Goal: Task Accomplishment & Management: Complete application form

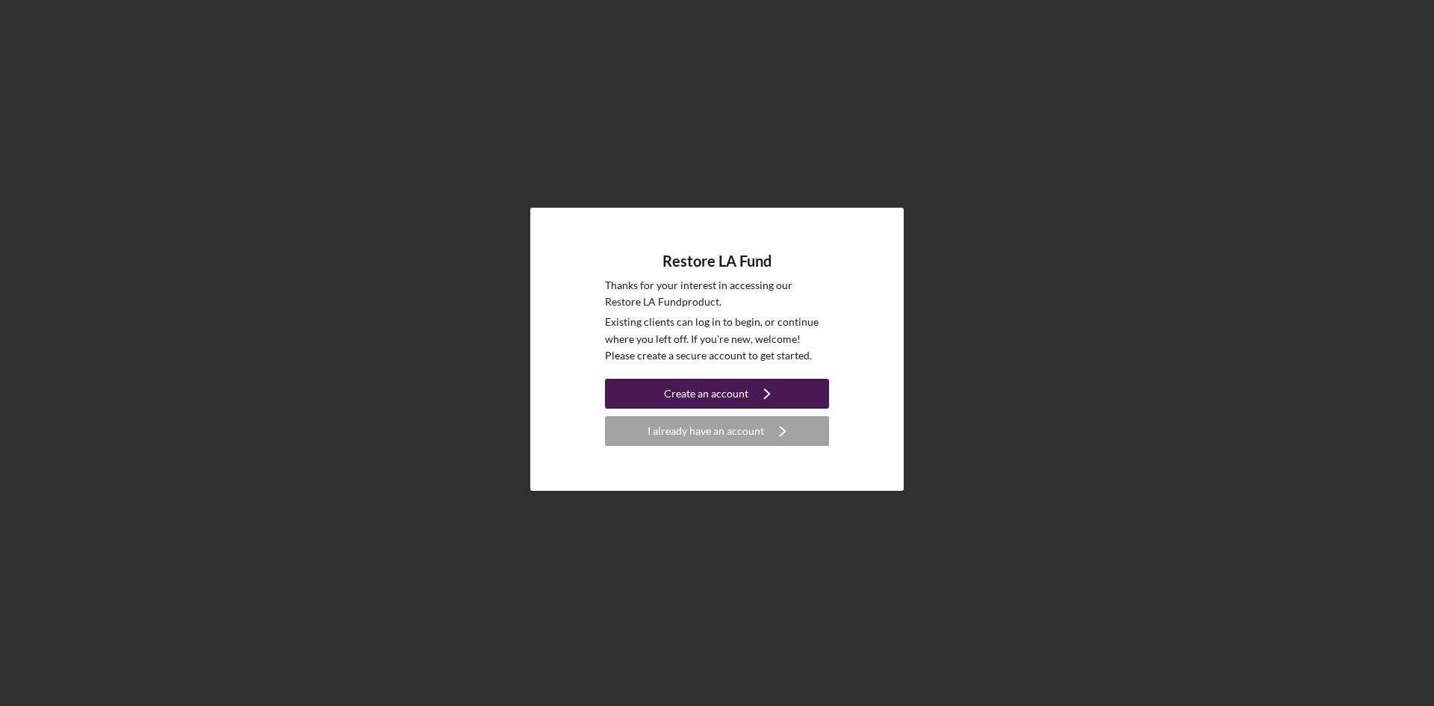
click at [714, 394] on div "Create an account" at bounding box center [706, 394] width 84 height 30
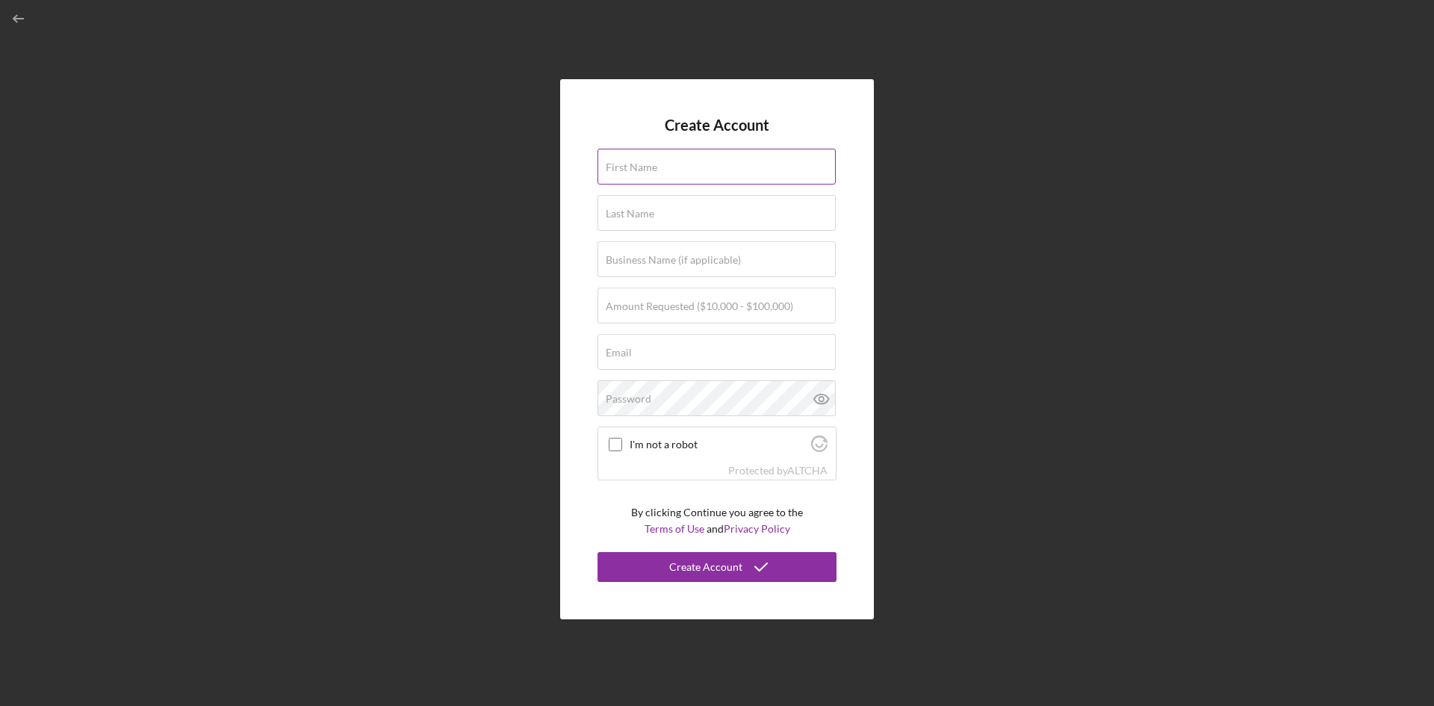
click at [704, 161] on div "First Name" at bounding box center [717, 167] width 239 height 37
type input "Sylder"
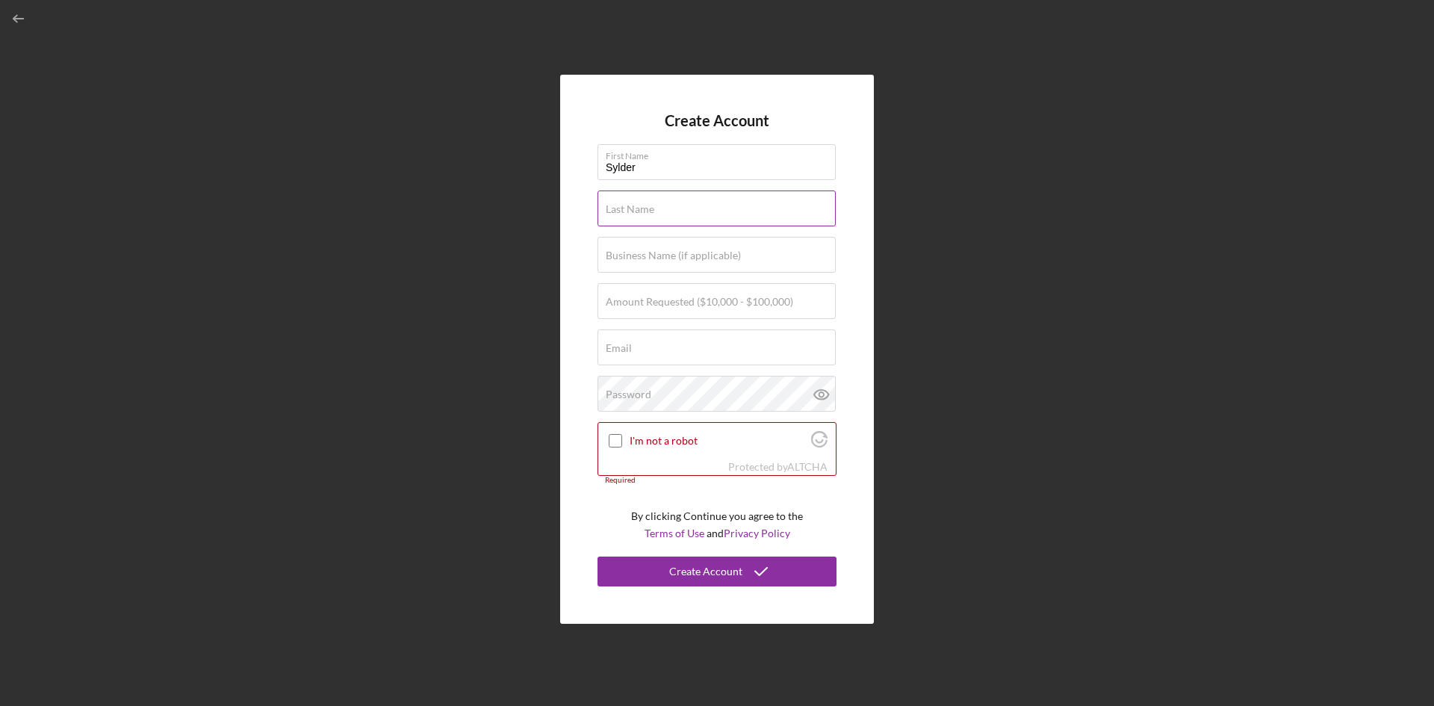
click at [678, 203] on div "Last Name Required" at bounding box center [717, 208] width 239 height 37
type input "[PERSON_NAME]"
click at [666, 255] on label "Business Name (if applicable)" at bounding box center [673, 255] width 135 height 12
click at [666, 255] on input "Business Name (if applicable)" at bounding box center [717, 255] width 238 height 36
type input "LCM APPAREL SERVICES"
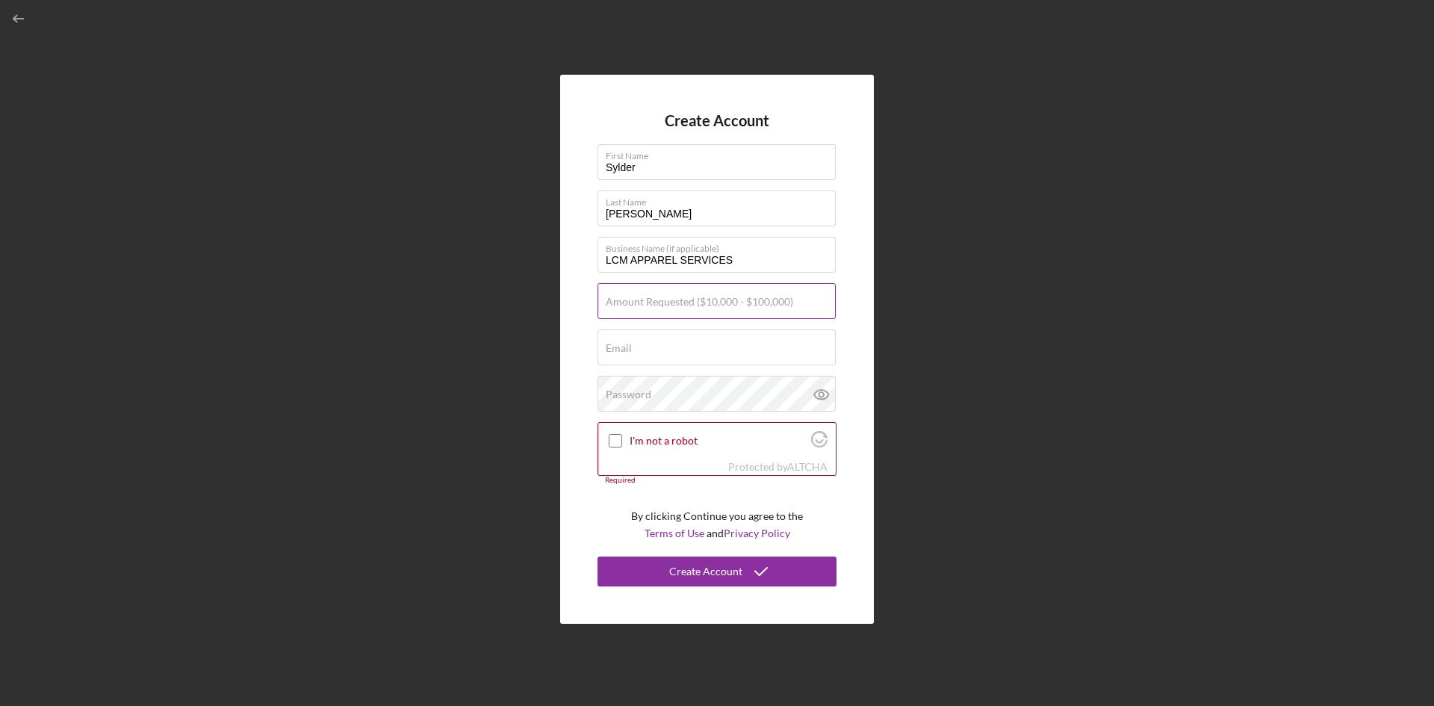
click at [668, 306] on label "Amount Requested ($10,000 - $100,000)" at bounding box center [699, 302] width 187 height 12
click at [668, 306] on input "Amount Requested ($10,000 - $100,000)" at bounding box center [717, 301] width 238 height 36
type input "$30,000"
drag, startPoint x: 701, startPoint y: 359, endPoint x: 683, endPoint y: 310, distance: 52.0
click at [701, 359] on input "Email" at bounding box center [717, 347] width 238 height 36
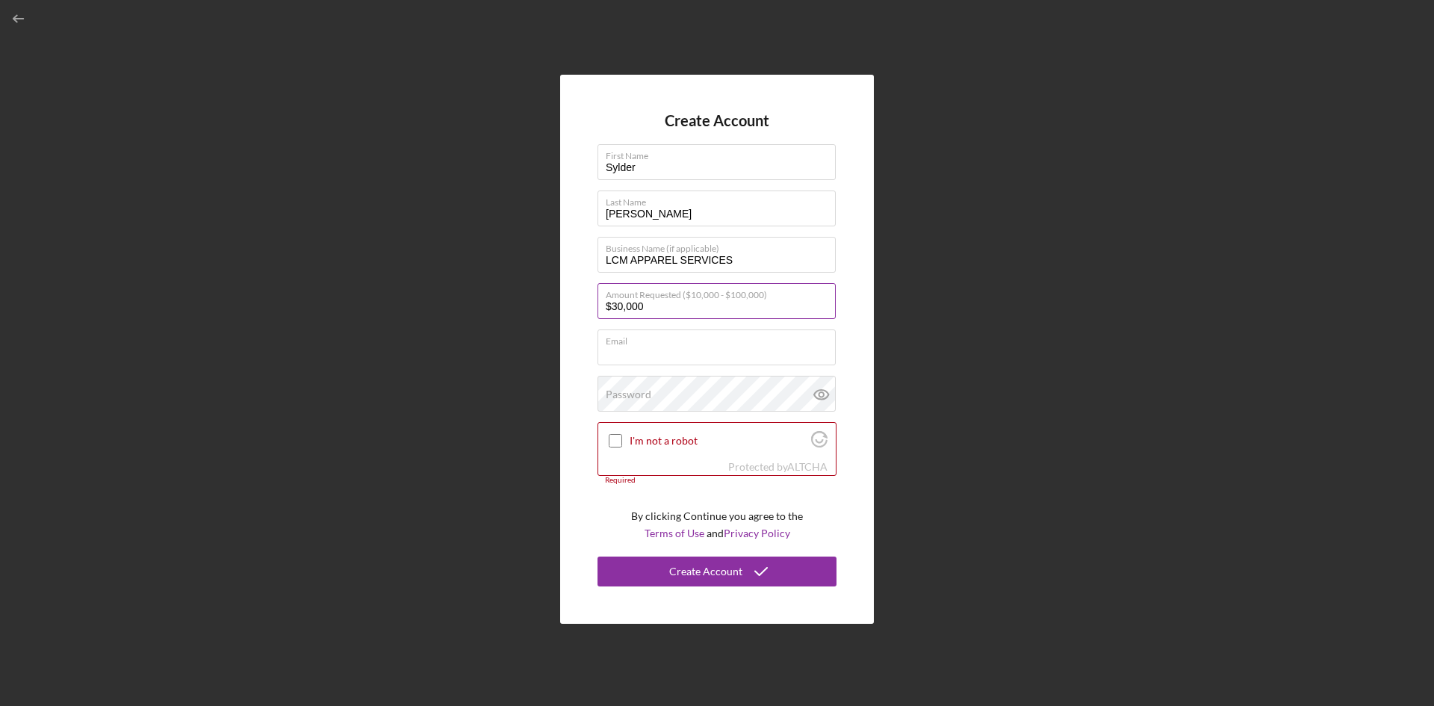
click at [678, 304] on input "$30,000" at bounding box center [717, 301] width 238 height 36
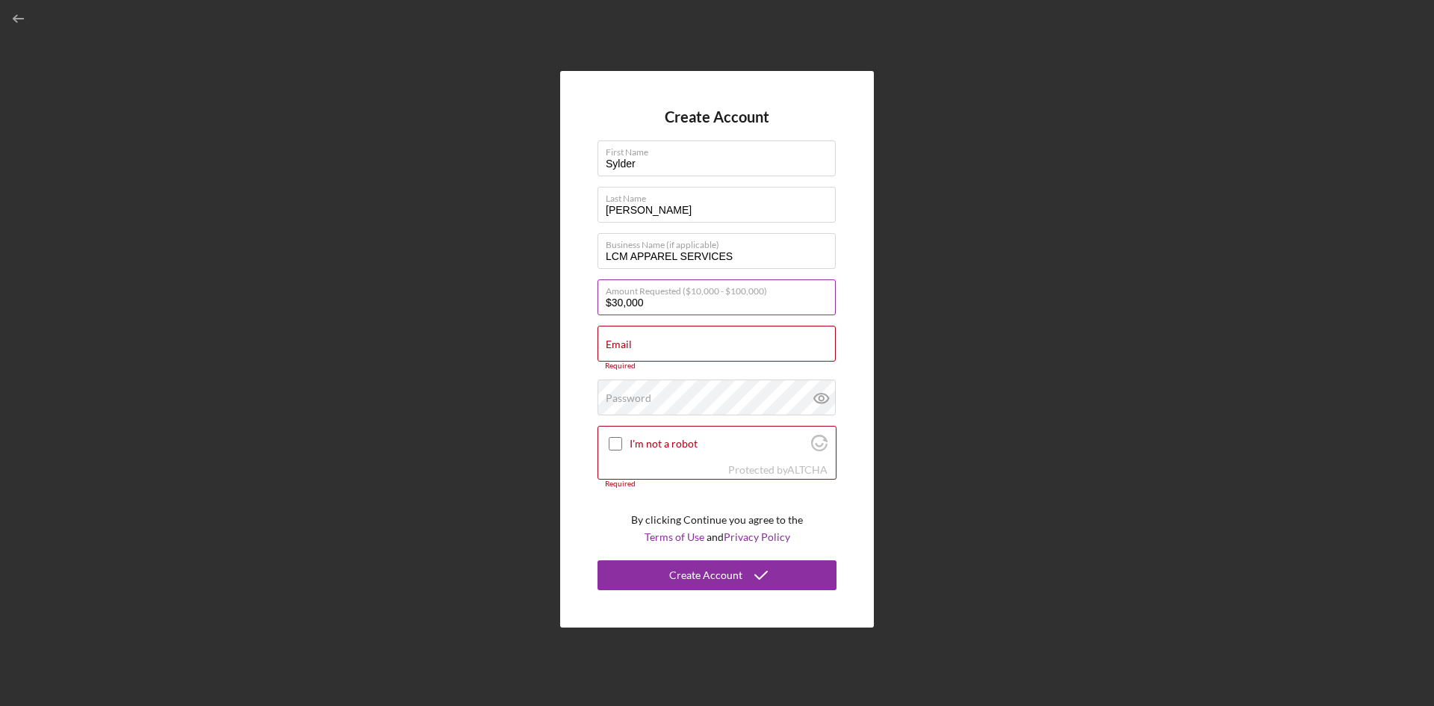
drag, startPoint x: 678, startPoint y: 304, endPoint x: 598, endPoint y: 304, distance: 80.7
click at [598, 304] on input "$30,000" at bounding box center [717, 297] width 238 height 36
click at [645, 343] on div "Email Required" at bounding box center [717, 348] width 239 height 45
type input "[EMAIL_ADDRESS][DOMAIN_NAME]"
click at [819, 388] on icon at bounding box center [821, 390] width 37 height 37
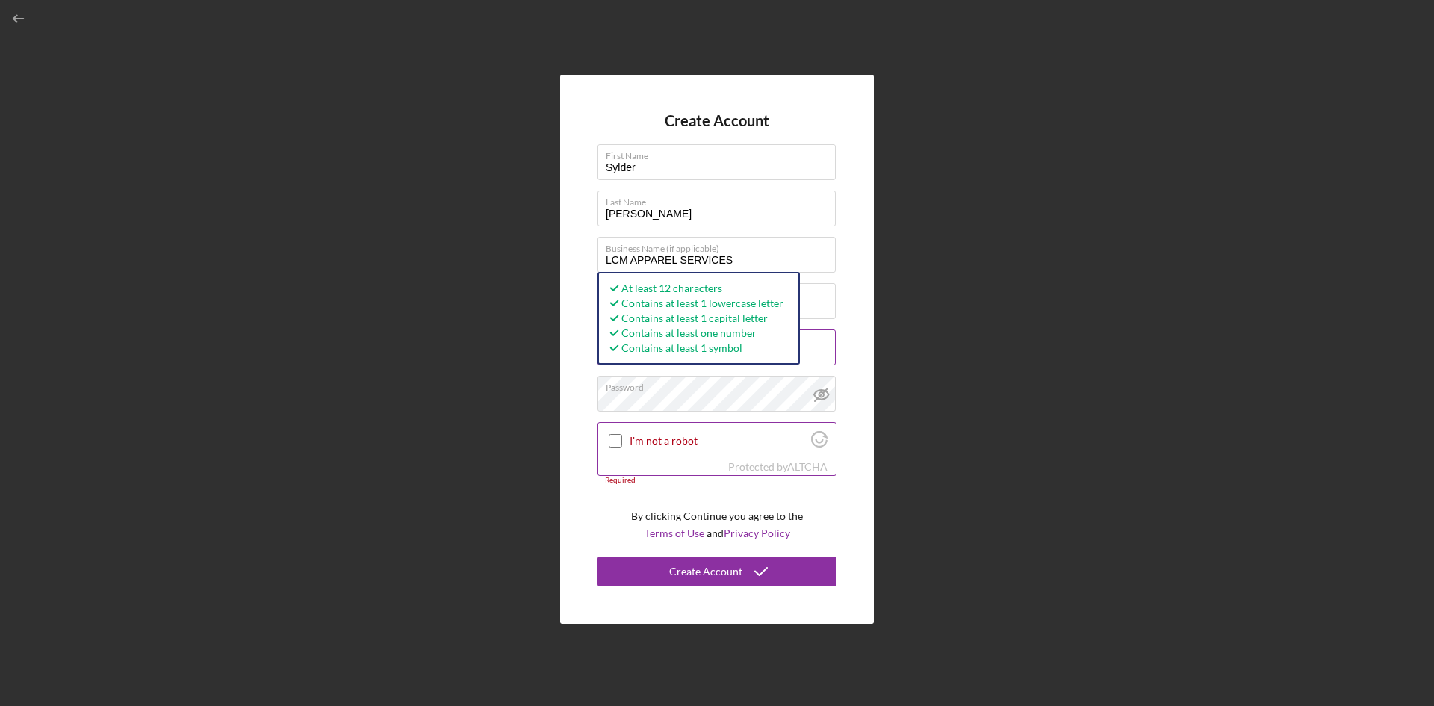
click at [610, 439] on input "I'm not a robot" at bounding box center [615, 440] width 13 height 13
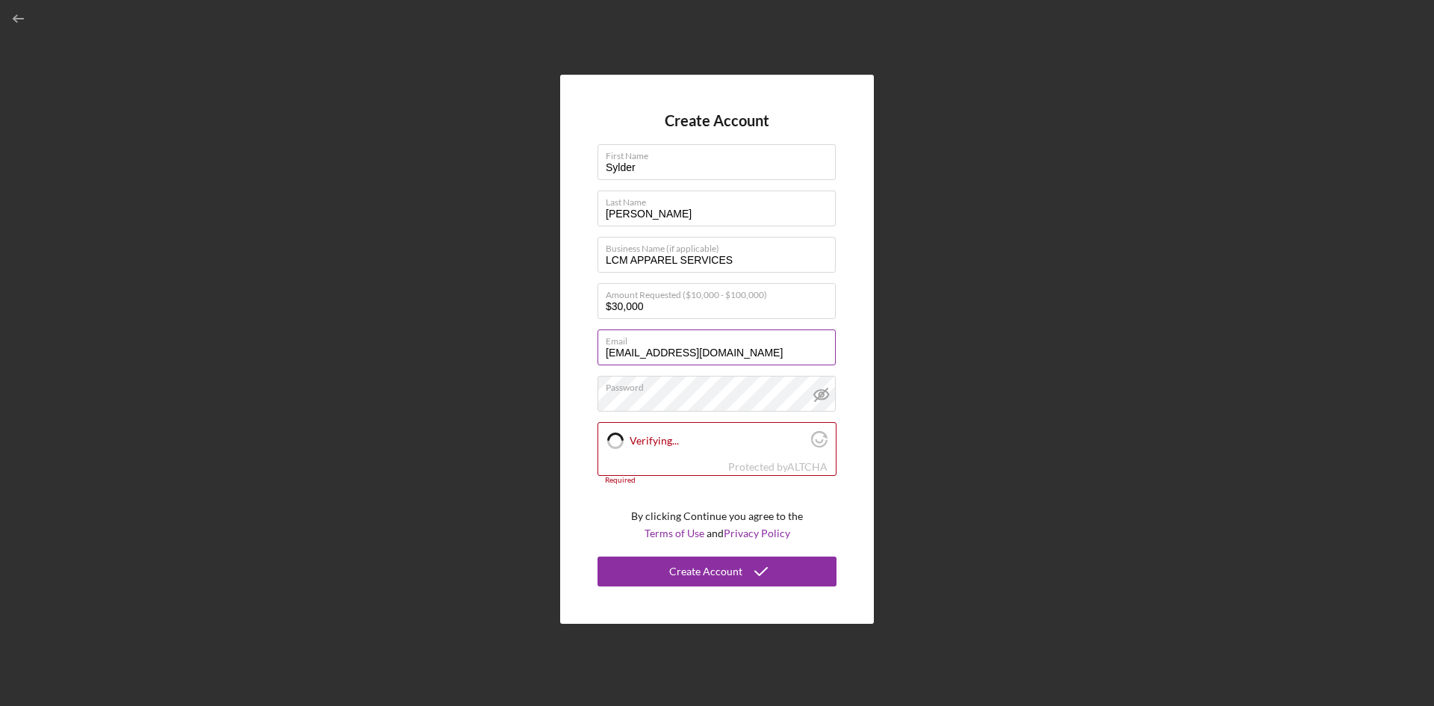
checkbox input "true"
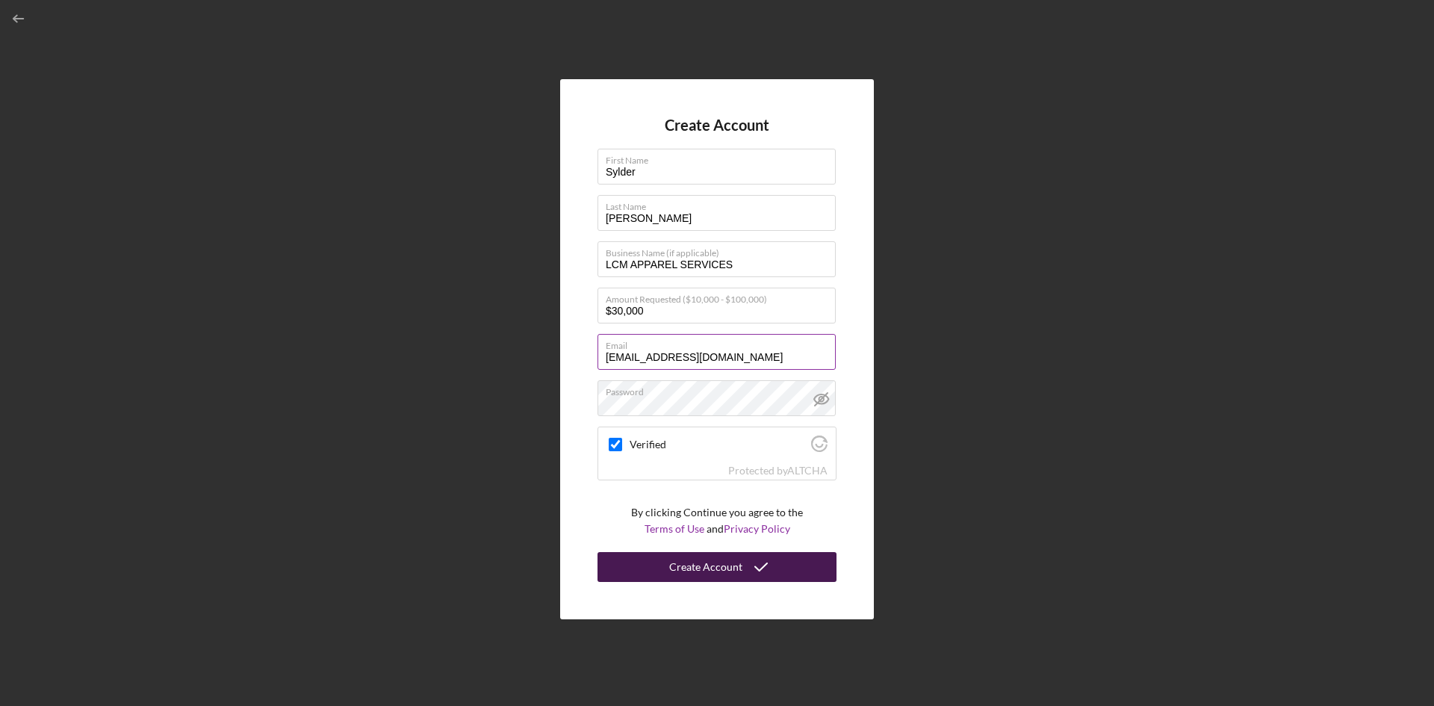
click at [758, 575] on icon "submit" at bounding box center [760, 566] width 37 height 37
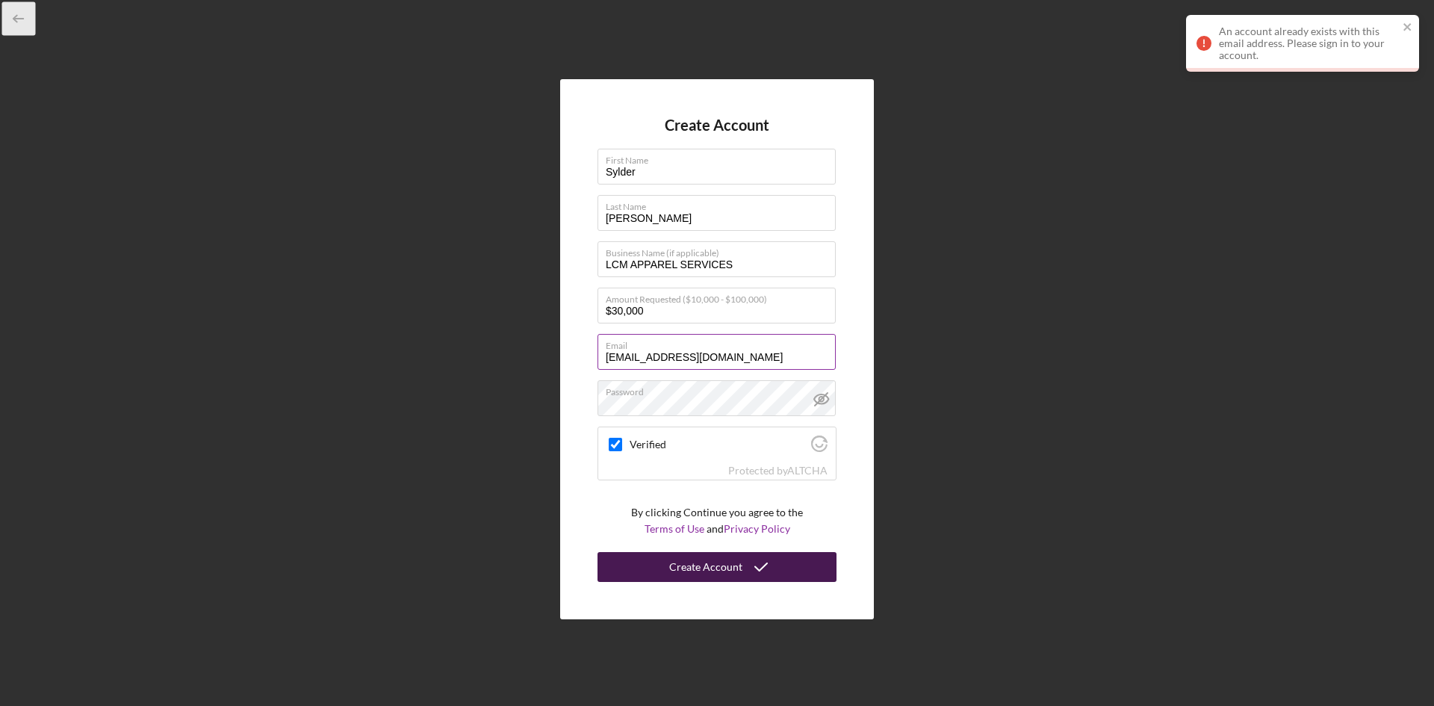
click at [13, 13] on icon "button" at bounding box center [19, 19] width 34 height 34
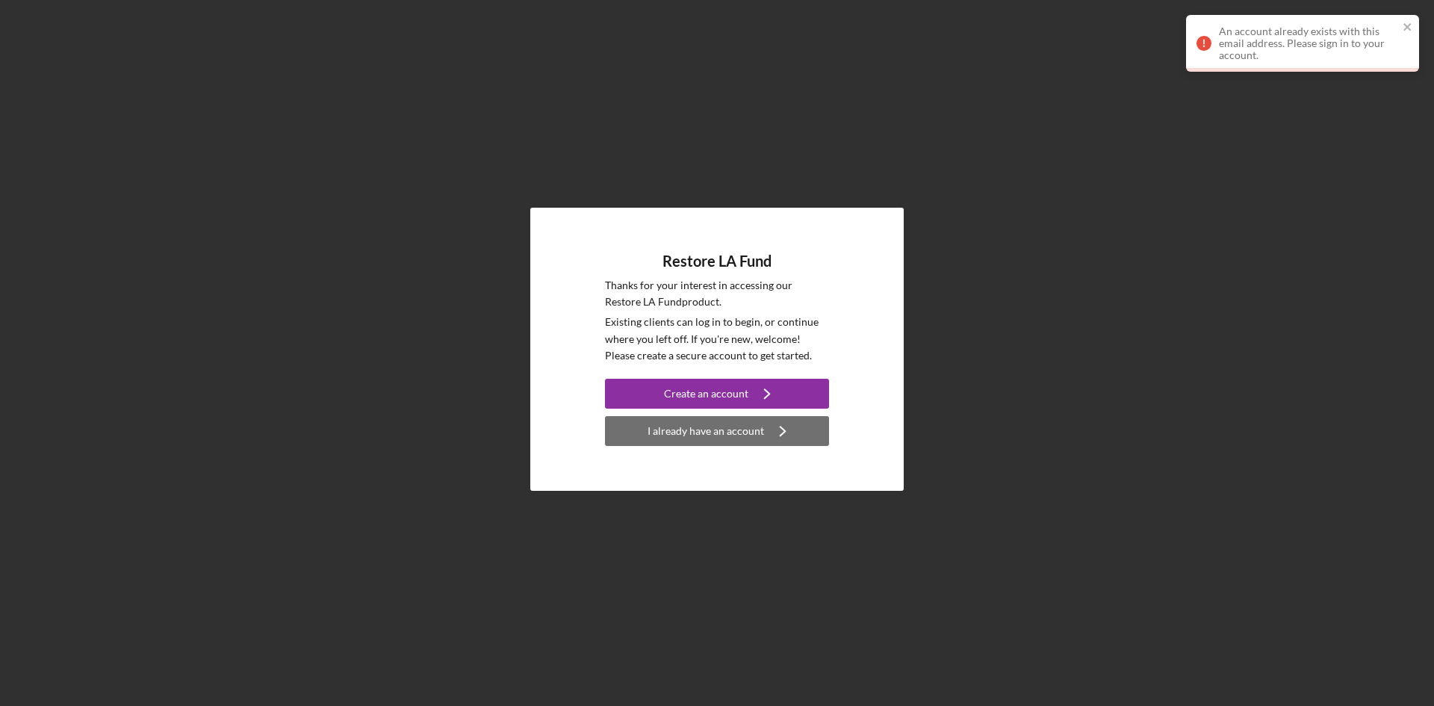
click at [679, 432] on div "I already have an account" at bounding box center [706, 431] width 117 height 30
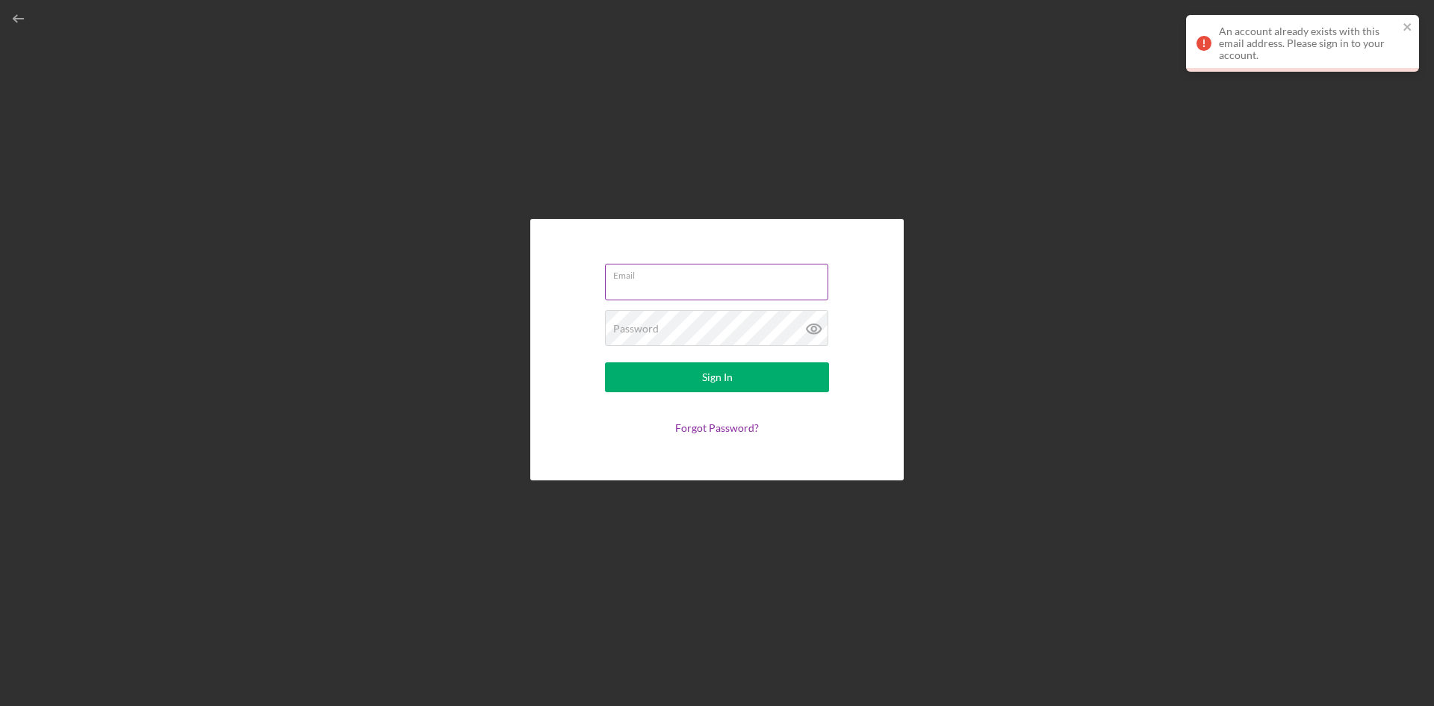
click at [680, 282] on input "Email" at bounding box center [716, 282] width 223 height 36
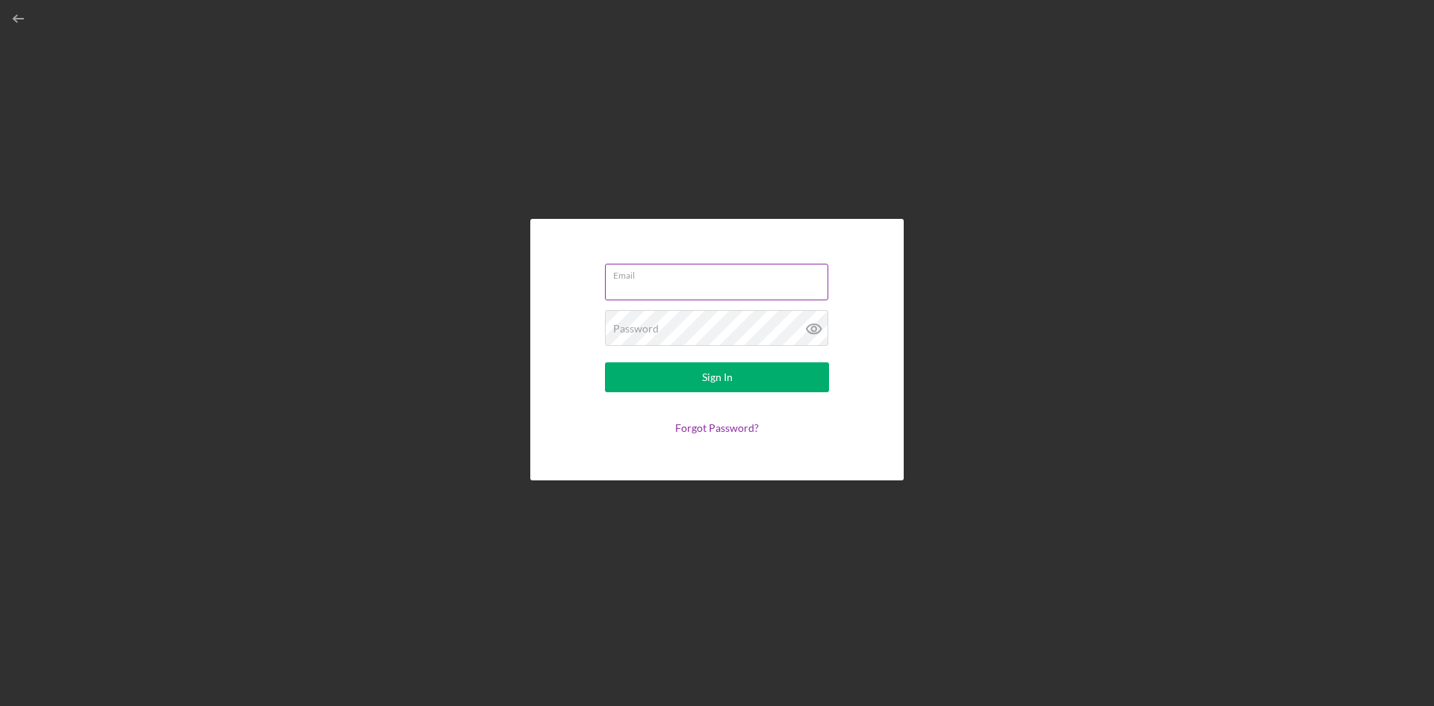
type input "[EMAIL_ADDRESS][DOMAIN_NAME]"
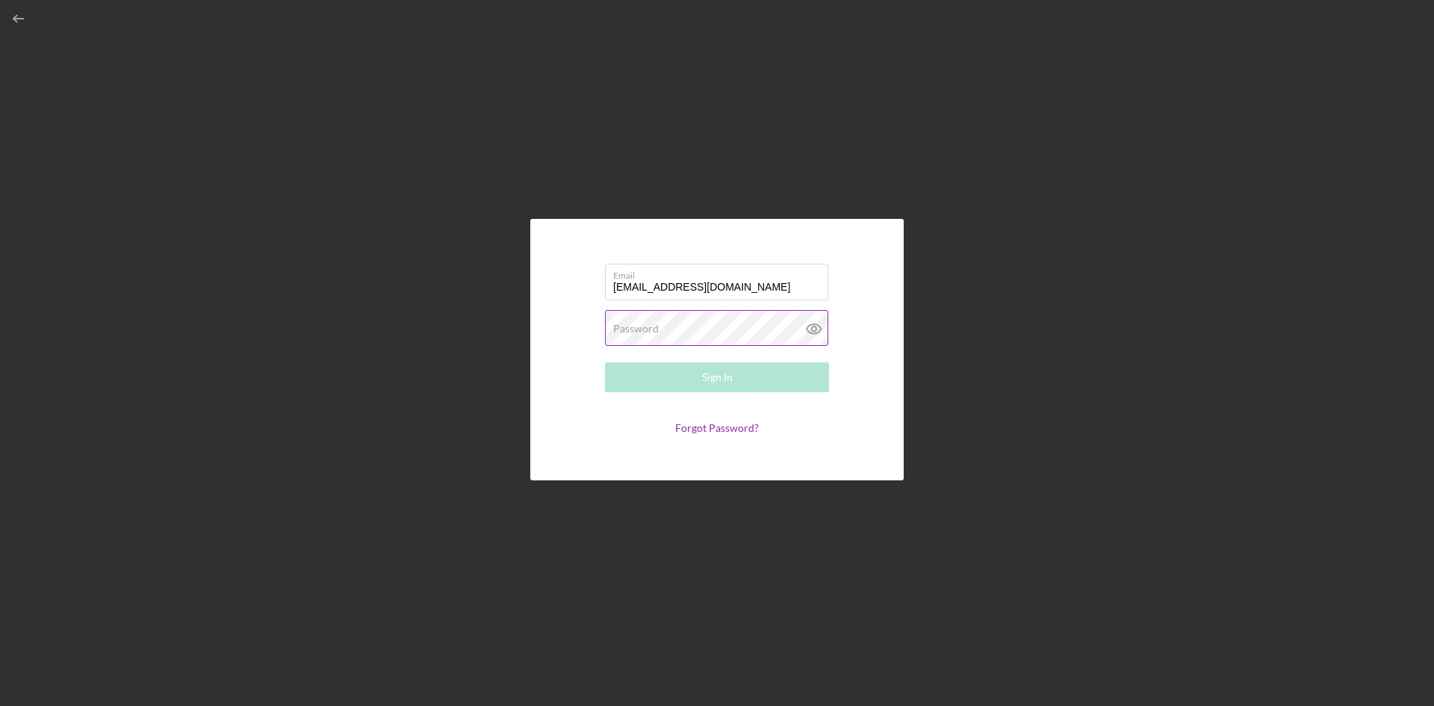
click at [680, 326] on div "Password Required" at bounding box center [717, 328] width 224 height 37
click at [732, 436] on link "Forgot Password?" at bounding box center [717, 431] width 84 height 13
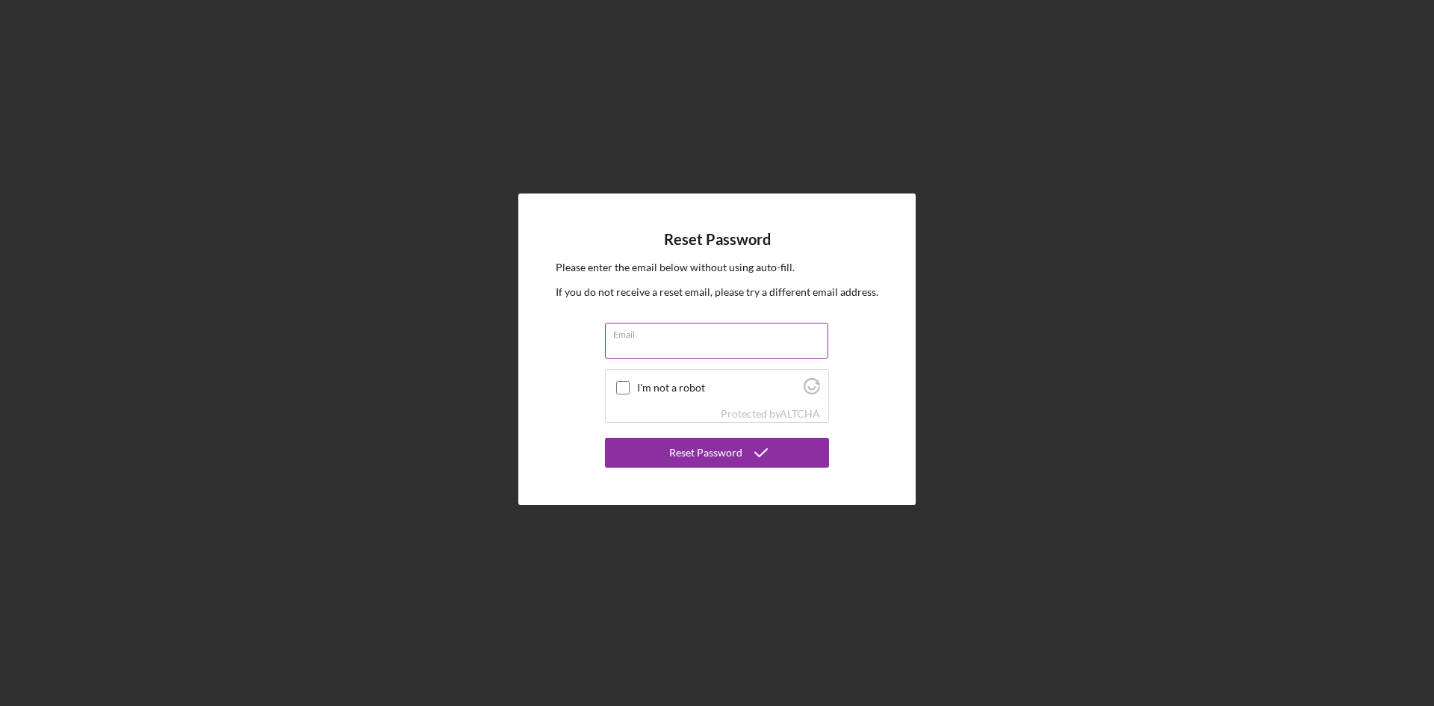
click at [655, 335] on div "Email" at bounding box center [717, 341] width 224 height 37
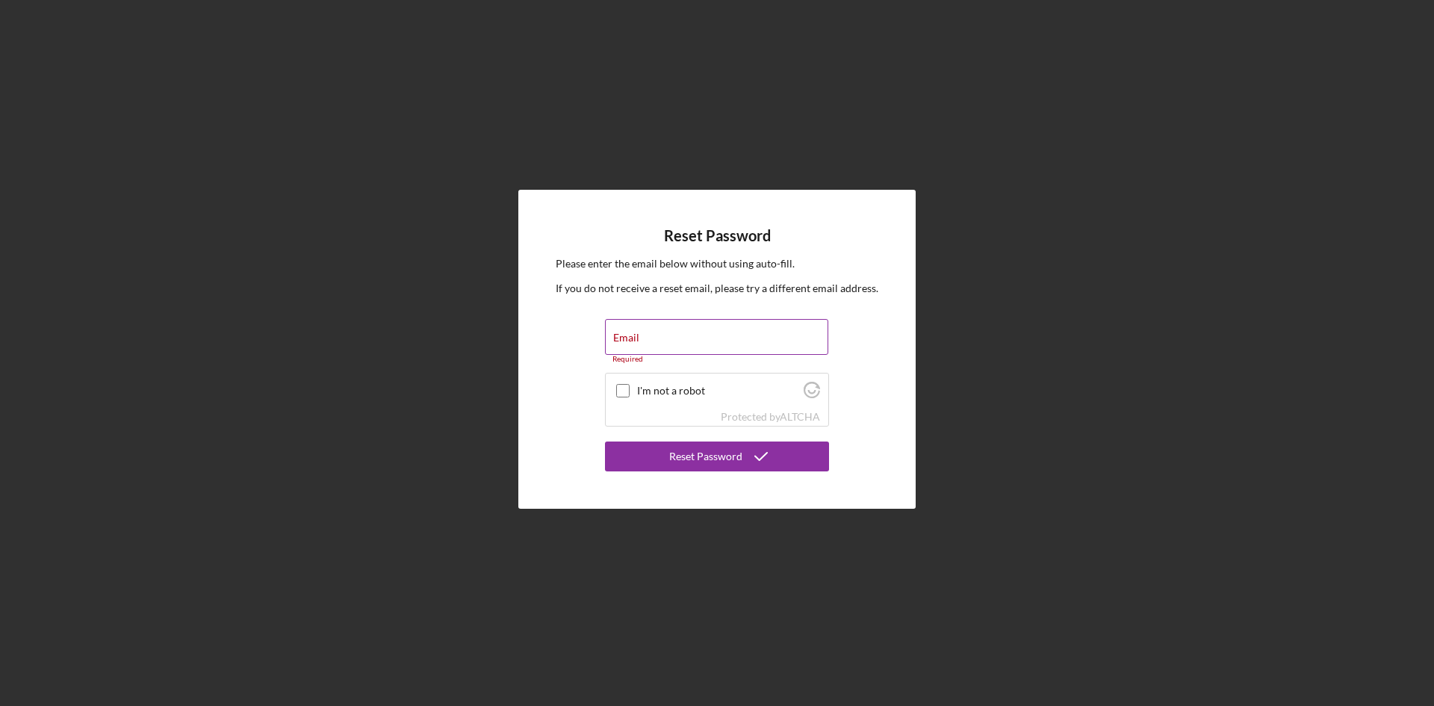
click at [655, 335] on div "Email Required" at bounding box center [717, 341] width 224 height 45
type input "[EMAIL_ADDRESS][DOMAIN_NAME]"
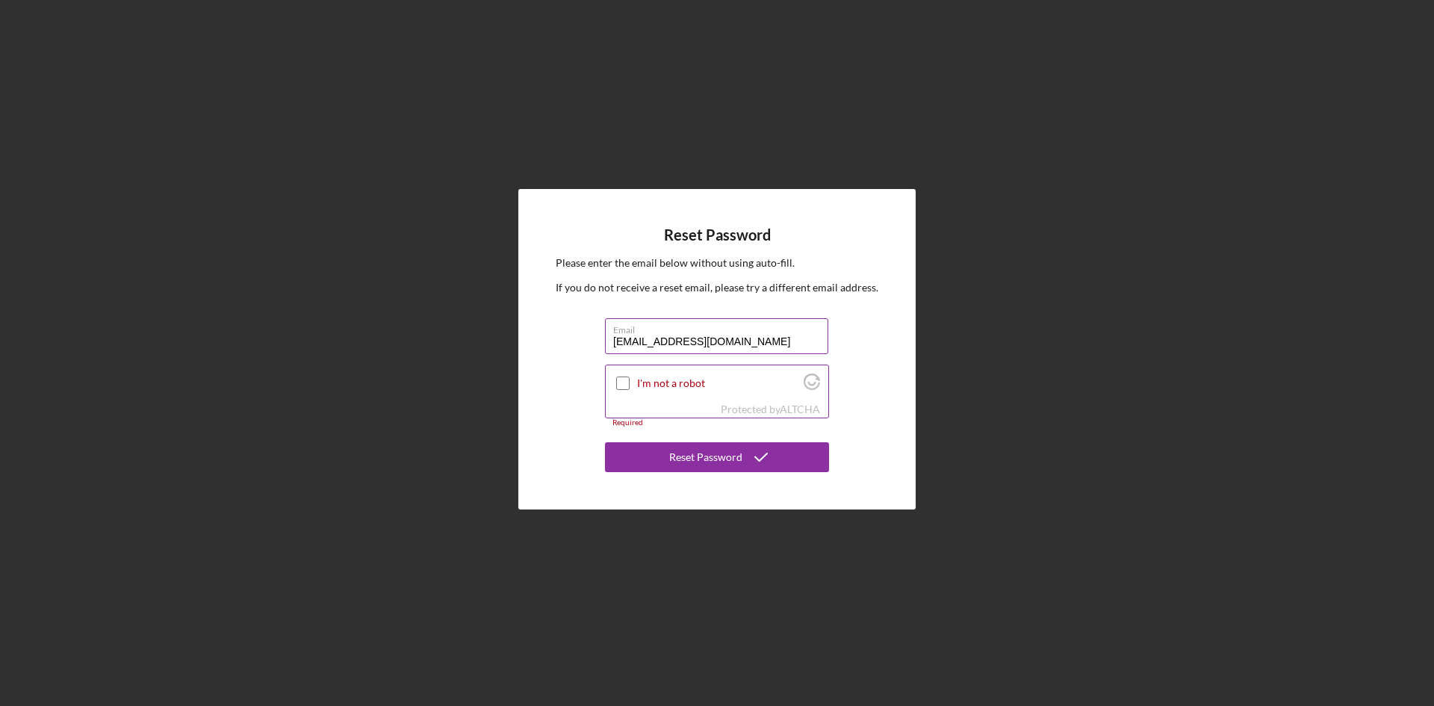
click at [619, 384] on input "I'm not a robot" at bounding box center [622, 382] width 13 height 13
checkbox input "true"
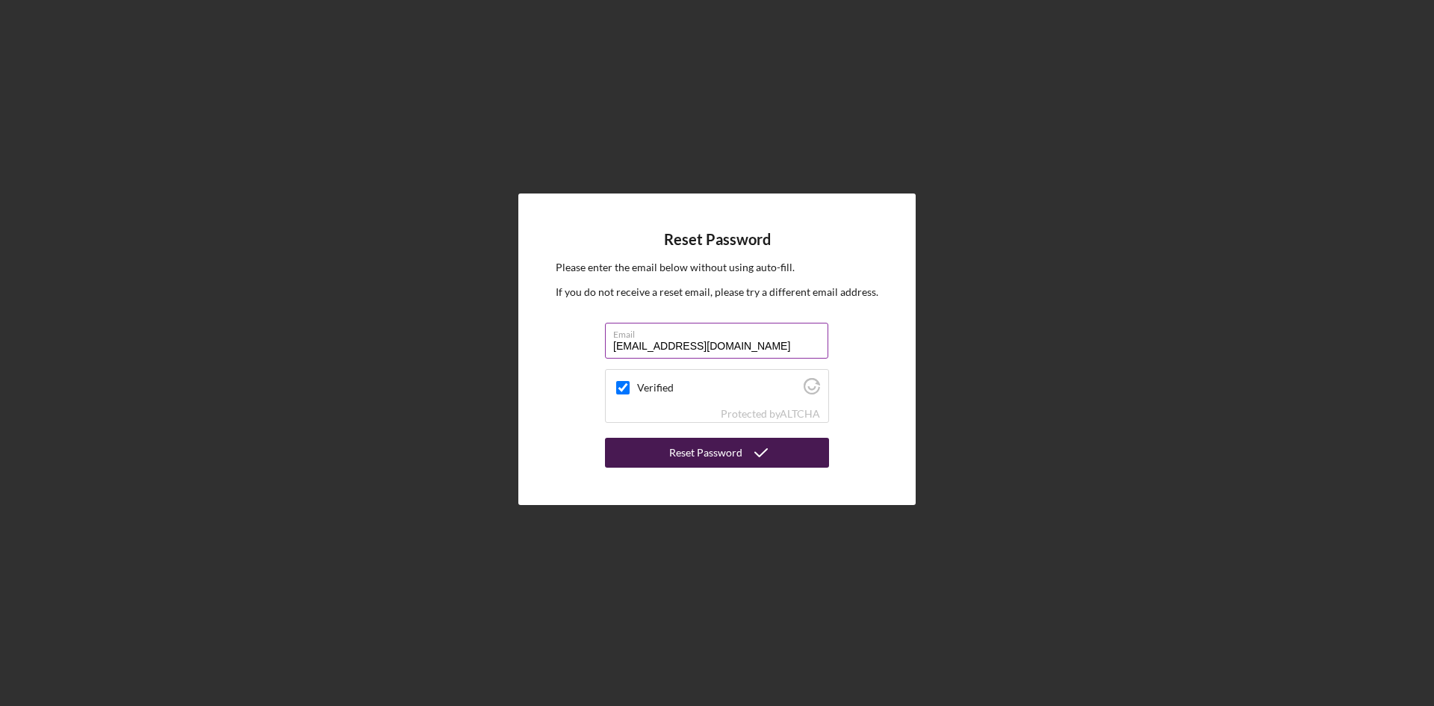
click at [747, 449] on icon "submit" at bounding box center [760, 452] width 37 height 37
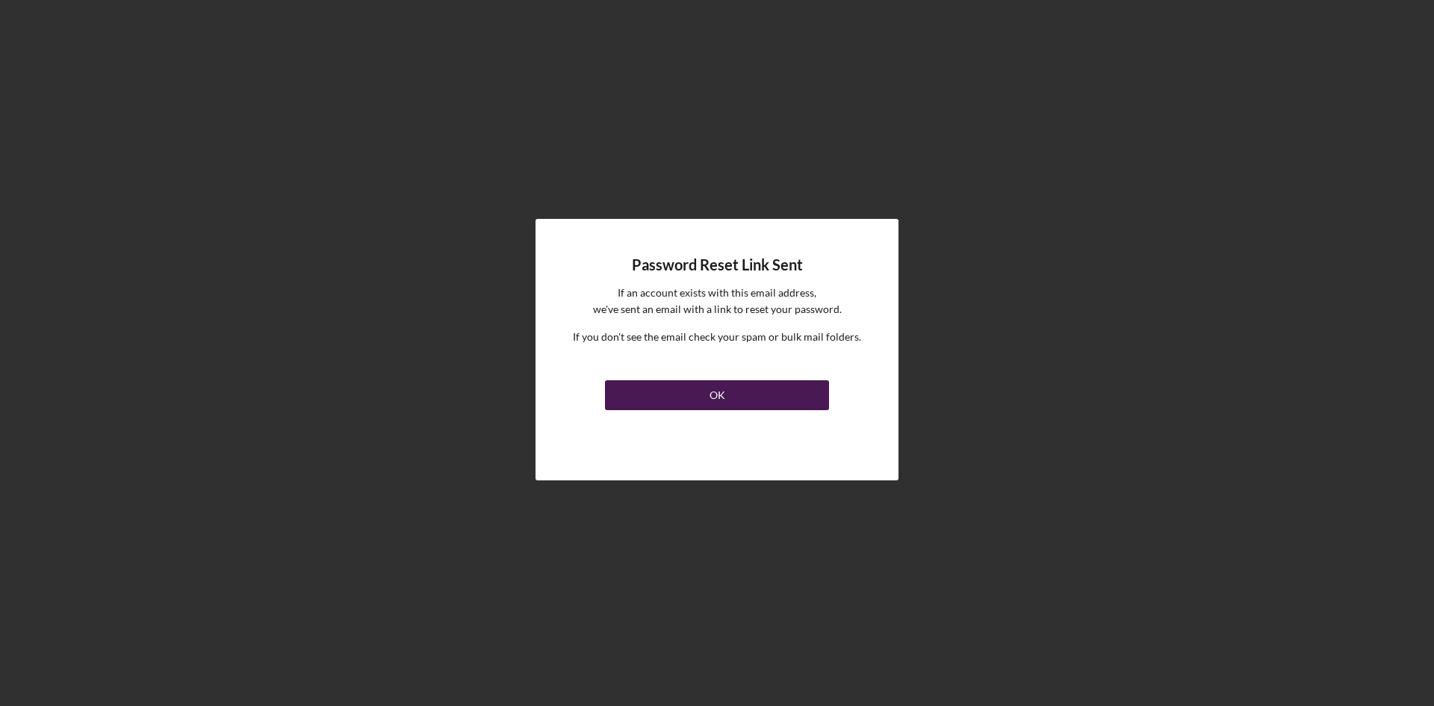
click at [719, 388] on div "OK" at bounding box center [718, 395] width 16 height 30
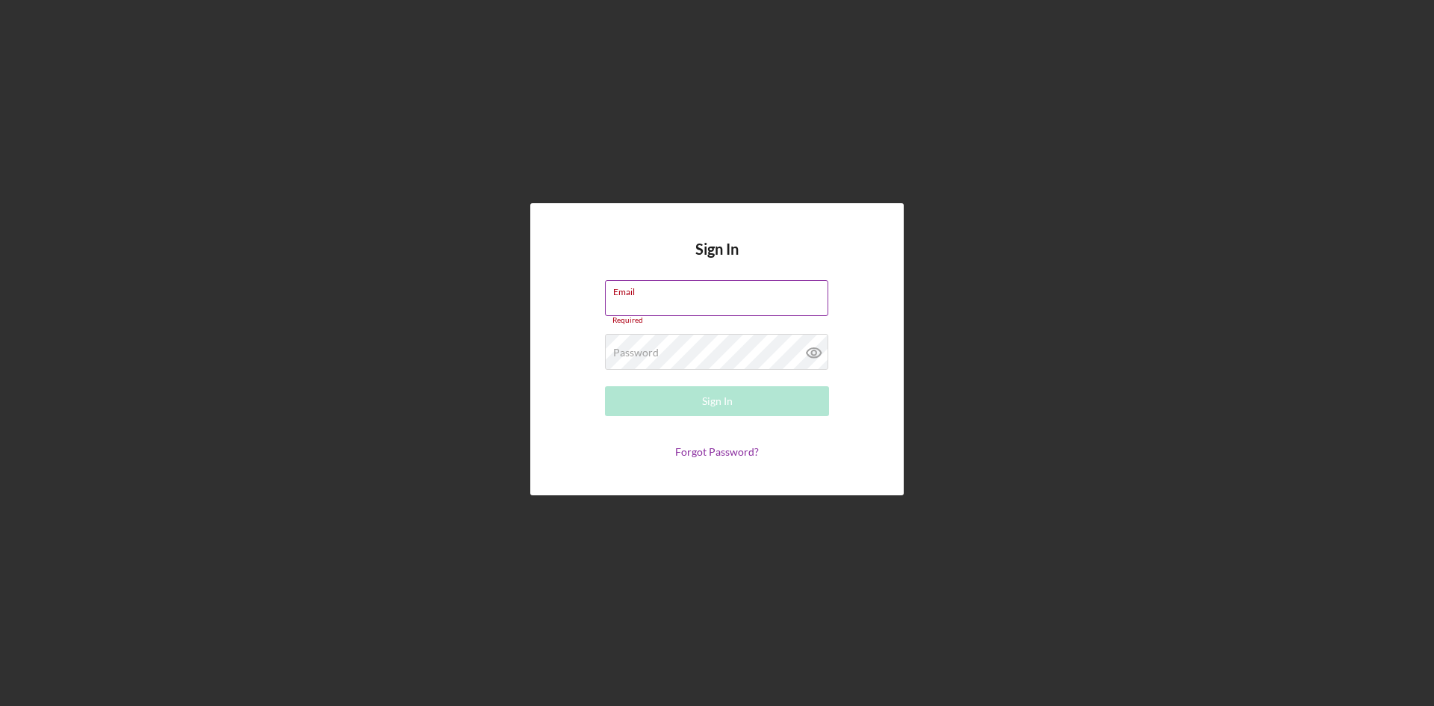
click at [708, 302] on input "Email" at bounding box center [716, 298] width 223 height 36
type input "[EMAIL_ADDRESS][DOMAIN_NAME]"
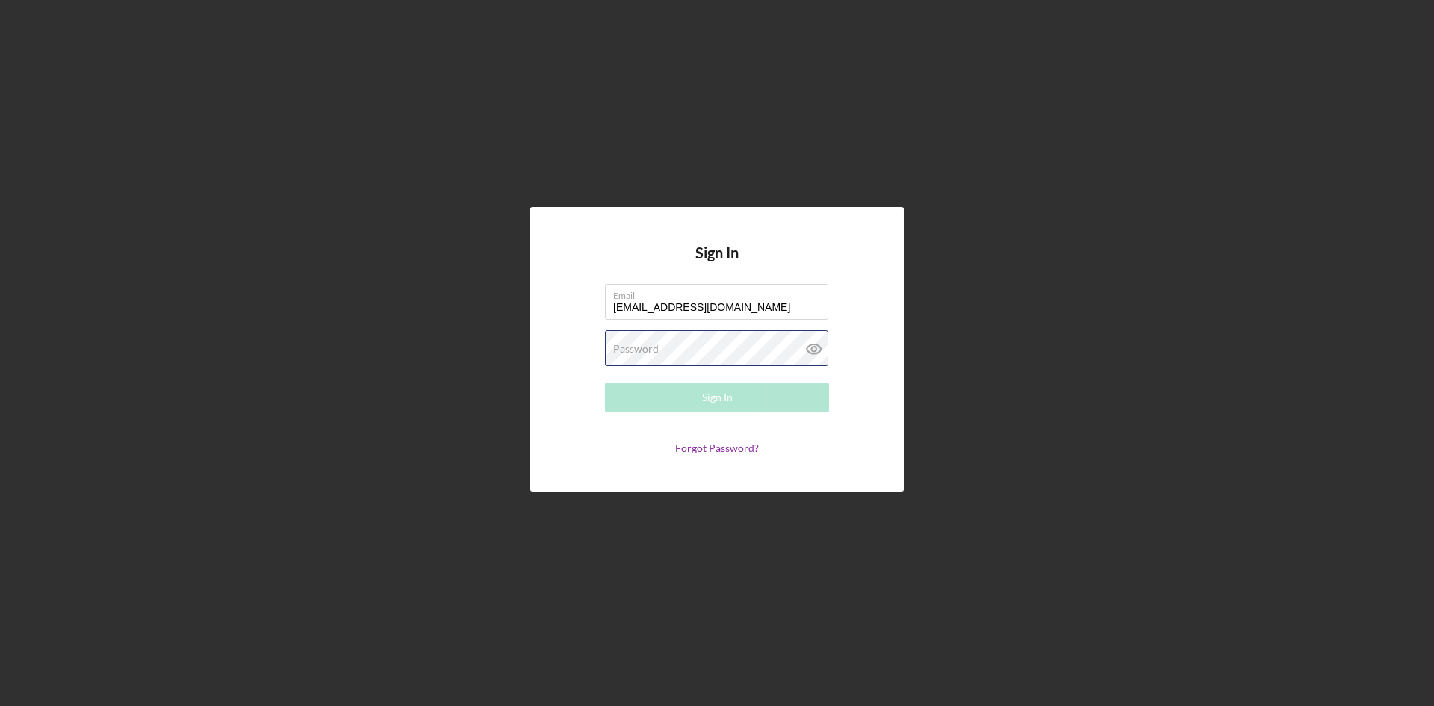
click at [658, 338] on div "Password Required" at bounding box center [717, 348] width 224 height 37
click at [349, 112] on div "Sign In Email [EMAIL_ADDRESS][DOMAIN_NAME] Password Required Sign In Forgot Pas…" at bounding box center [716, 349] width 1419 height 698
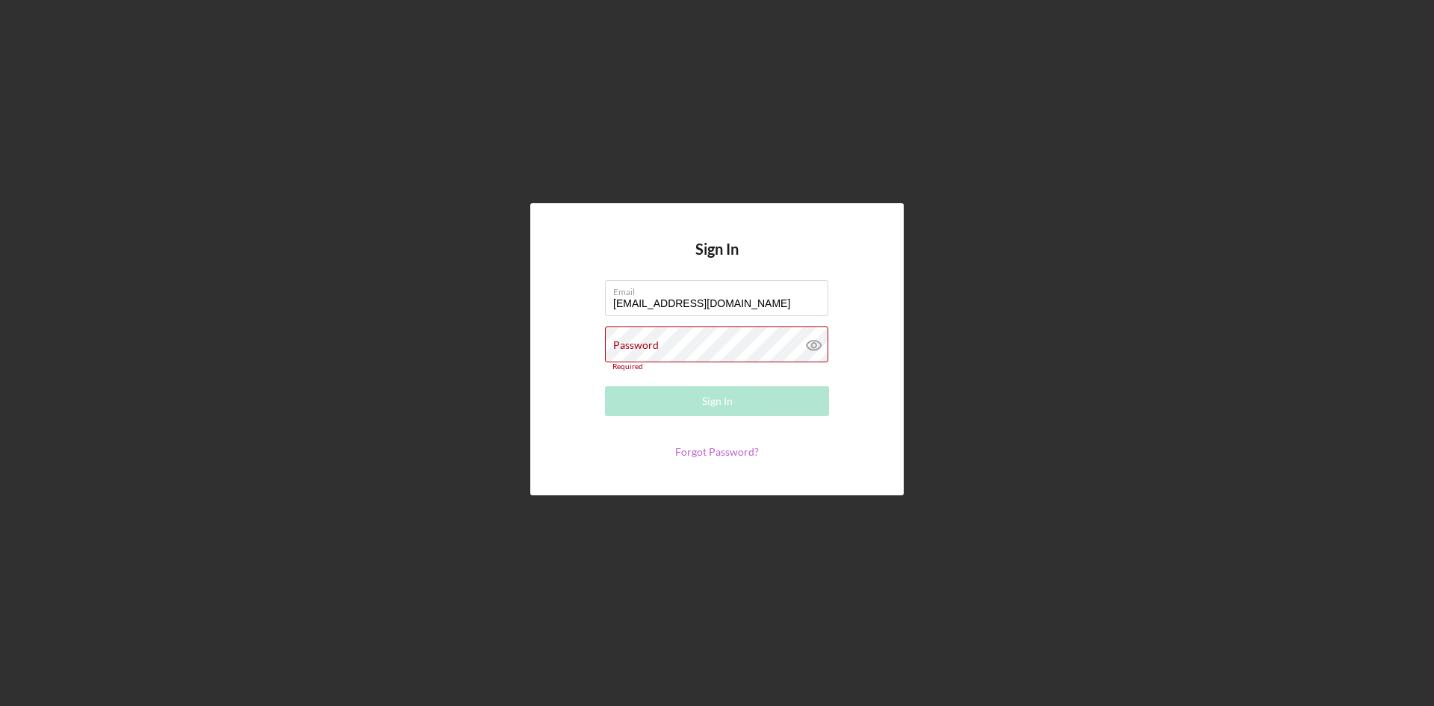
click at [718, 454] on link "Forgot Password?" at bounding box center [717, 451] width 84 height 13
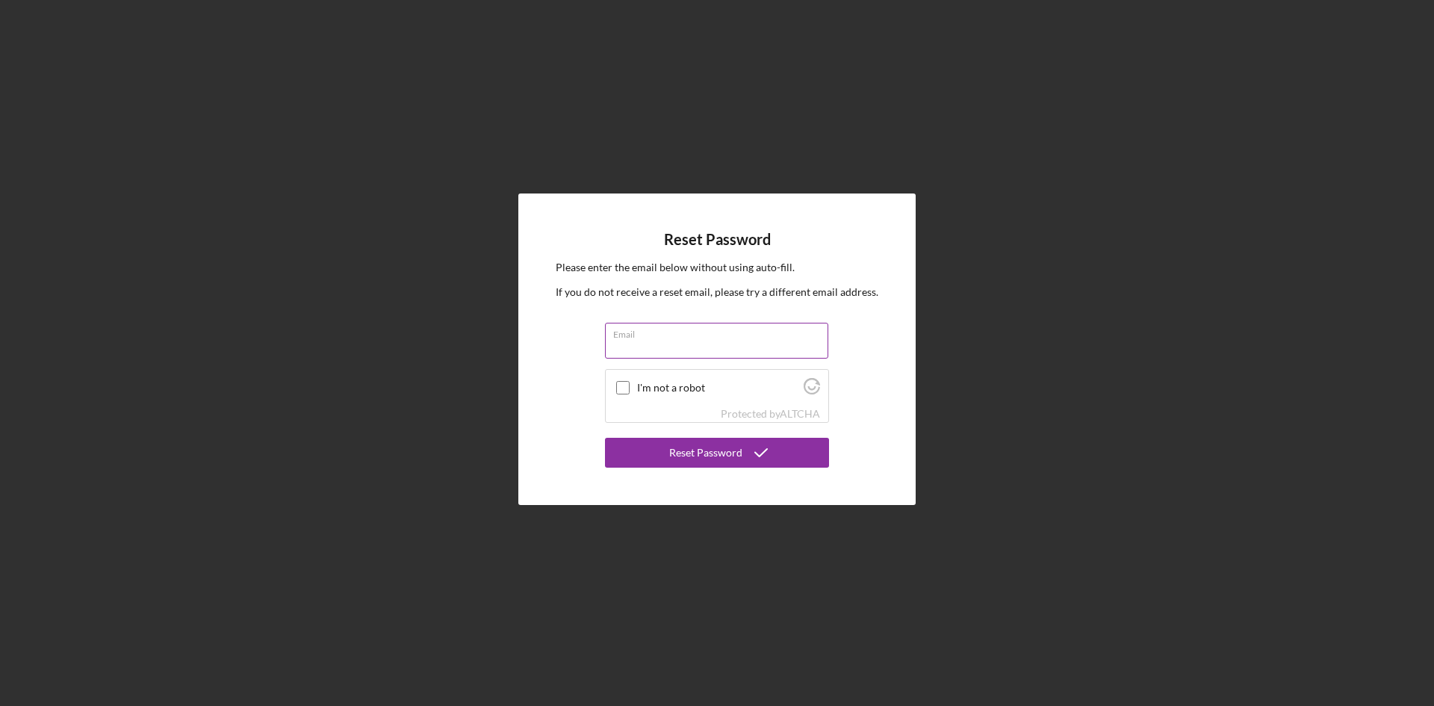
click at [651, 344] on input "Email" at bounding box center [716, 341] width 223 height 36
type input "[EMAIL_ADDRESS][DOMAIN_NAME]"
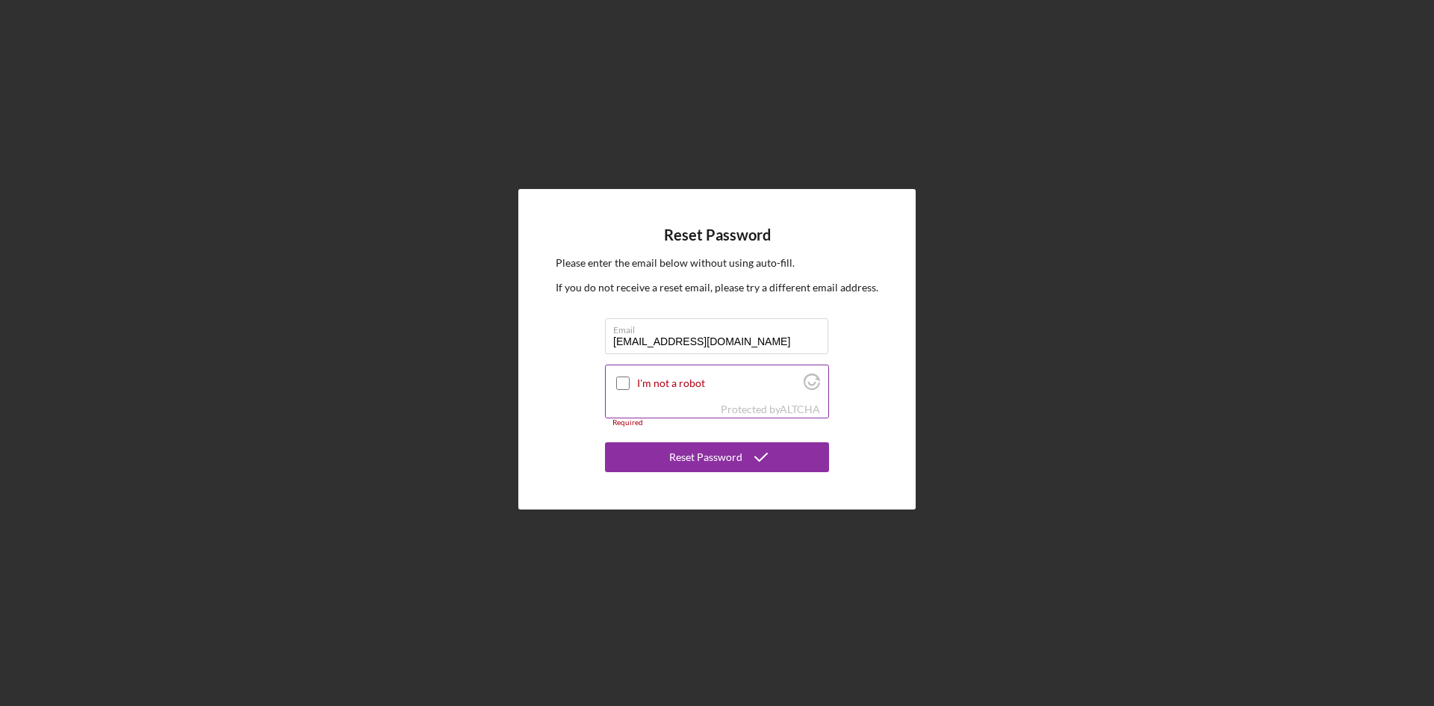
click at [621, 385] on input "I'm not a robot" at bounding box center [622, 382] width 13 height 13
checkbox input "true"
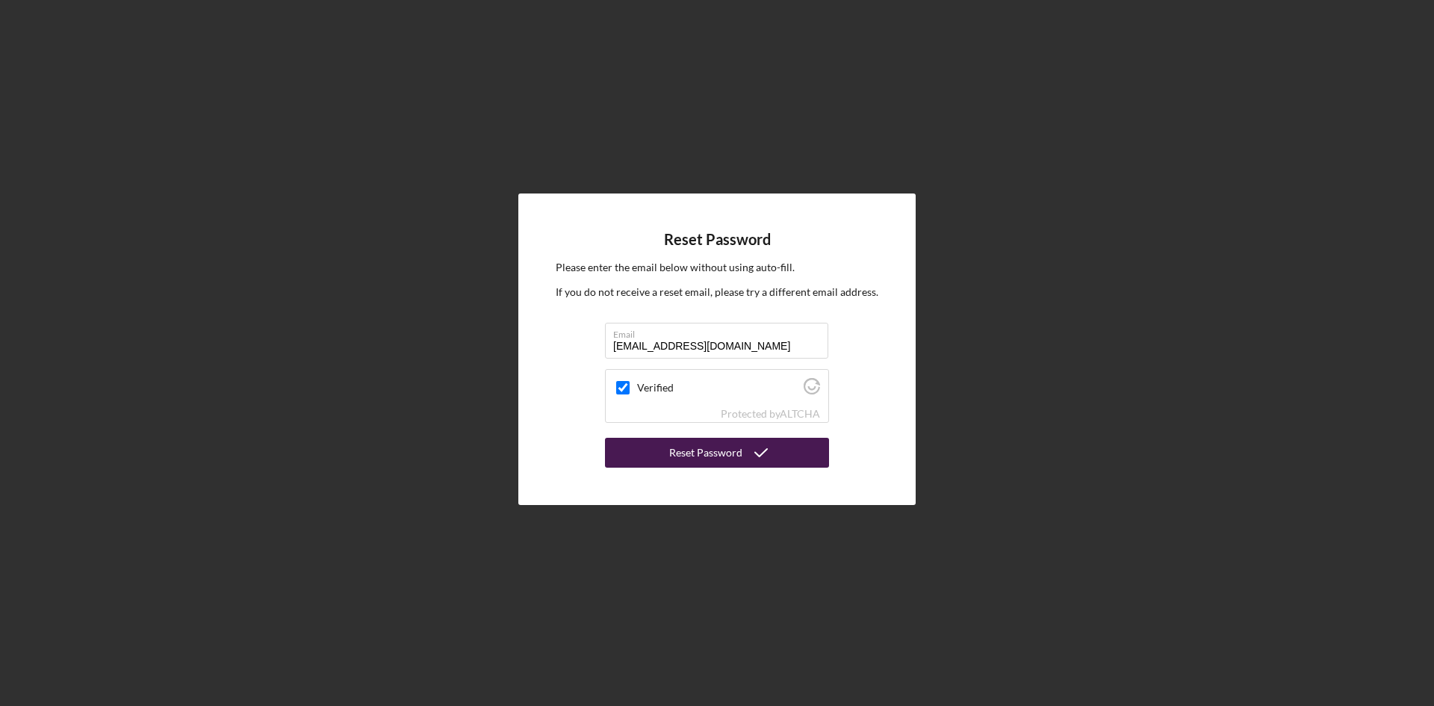
click at [746, 454] on icon "submit" at bounding box center [760, 452] width 37 height 37
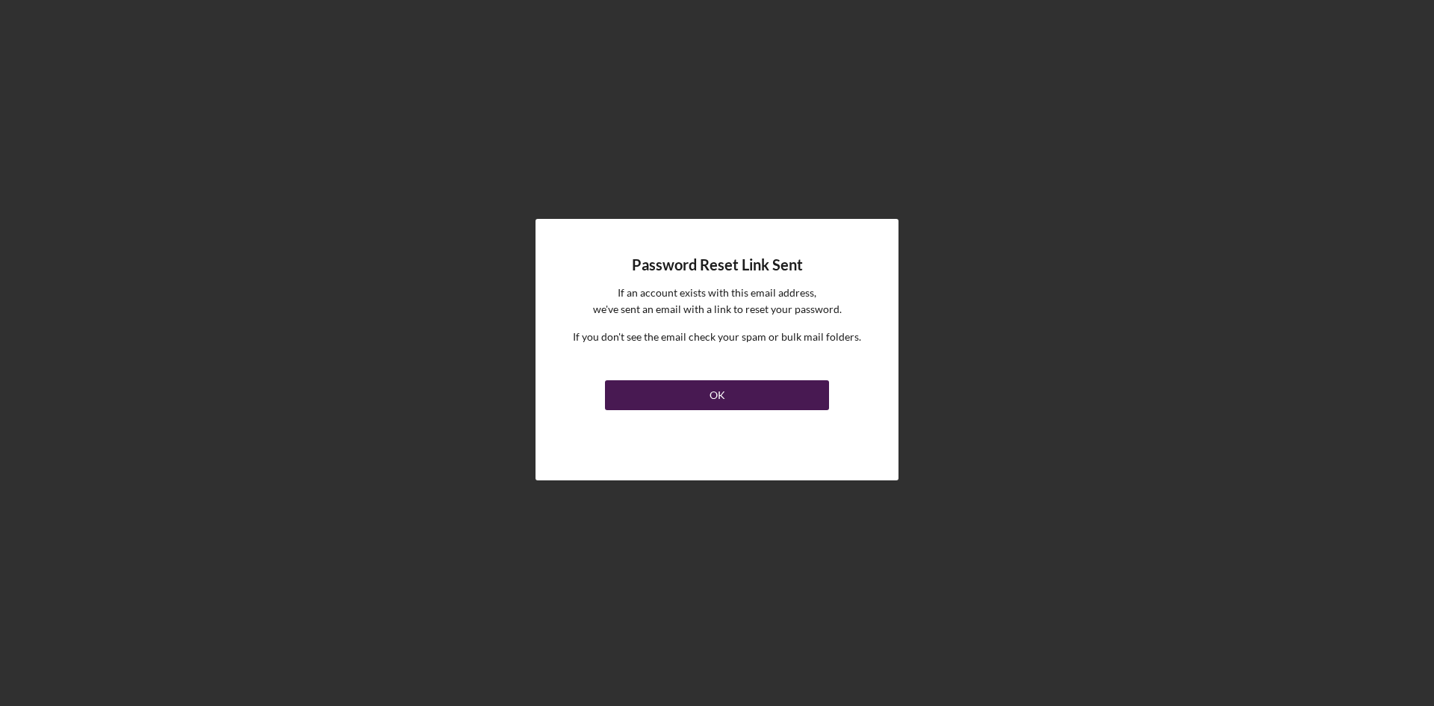
click at [713, 393] on div "OK" at bounding box center [718, 395] width 16 height 30
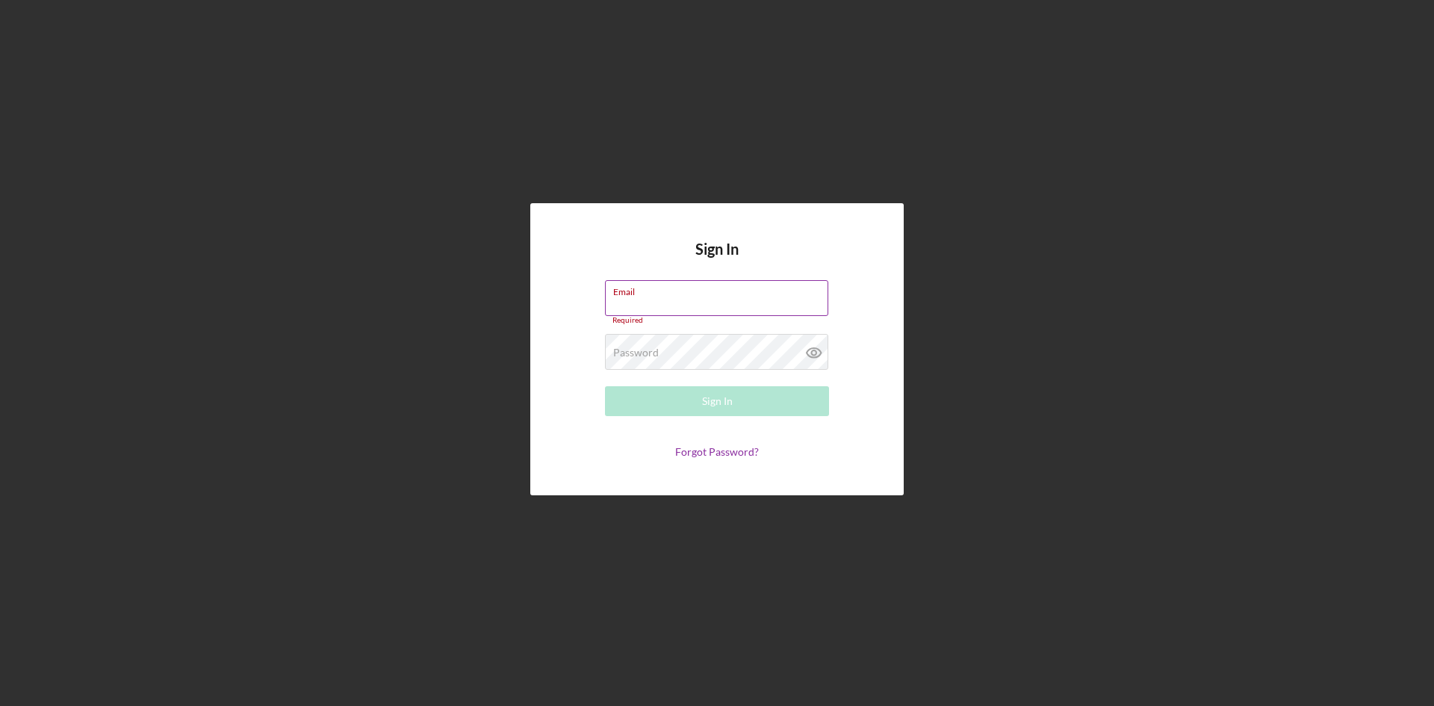
click at [681, 303] on input "Email" at bounding box center [716, 298] width 223 height 36
click at [539, 437] on div "Sign In Email Required Password Required Sign In Forgot Password?" at bounding box center [716, 349] width 373 height 292
drag, startPoint x: 1108, startPoint y: 616, endPoint x: 1120, endPoint y: 622, distance: 13.4
click at [1111, 616] on div "Sign In Email Required Password Required Sign In Forgot Password?" at bounding box center [716, 349] width 1419 height 698
click at [1048, 612] on div "Sign In Email Required Password Required Sign In Forgot Password?" at bounding box center [716, 349] width 1419 height 698
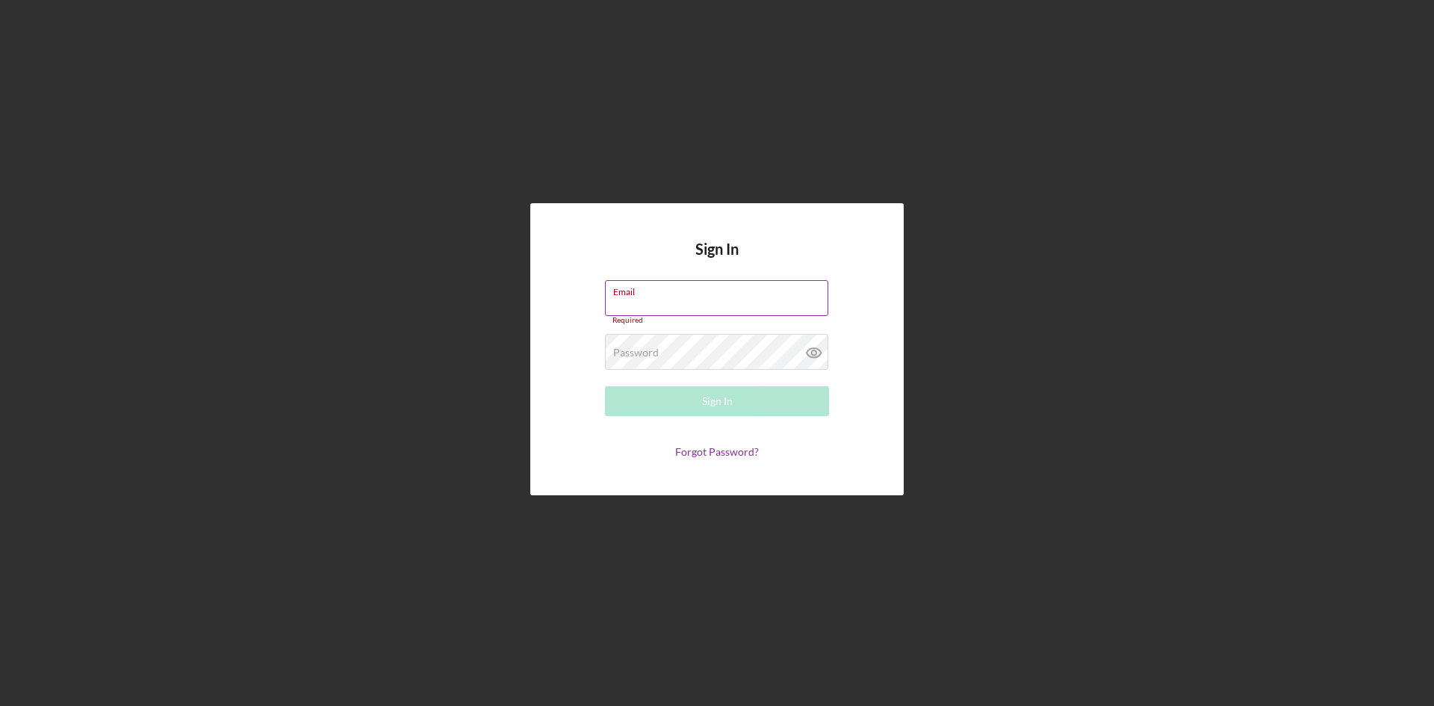
click at [723, 298] on input "Email" at bounding box center [716, 298] width 223 height 36
type input "[EMAIL_ADDRESS][DOMAIN_NAME]"
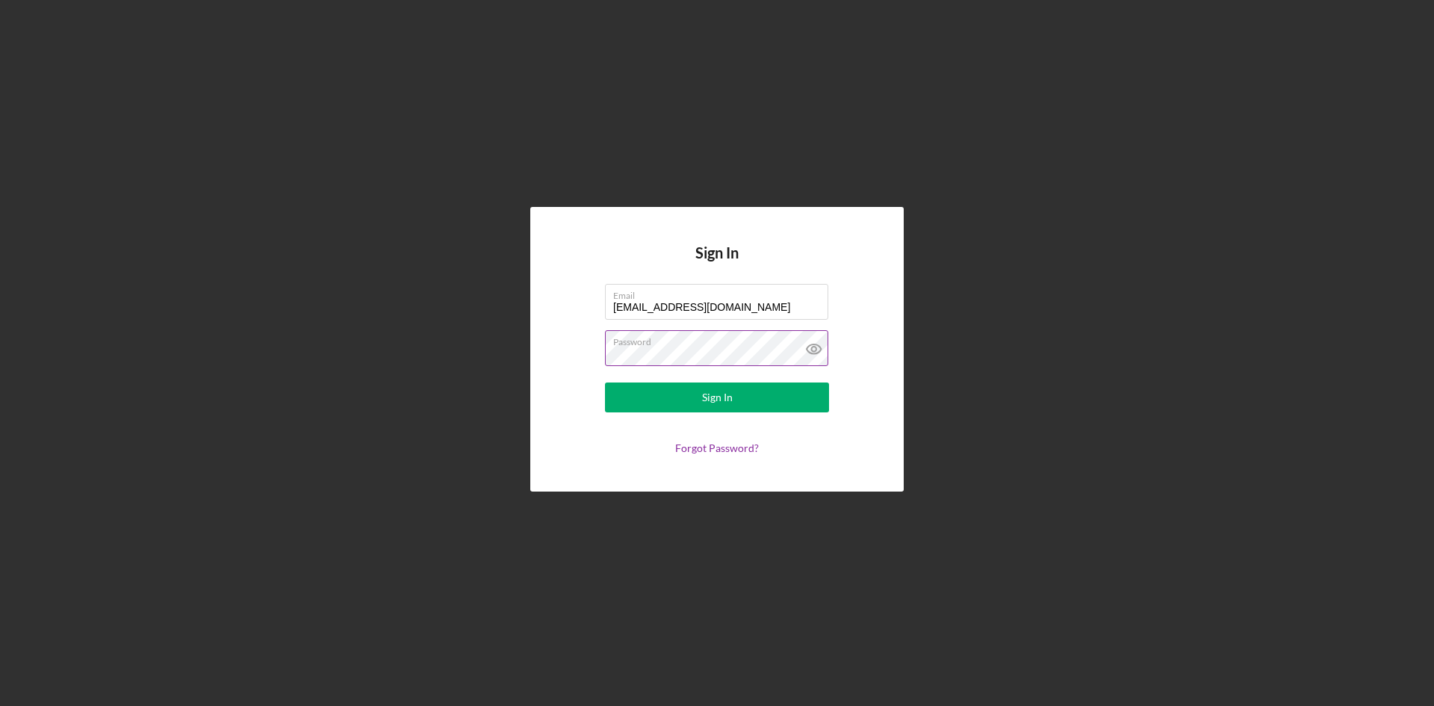
click at [807, 350] on icon at bounding box center [814, 349] width 14 height 10
click at [755, 402] on button "Sign In" at bounding box center [717, 397] width 224 height 30
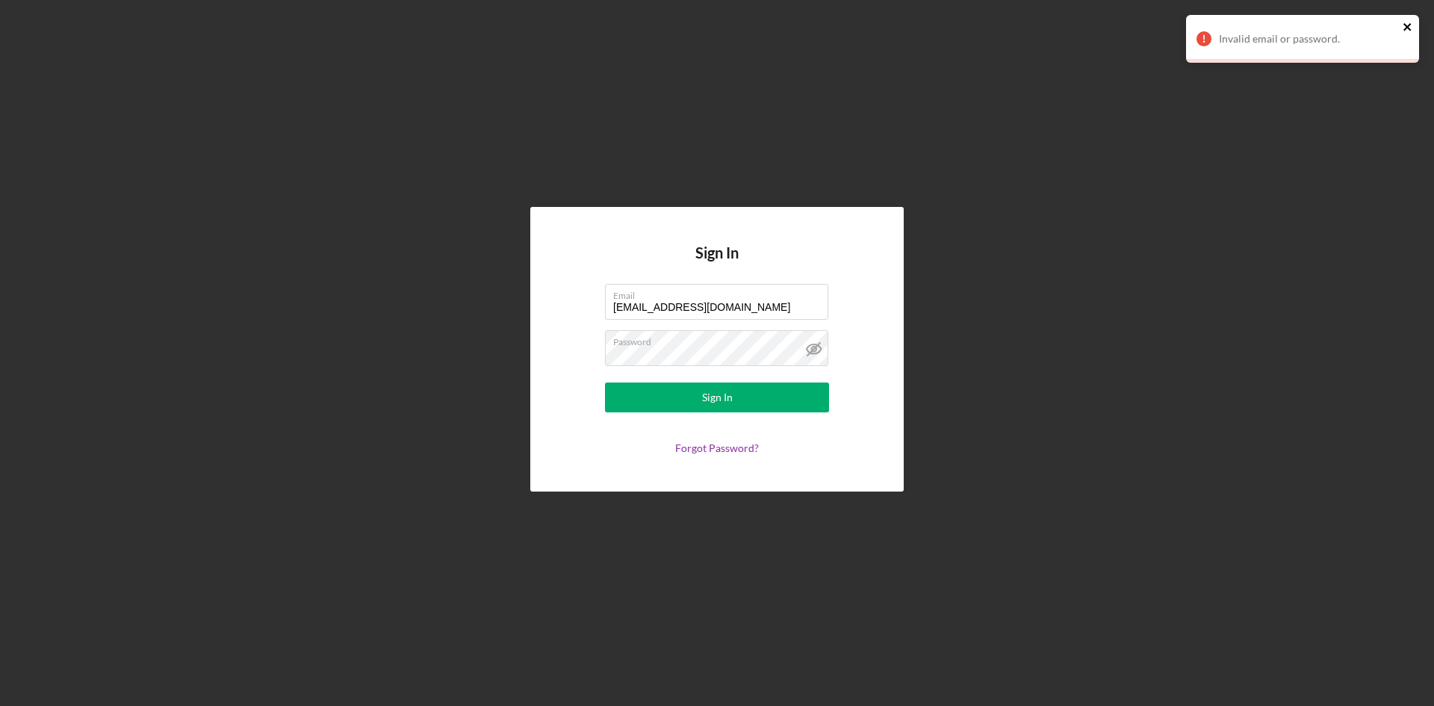
click at [1406, 24] on icon "close" at bounding box center [1408, 27] width 10 height 12
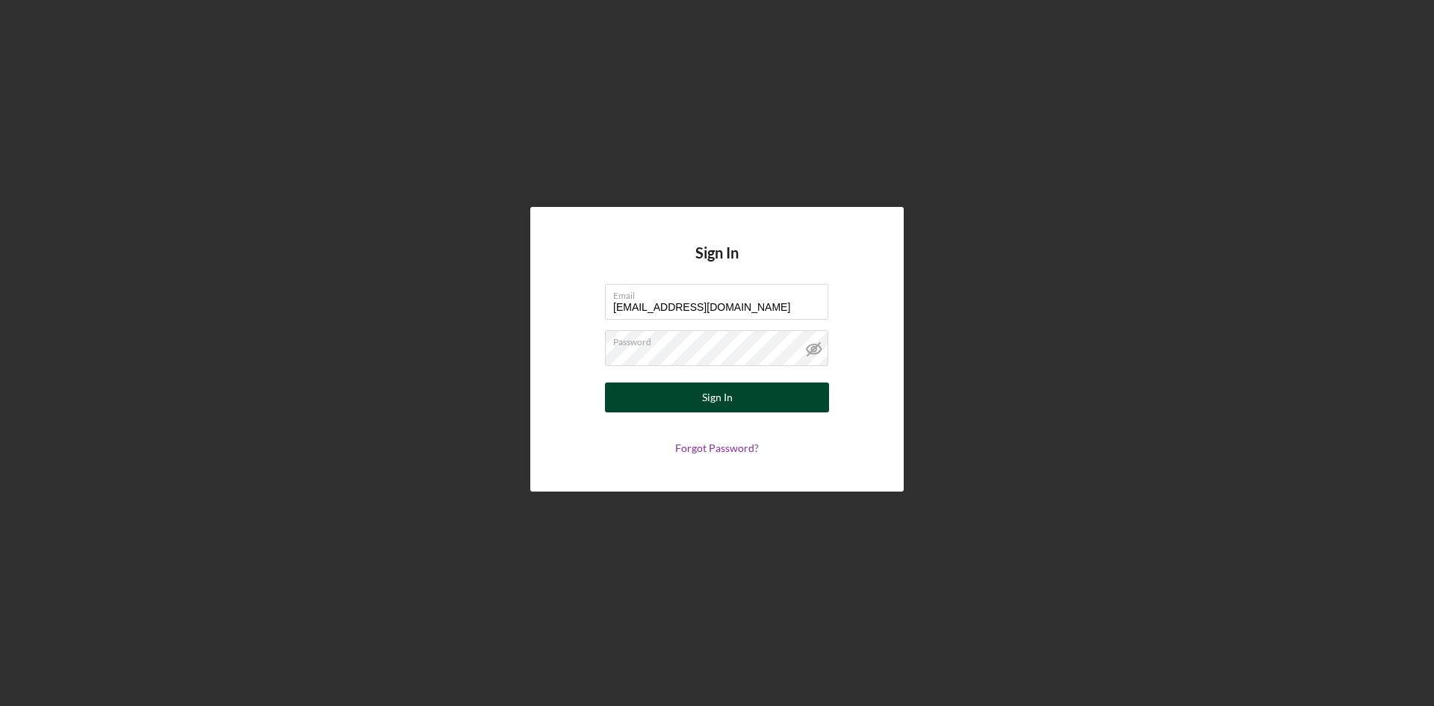
click at [683, 403] on button "Sign In" at bounding box center [717, 397] width 224 height 30
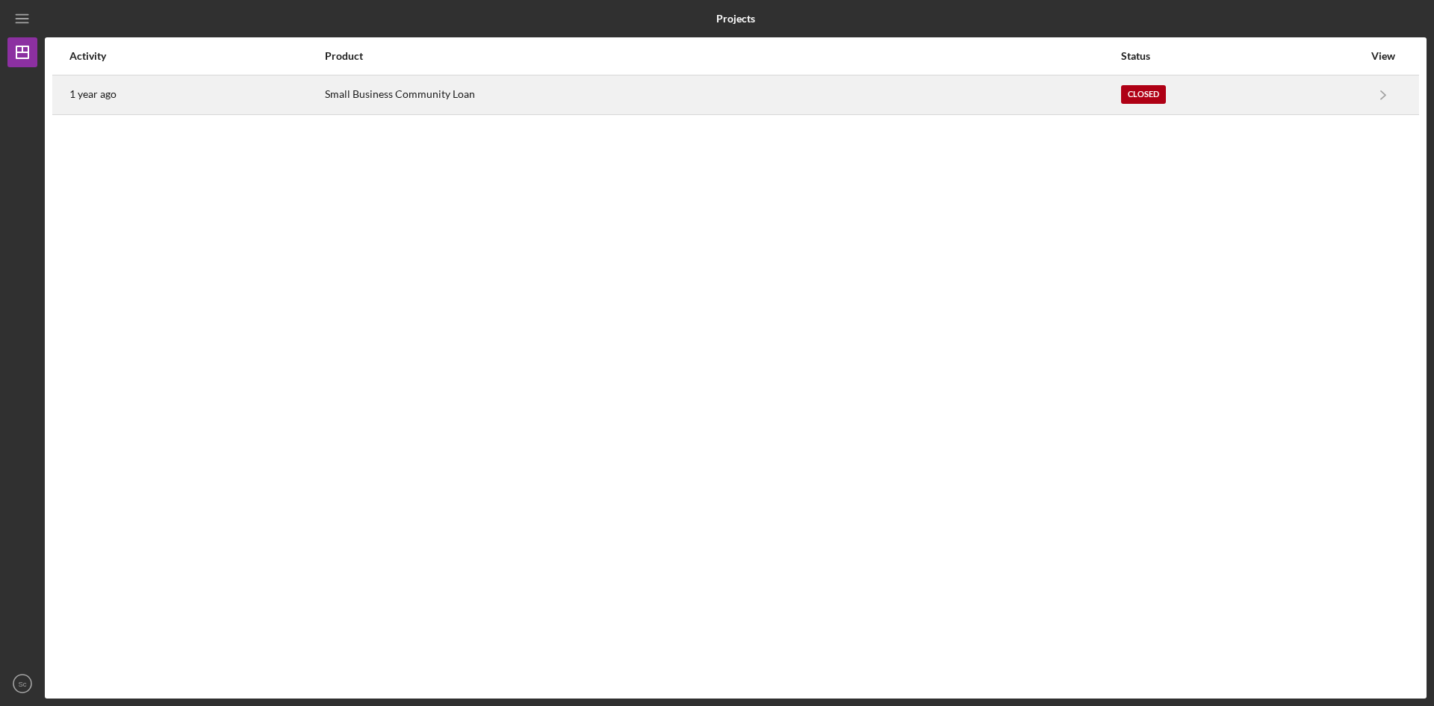
click at [418, 98] on div "Small Business Community Loan" at bounding box center [722, 94] width 795 height 37
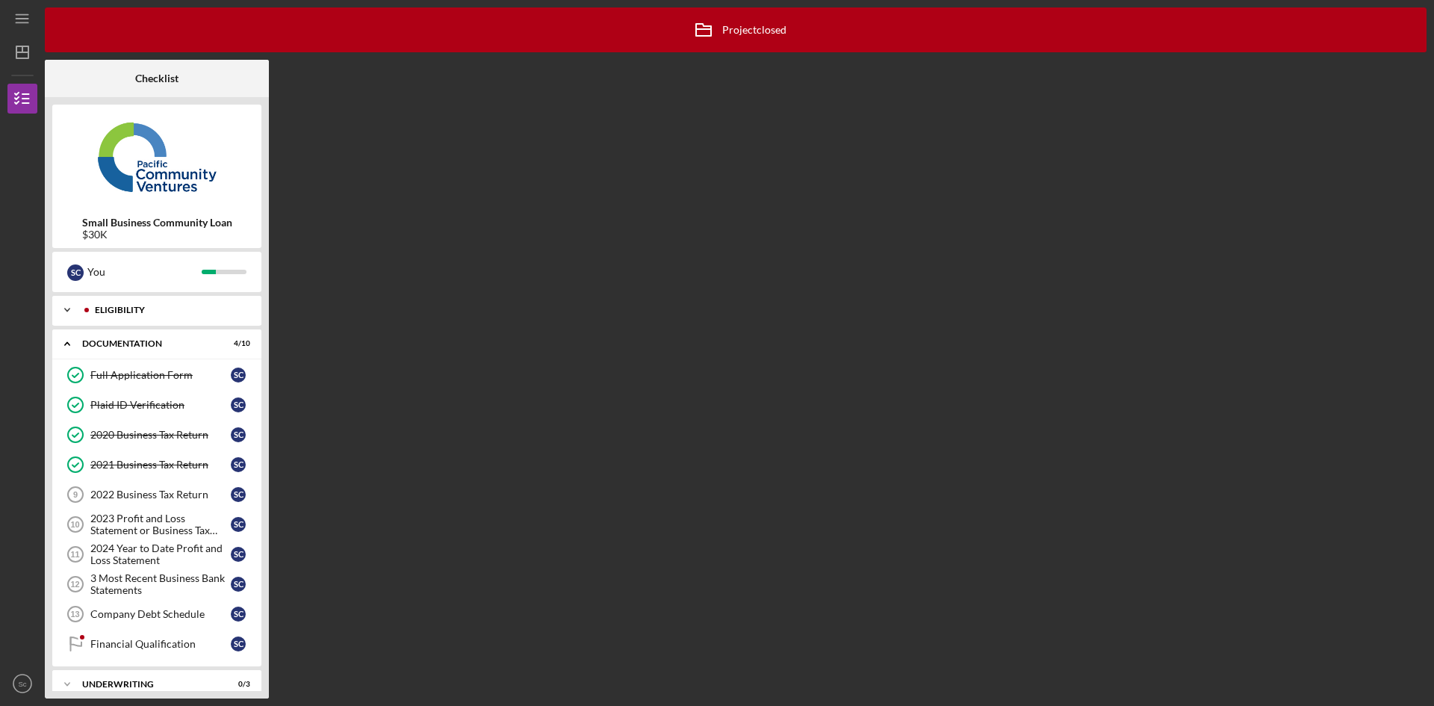
click at [70, 309] on icon "Icon/Expander" at bounding box center [67, 310] width 30 height 30
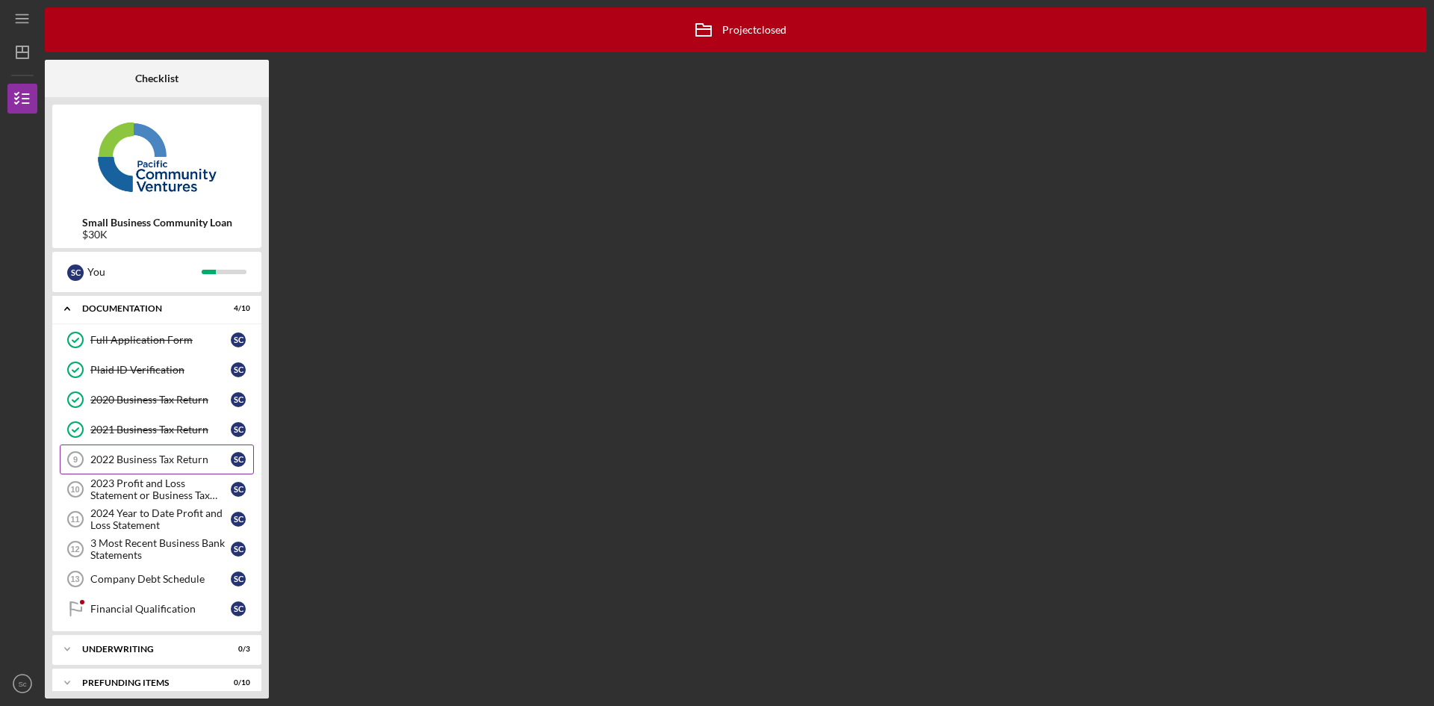
scroll to position [208, 0]
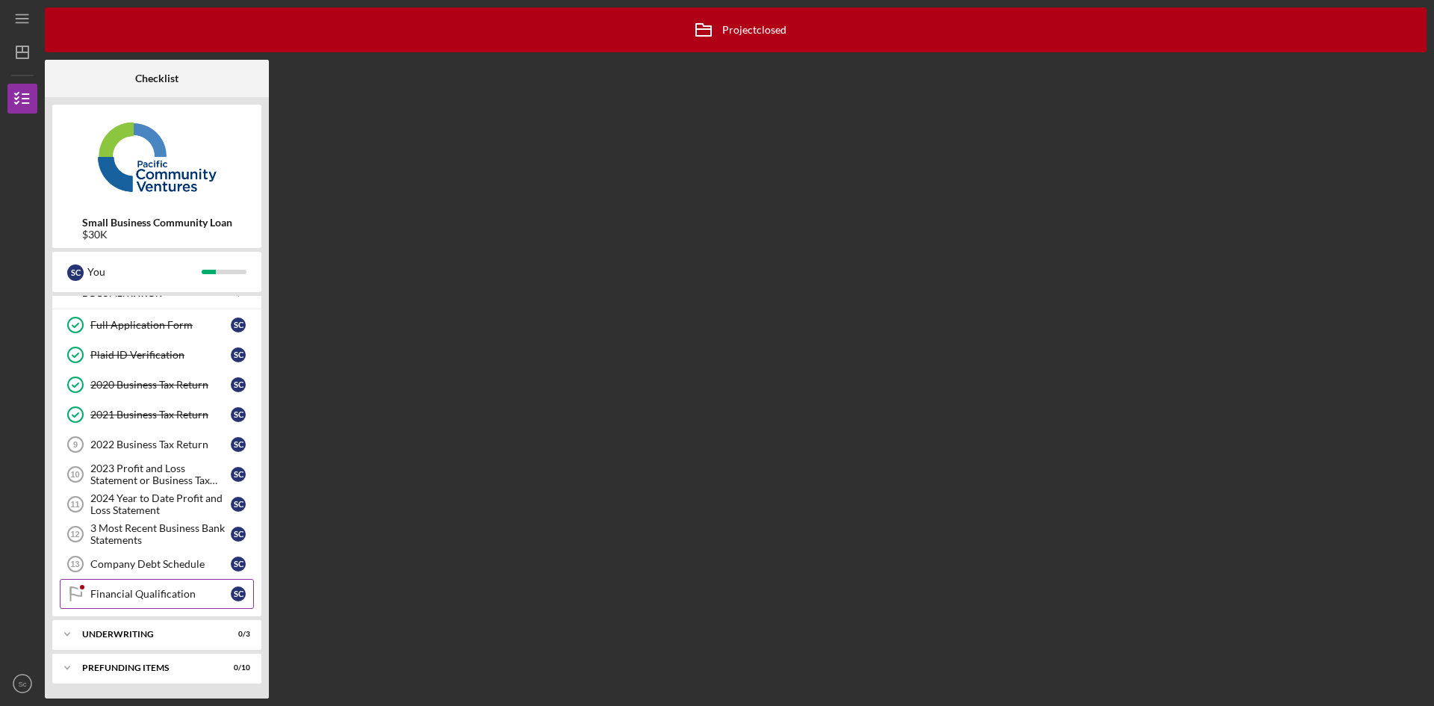
click at [153, 584] on link "Financial Qualification Financial Qualification S c" at bounding box center [157, 594] width 194 height 30
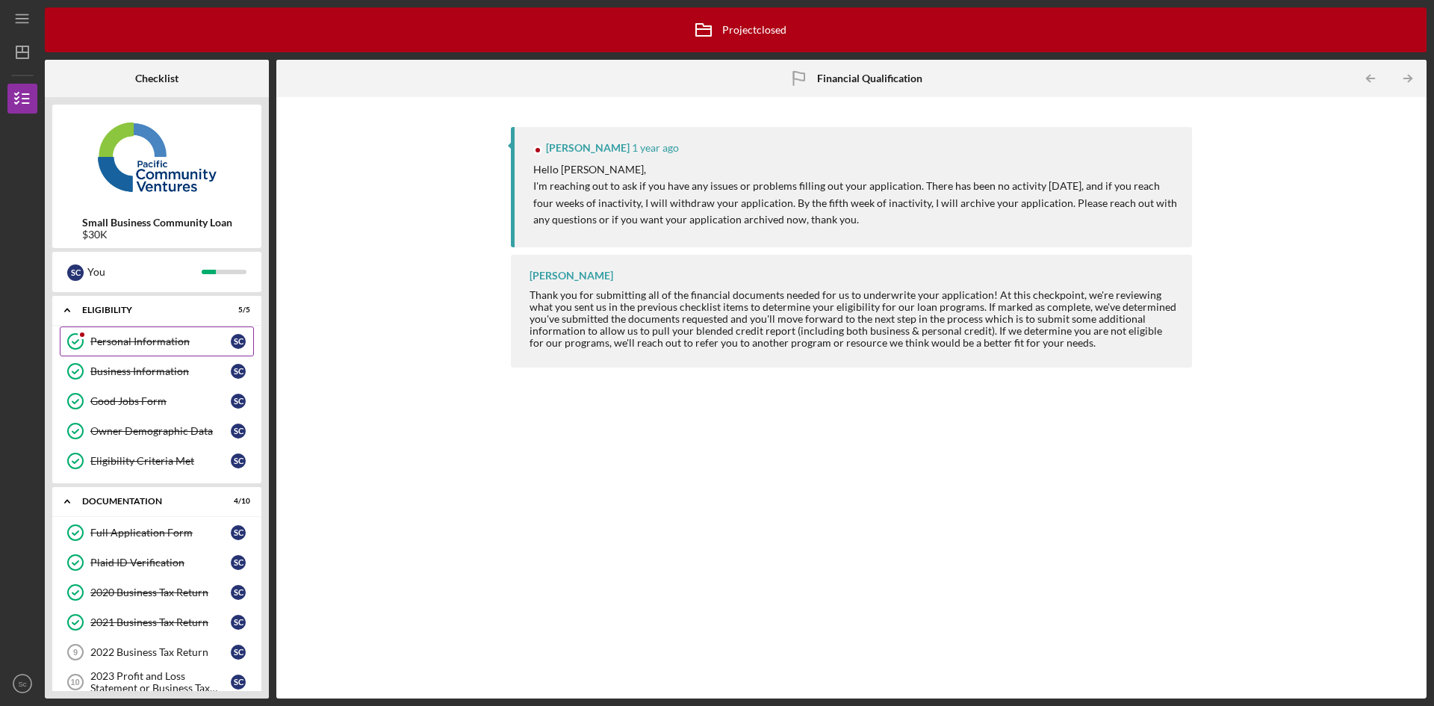
click at [111, 342] on div "Personal Information" at bounding box center [160, 341] width 140 height 12
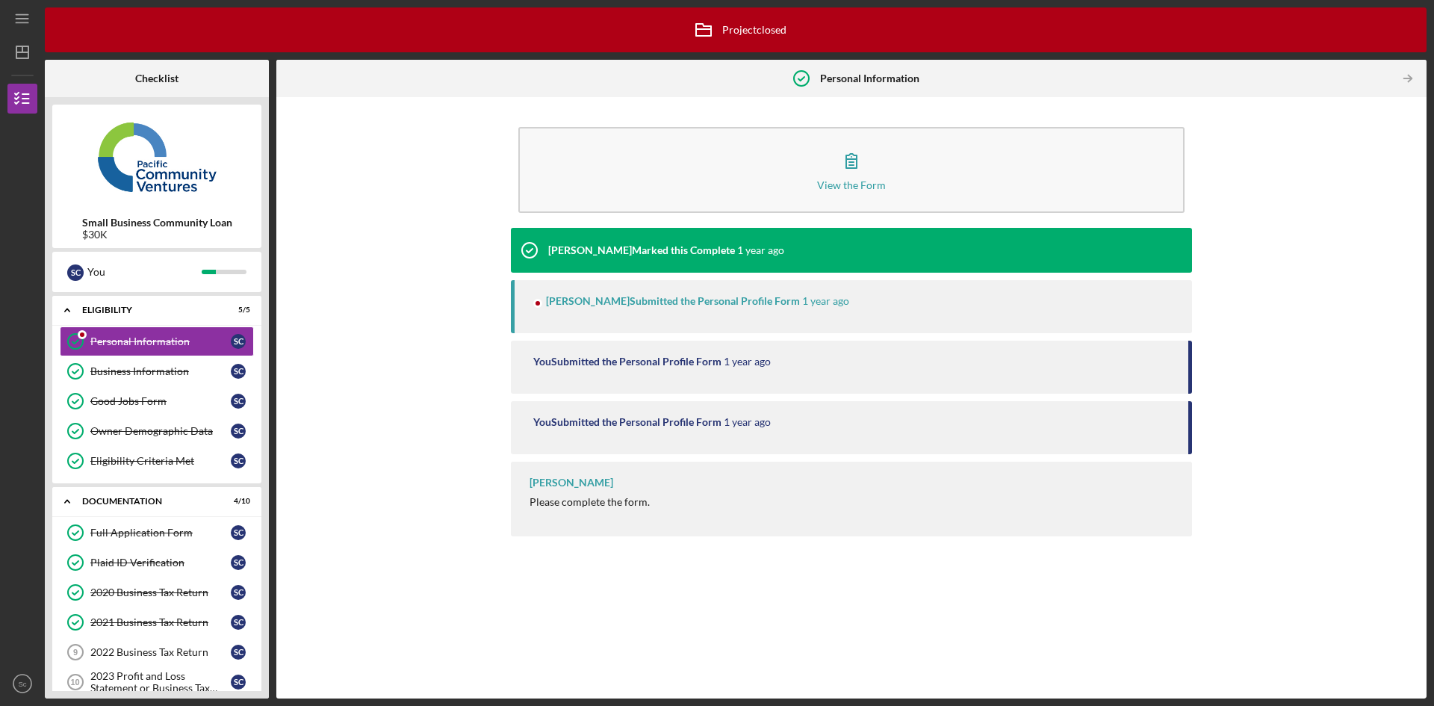
click at [626, 303] on div "[PERSON_NAME] Submitted the Personal Profile Form" at bounding box center [673, 301] width 254 height 12
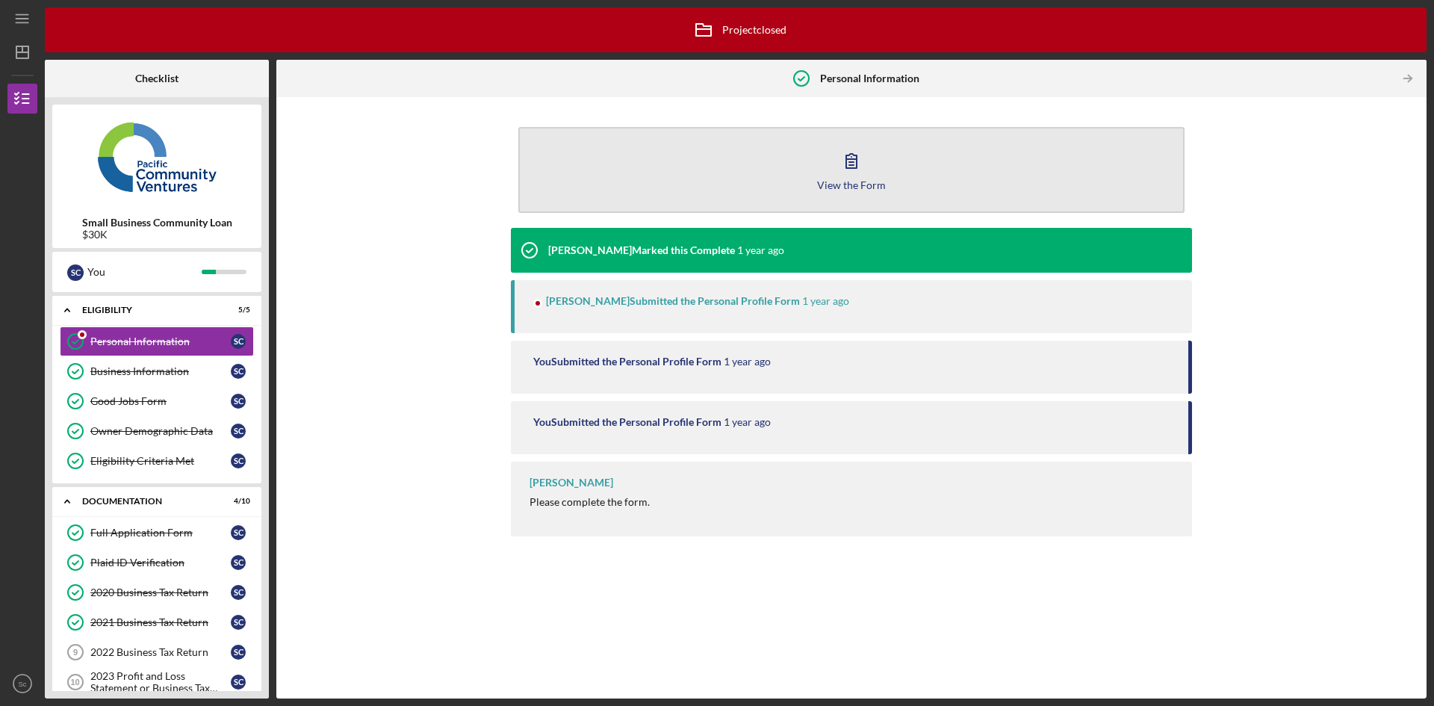
click at [855, 158] on icon "button" at bounding box center [851, 160] width 37 height 37
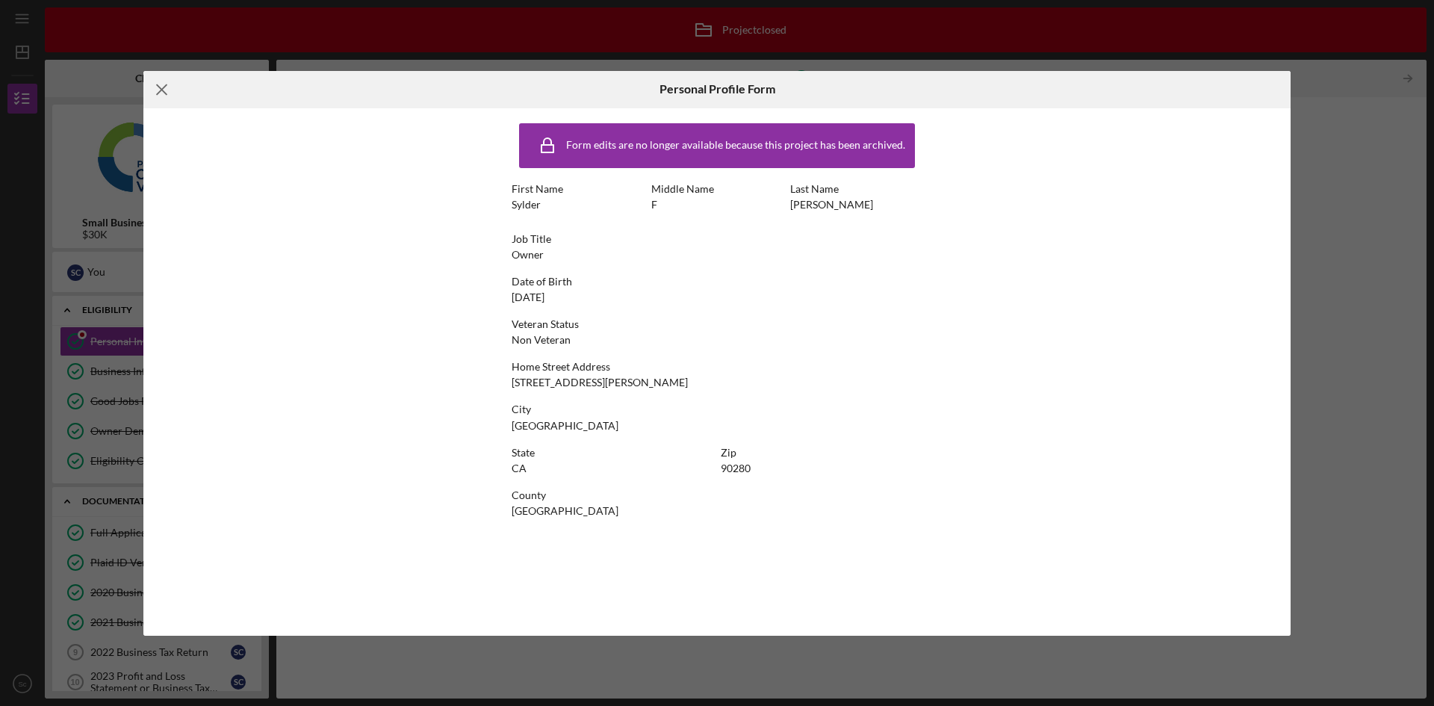
click at [156, 90] on icon "Icon/Menu Close" at bounding box center [161, 89] width 37 height 37
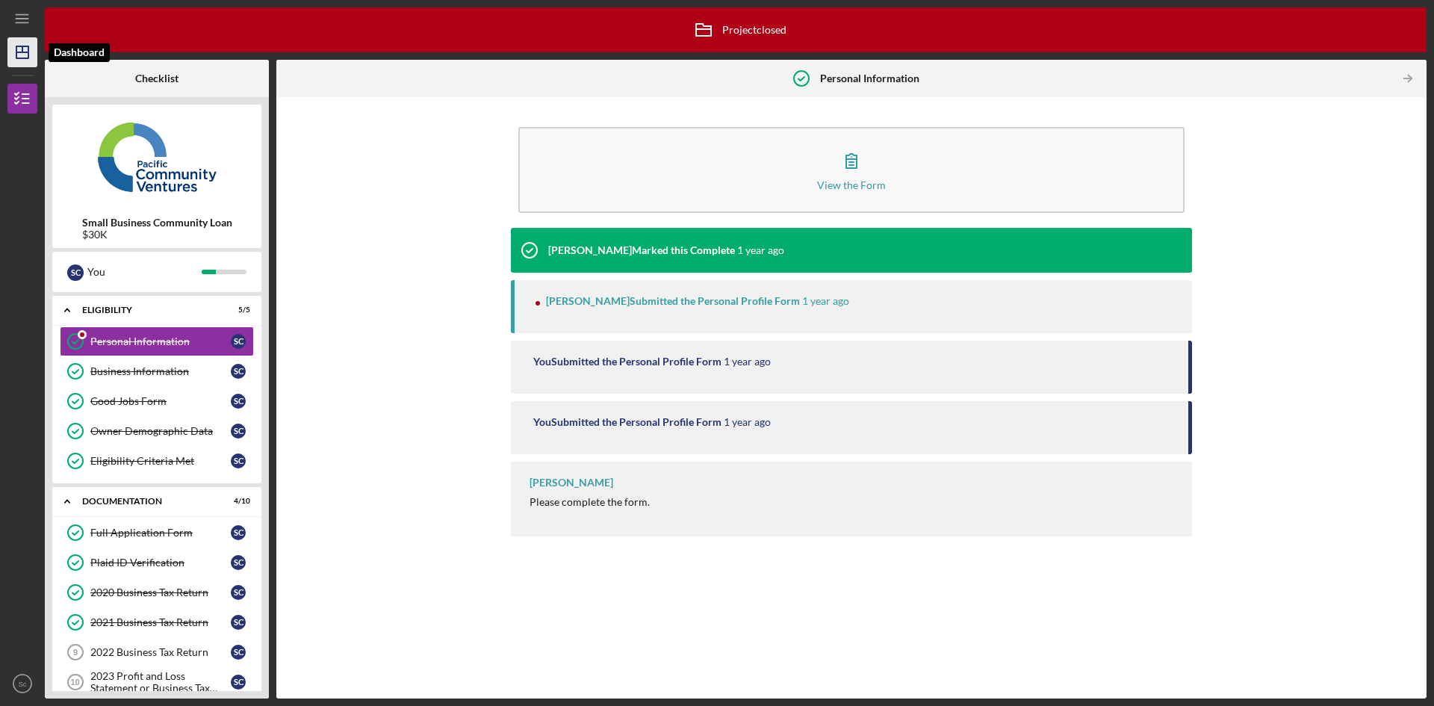
click at [10, 49] on icon "Icon/Dashboard" at bounding box center [22, 52] width 37 height 37
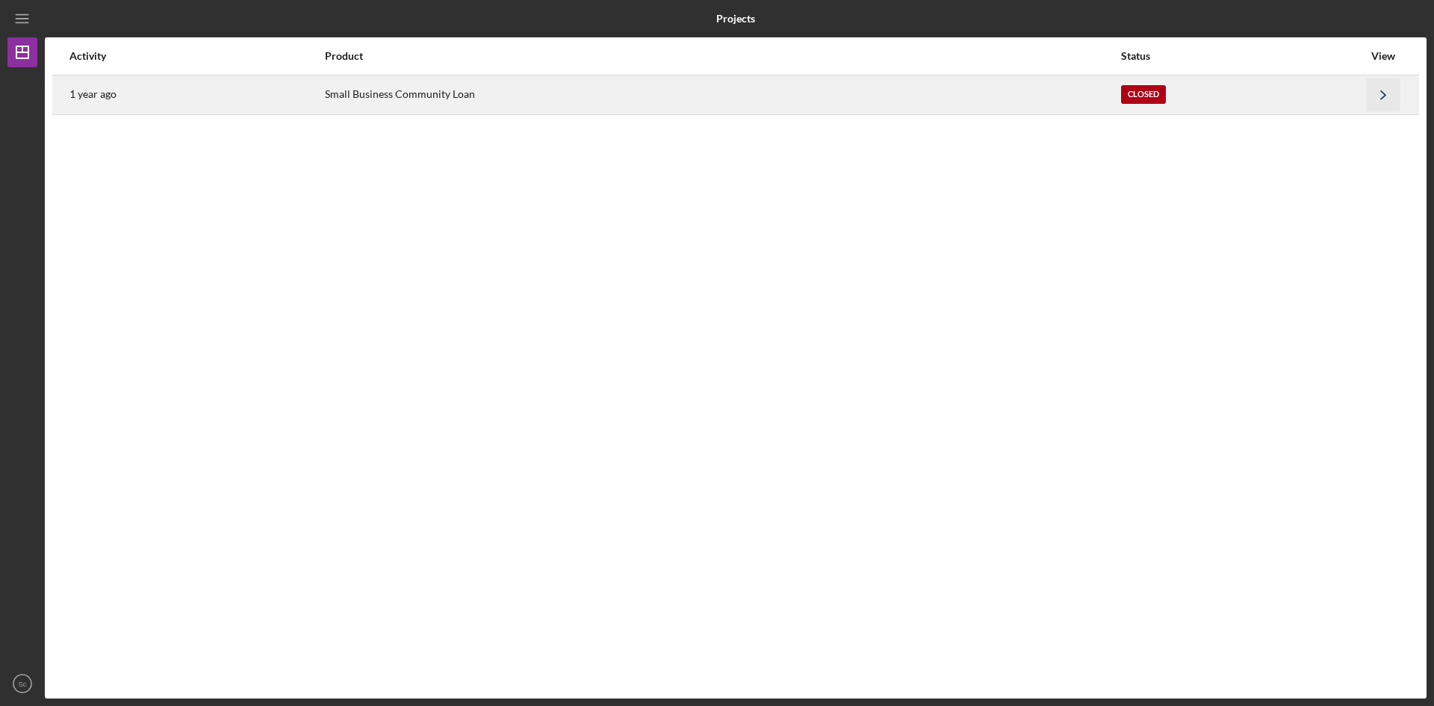
click at [1380, 95] on icon "Icon/Navigate" at bounding box center [1384, 95] width 34 height 34
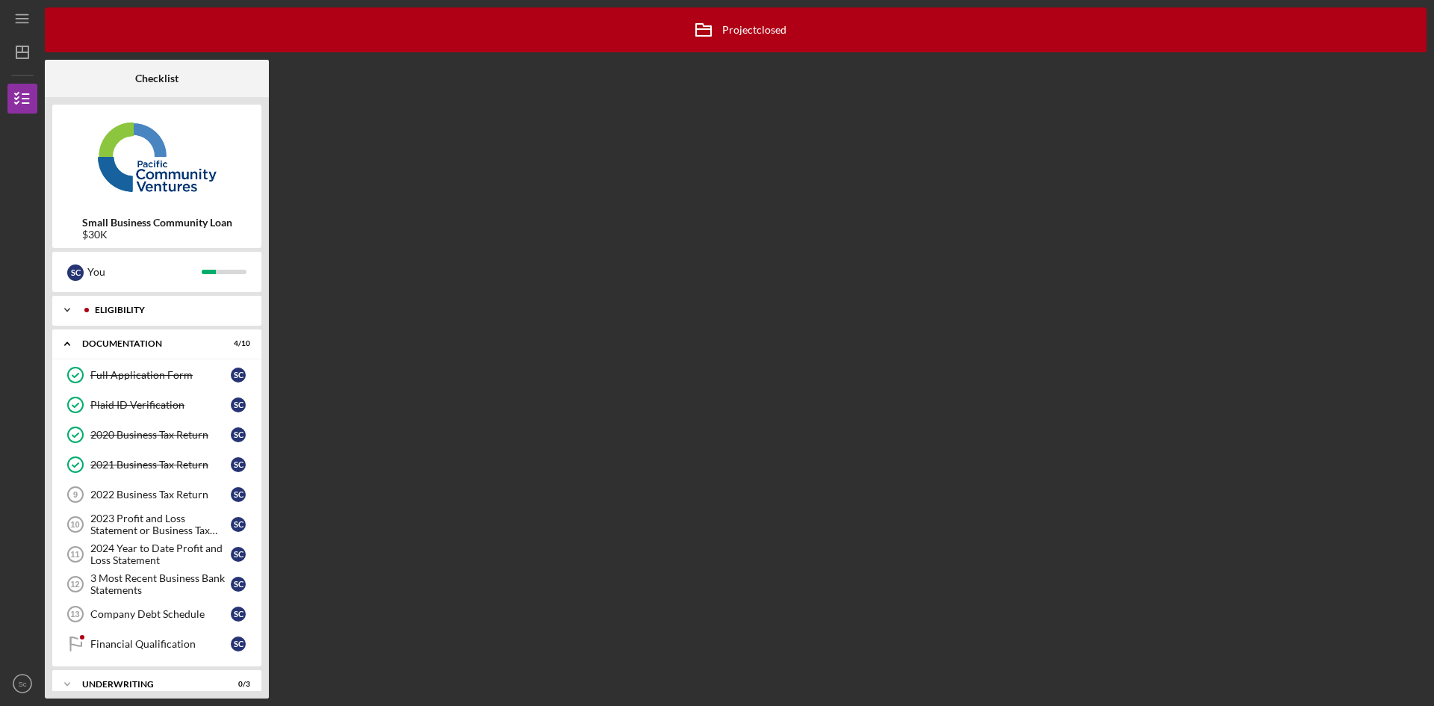
click at [63, 304] on icon "Icon/Expander" at bounding box center [67, 310] width 30 height 30
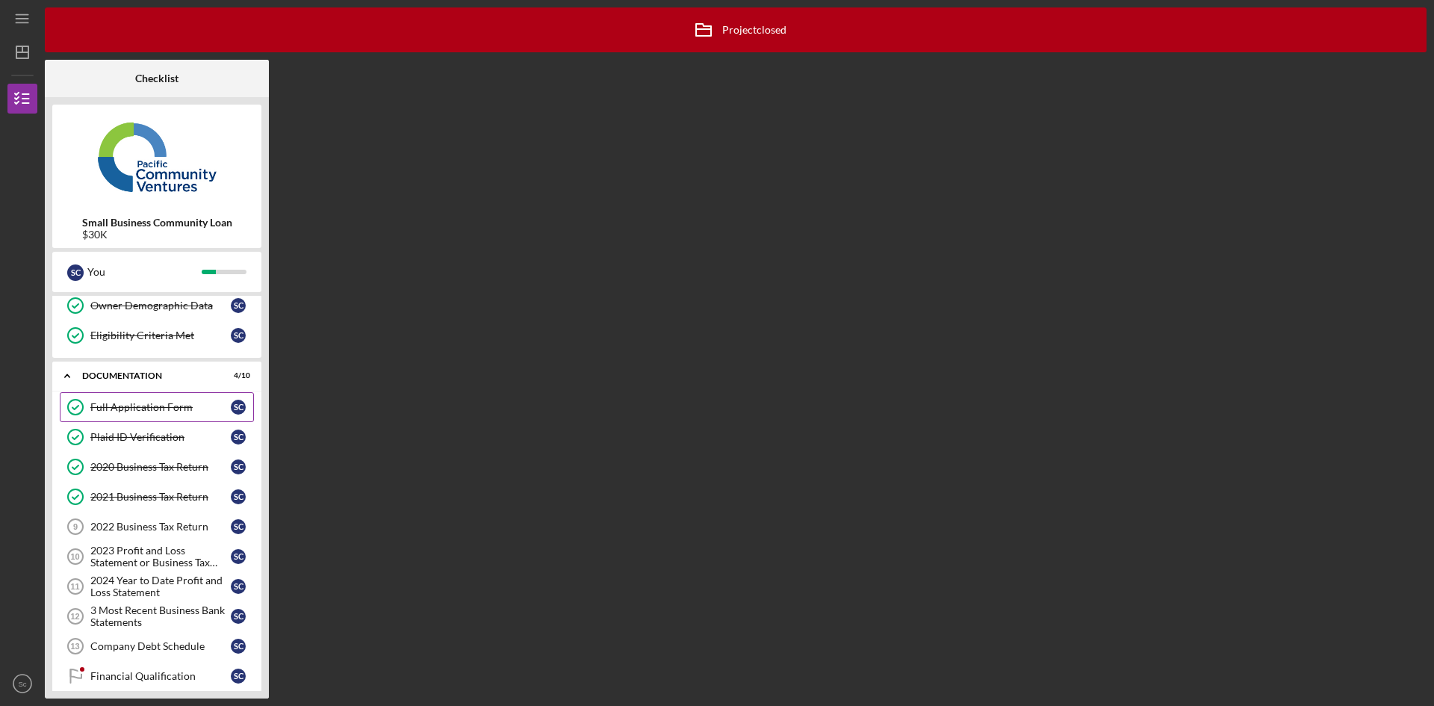
scroll to position [208, 0]
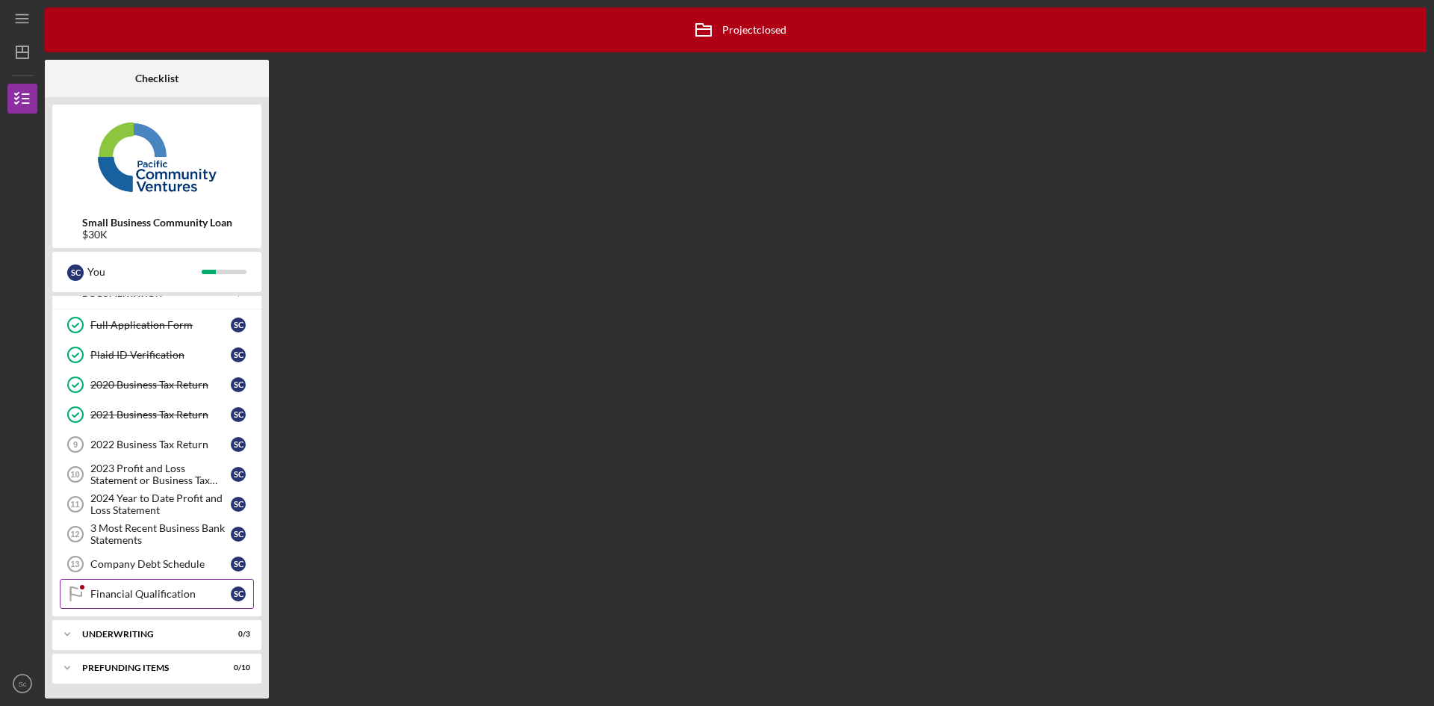
click at [143, 599] on div "Financial Qualification" at bounding box center [160, 594] width 140 height 12
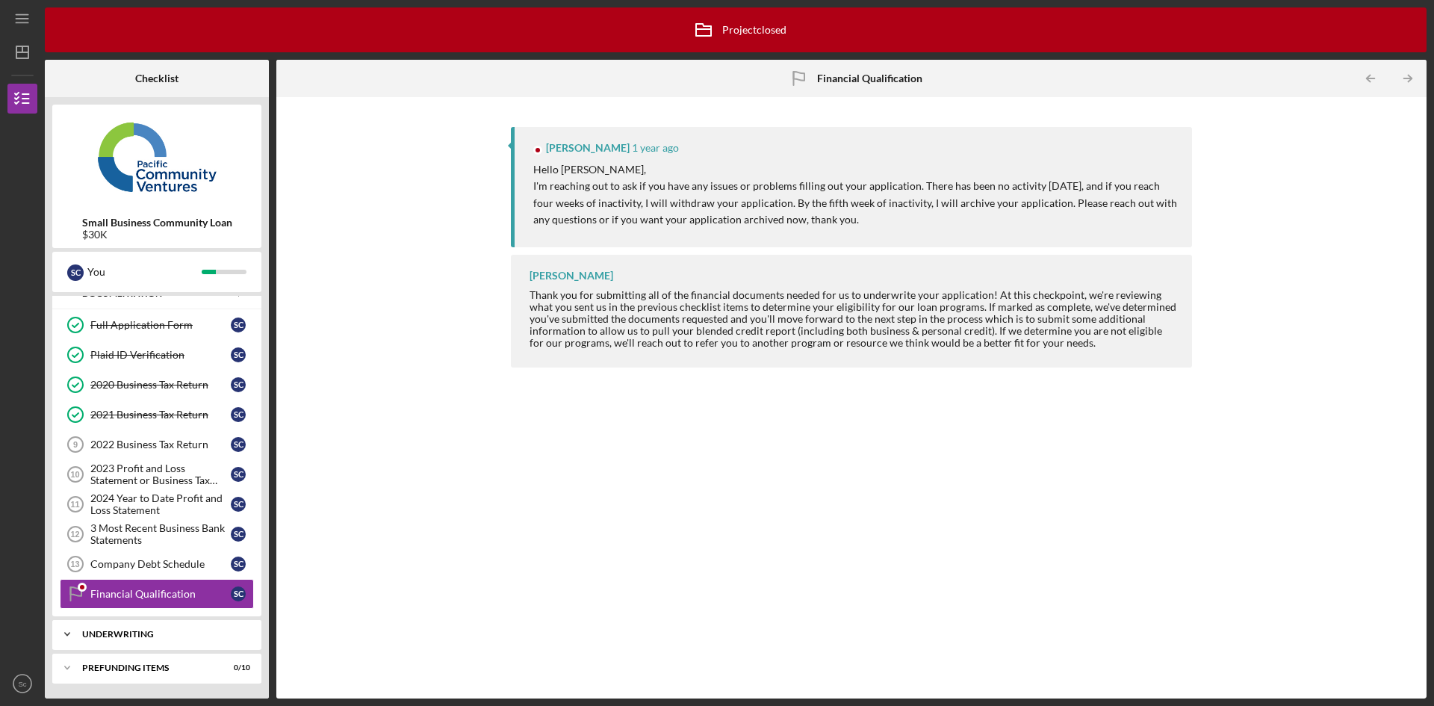
click at [137, 633] on div "Underwriting" at bounding box center [162, 634] width 161 height 9
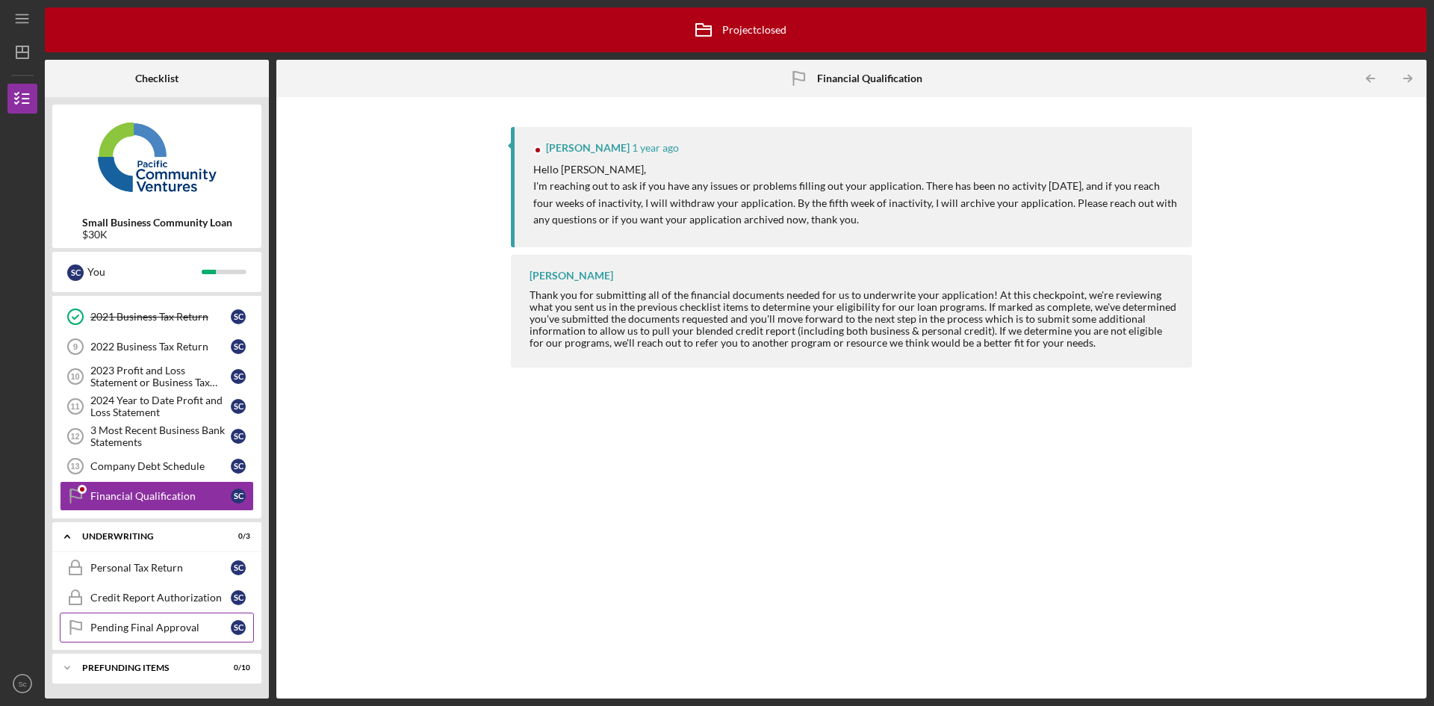
click at [137, 624] on div "Pending Final Approval" at bounding box center [160, 627] width 140 height 12
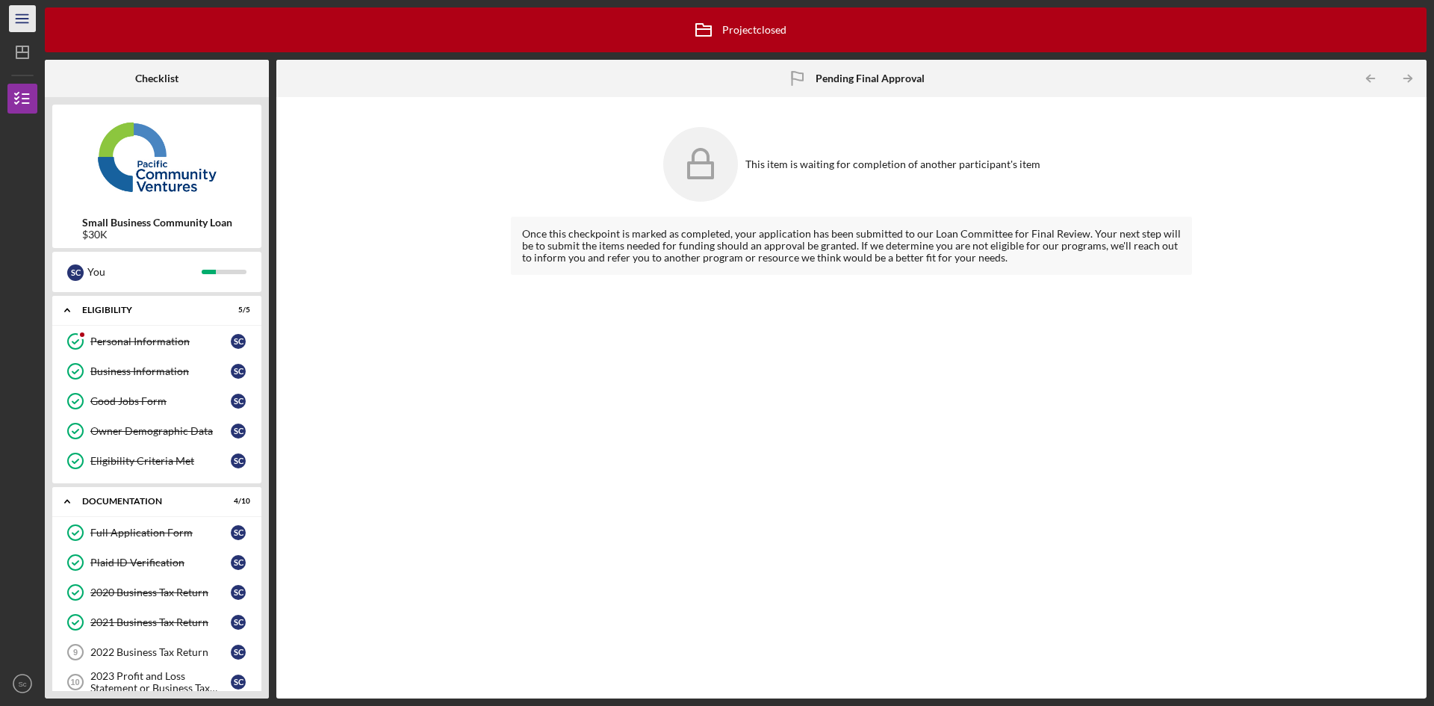
click at [22, 10] on icon "Icon/Menu" at bounding box center [23, 19] width 34 height 34
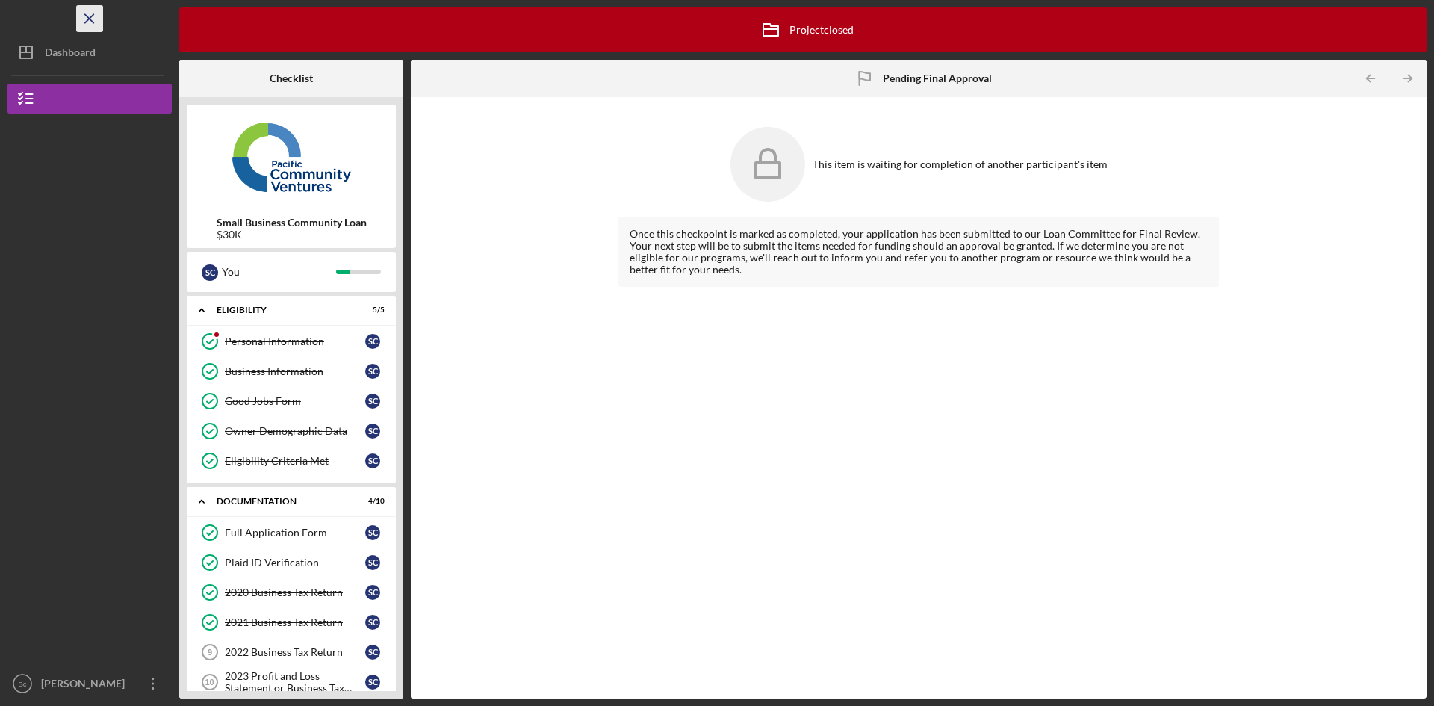
click at [90, 12] on icon "Icon/Menu Close" at bounding box center [90, 19] width 34 height 34
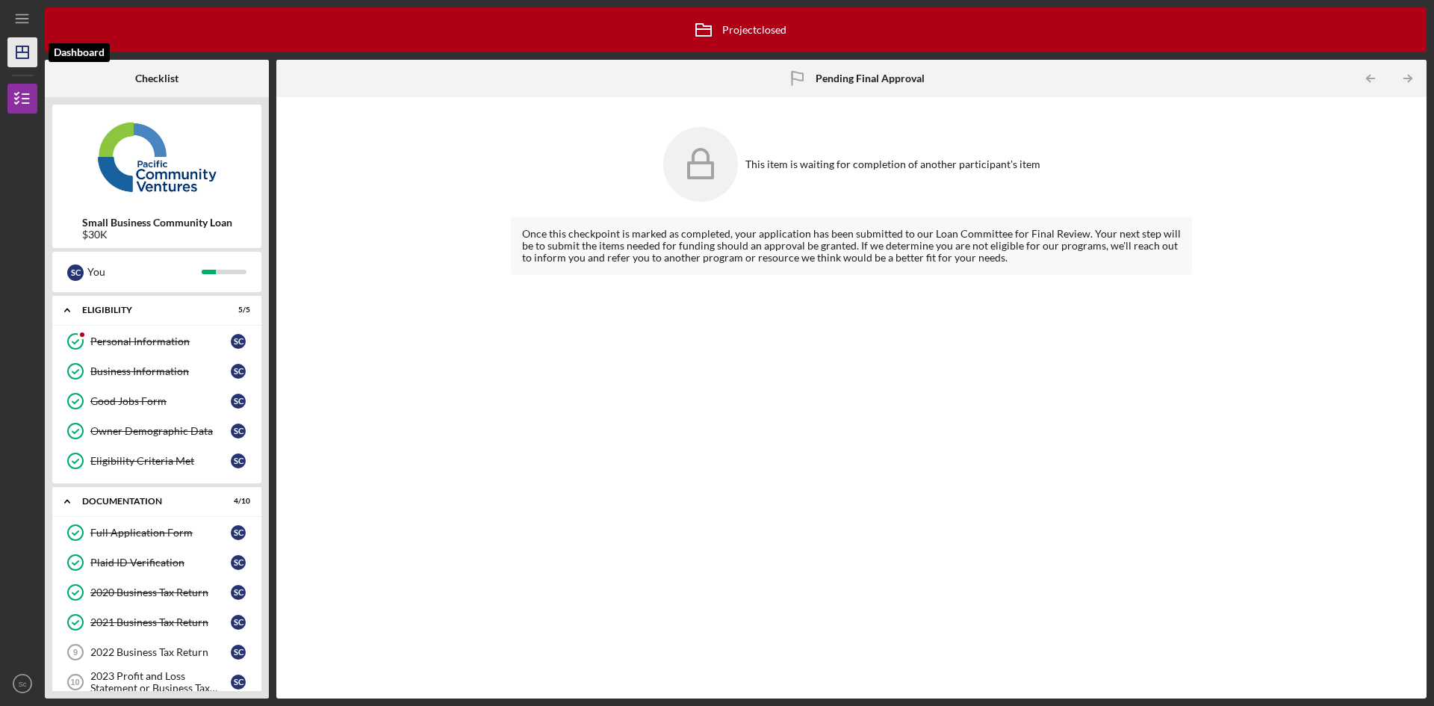
click at [19, 57] on icon "Icon/Dashboard" at bounding box center [22, 52] width 37 height 37
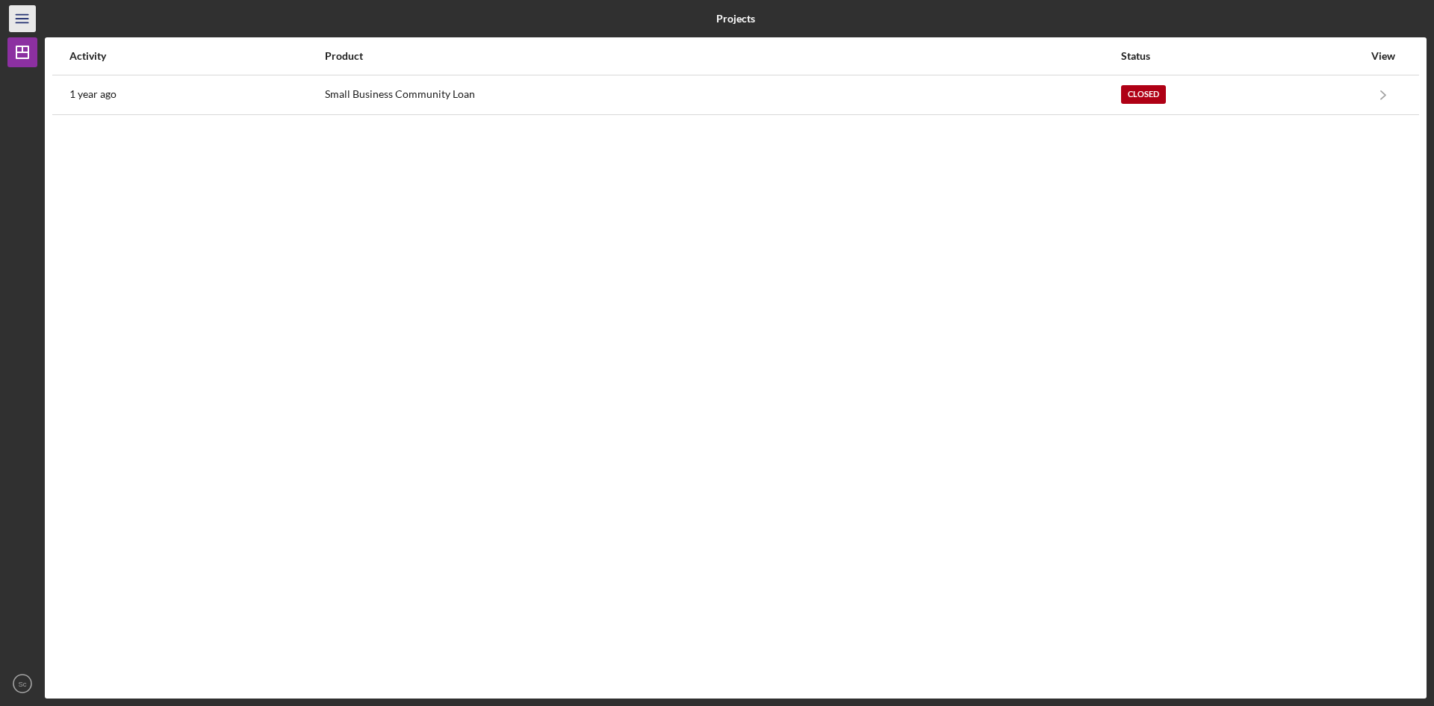
click at [23, 16] on icon "Icon/Menu" at bounding box center [23, 19] width 34 height 34
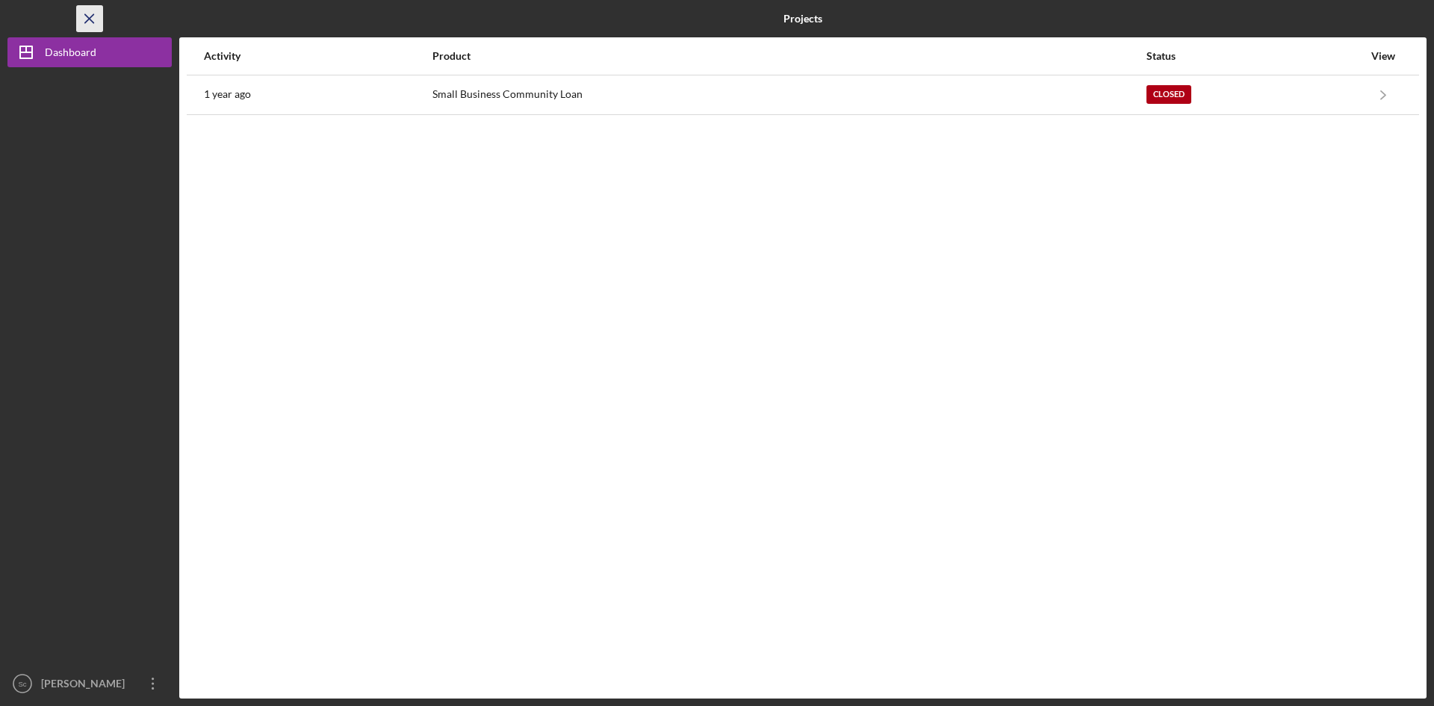
click at [91, 18] on icon "Icon/Menu Close" at bounding box center [90, 19] width 34 height 34
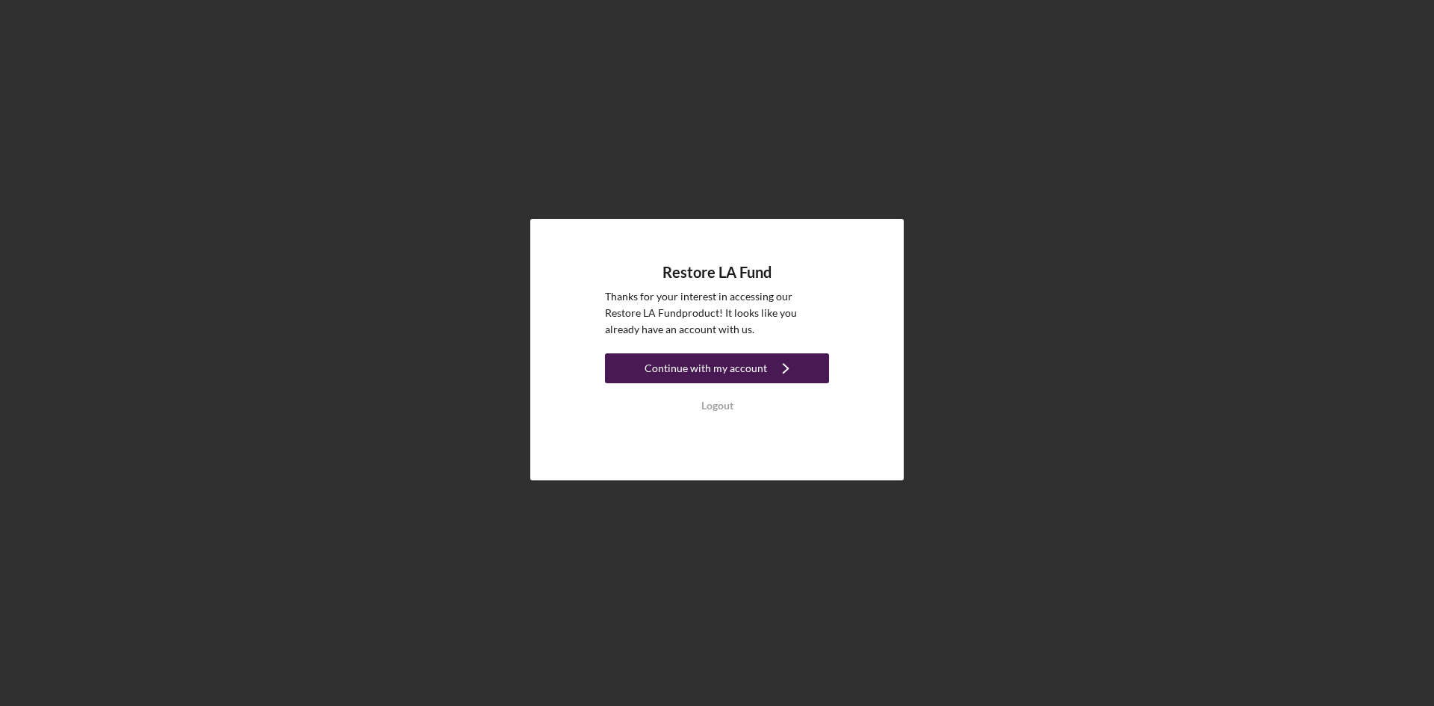
click at [705, 364] on div "Continue with my account" at bounding box center [706, 368] width 122 height 30
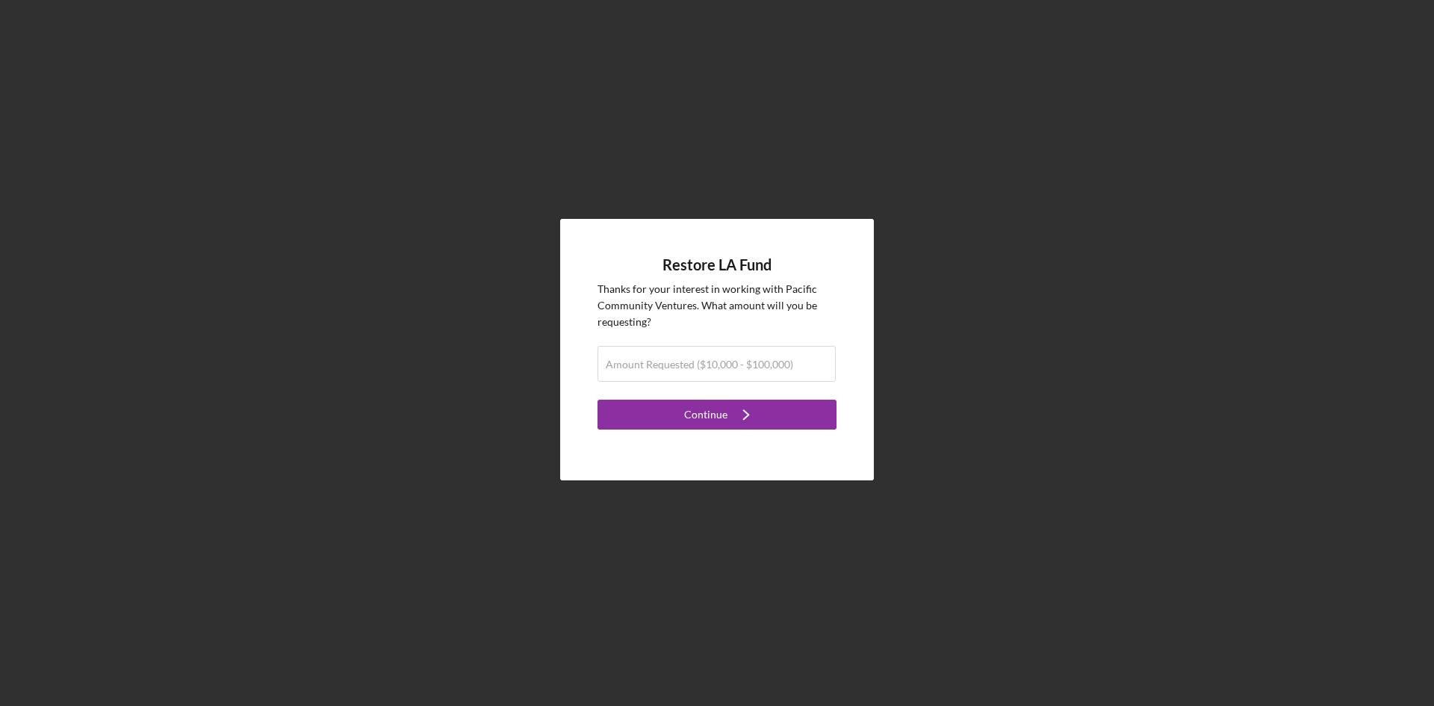
click at [705, 364] on label "Amount Requested ($10,000 - $100,000)" at bounding box center [699, 365] width 187 height 12
click at [705, 364] on input "Amount Requested ($10,000 - $100,000)" at bounding box center [717, 364] width 238 height 36
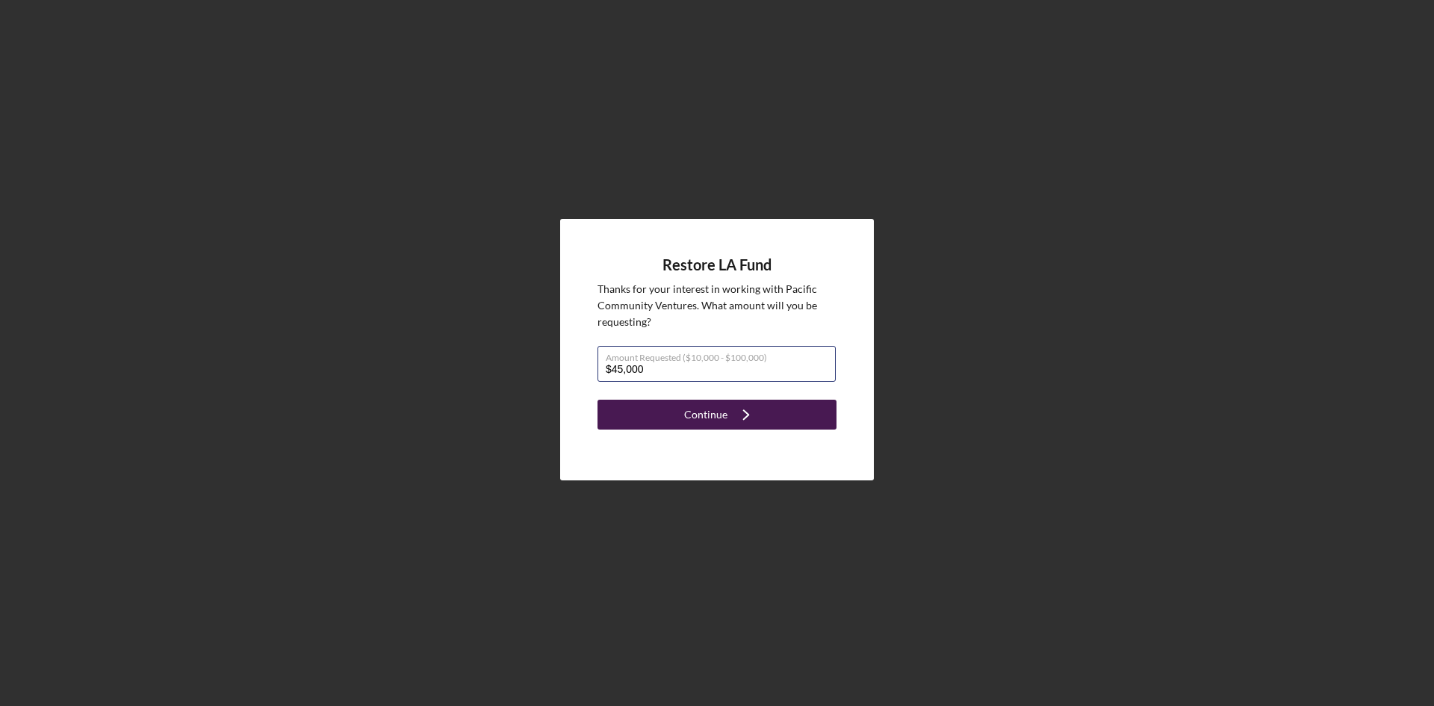
type input "$45,000"
click at [707, 418] on div "Continue" at bounding box center [705, 415] width 43 height 30
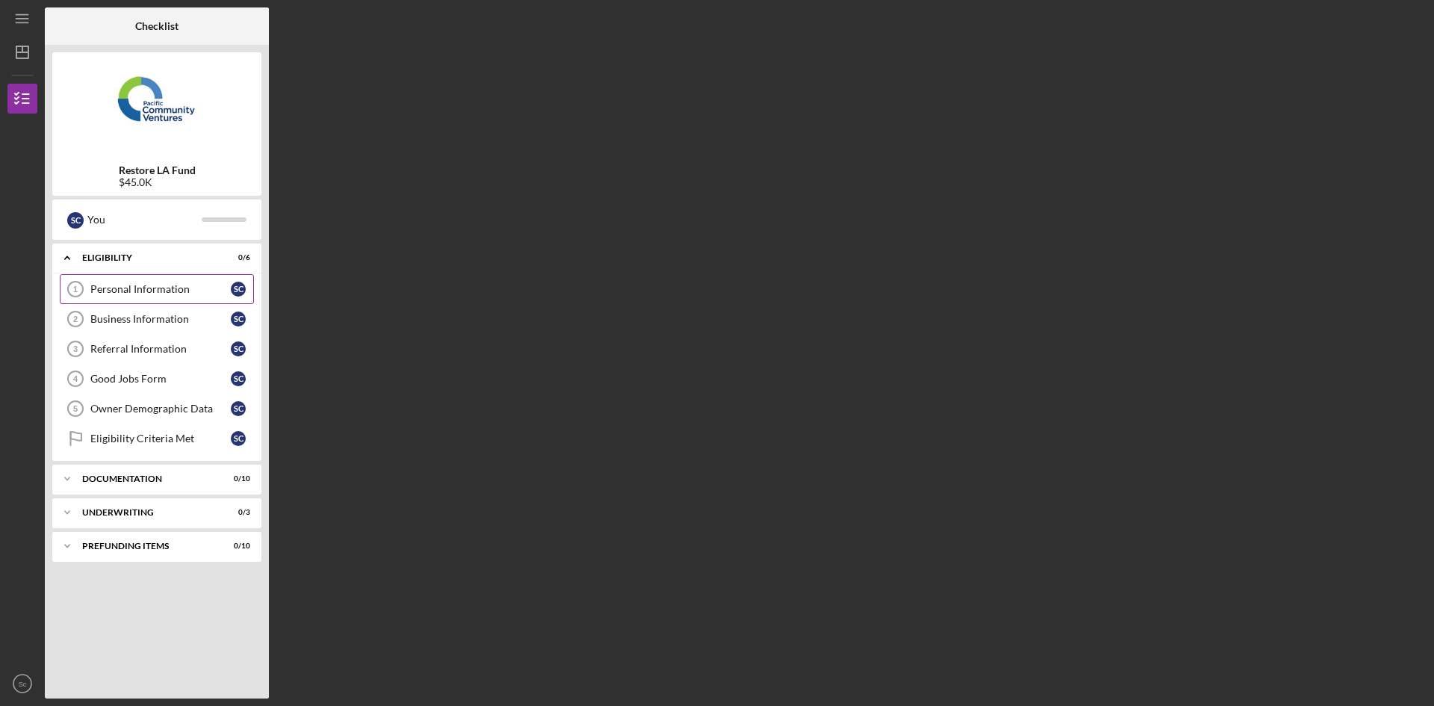
click at [102, 291] on div "Personal Information" at bounding box center [160, 289] width 140 height 12
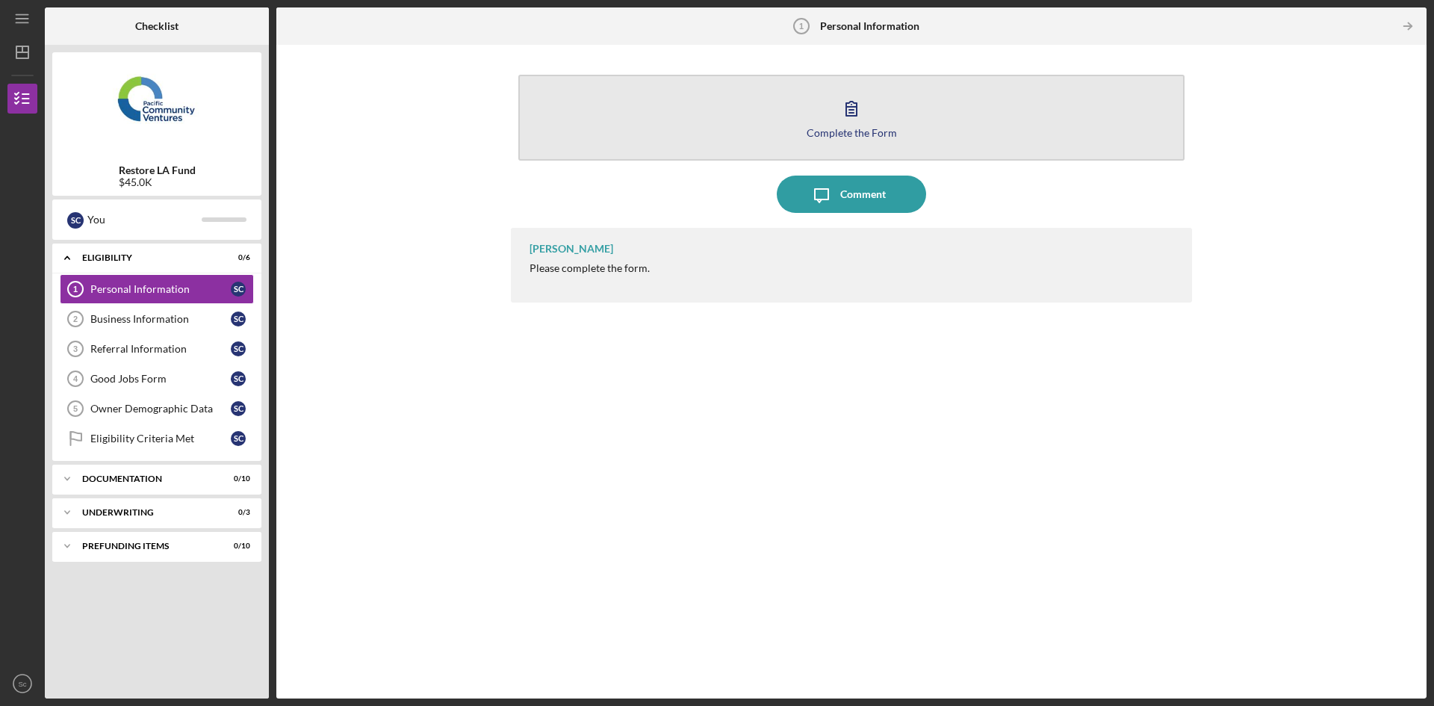
click at [852, 115] on icon "button" at bounding box center [851, 108] width 37 height 37
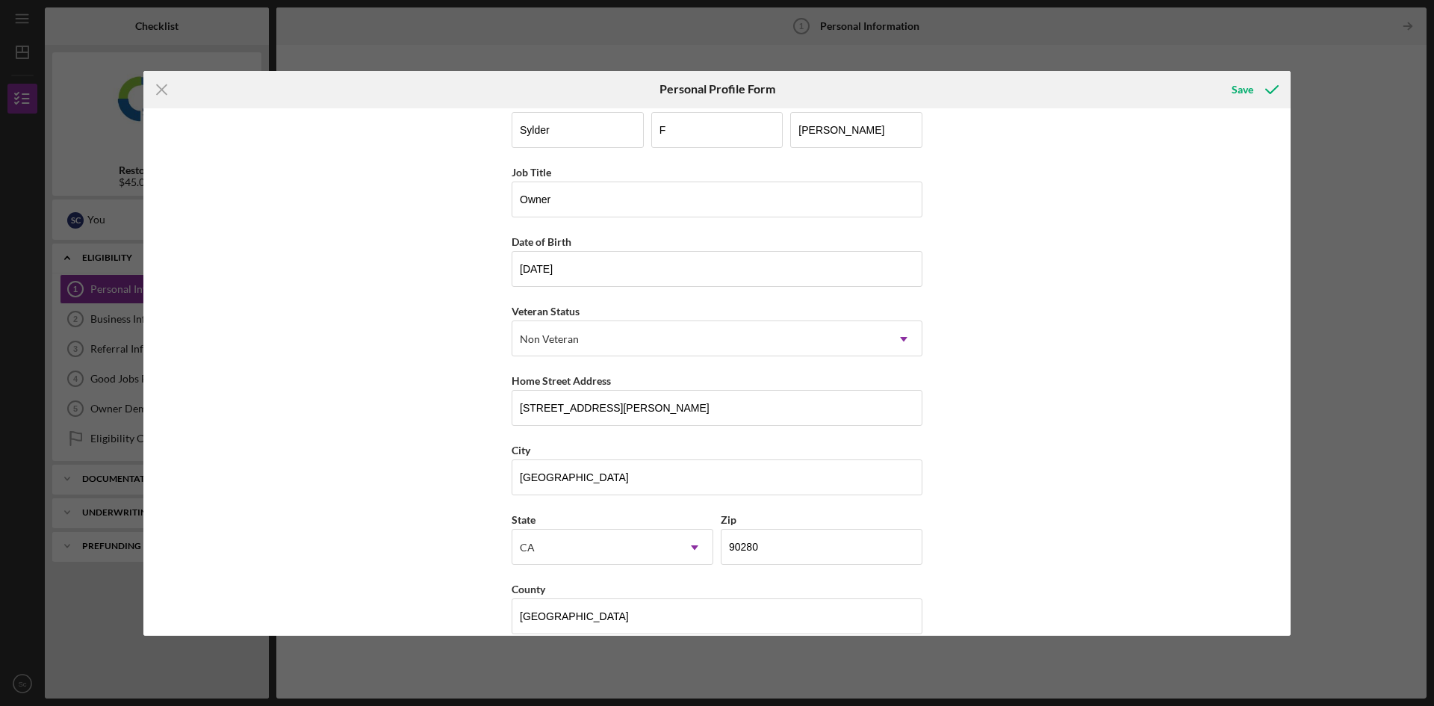
scroll to position [43, 0]
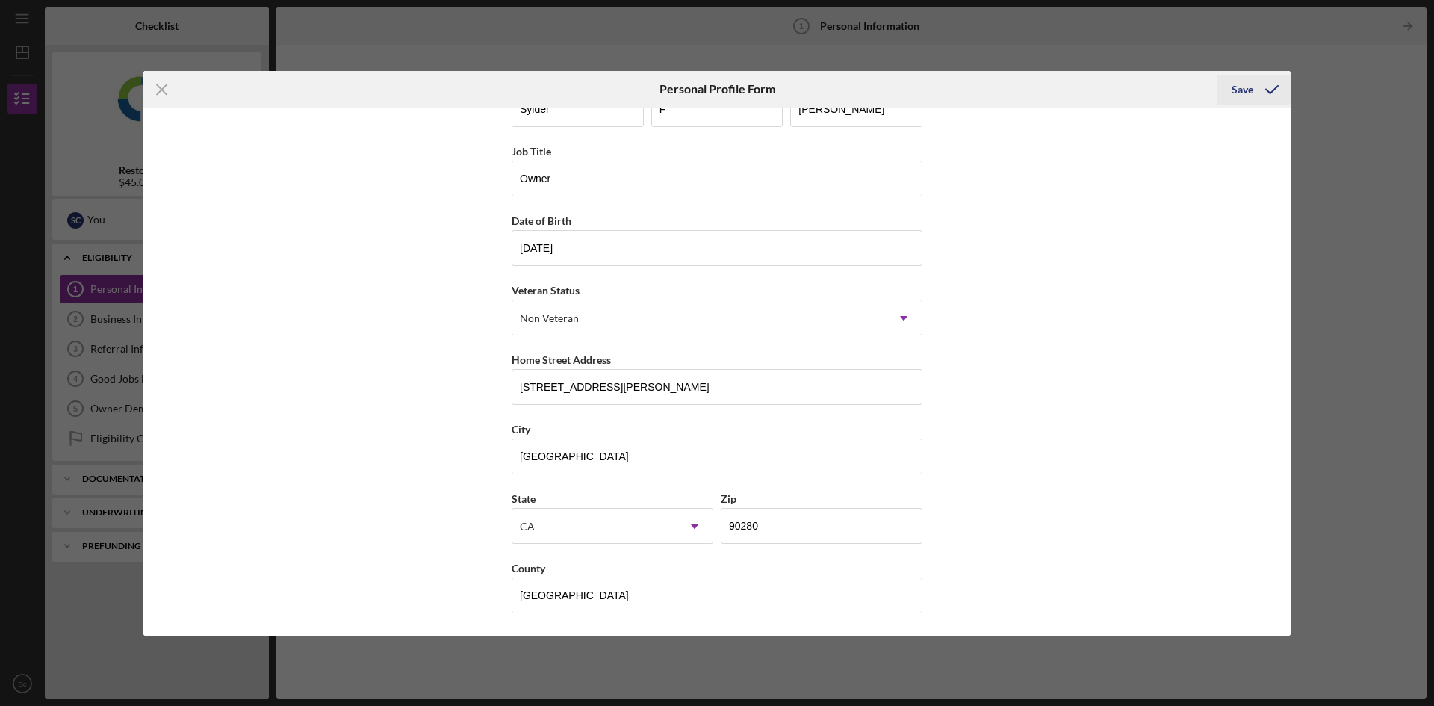
click at [1247, 91] on div "Save" at bounding box center [1243, 90] width 22 height 30
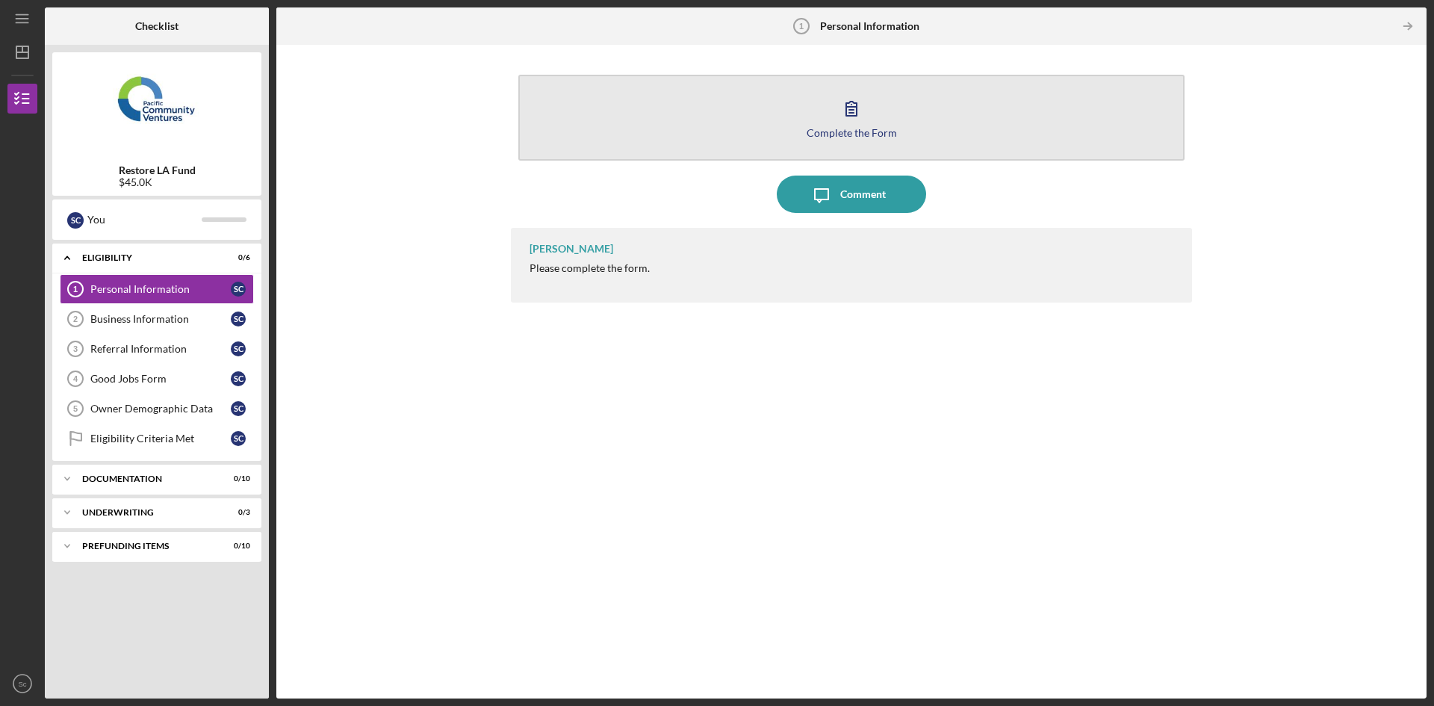
click at [852, 118] on icon "button" at bounding box center [851, 108] width 37 height 37
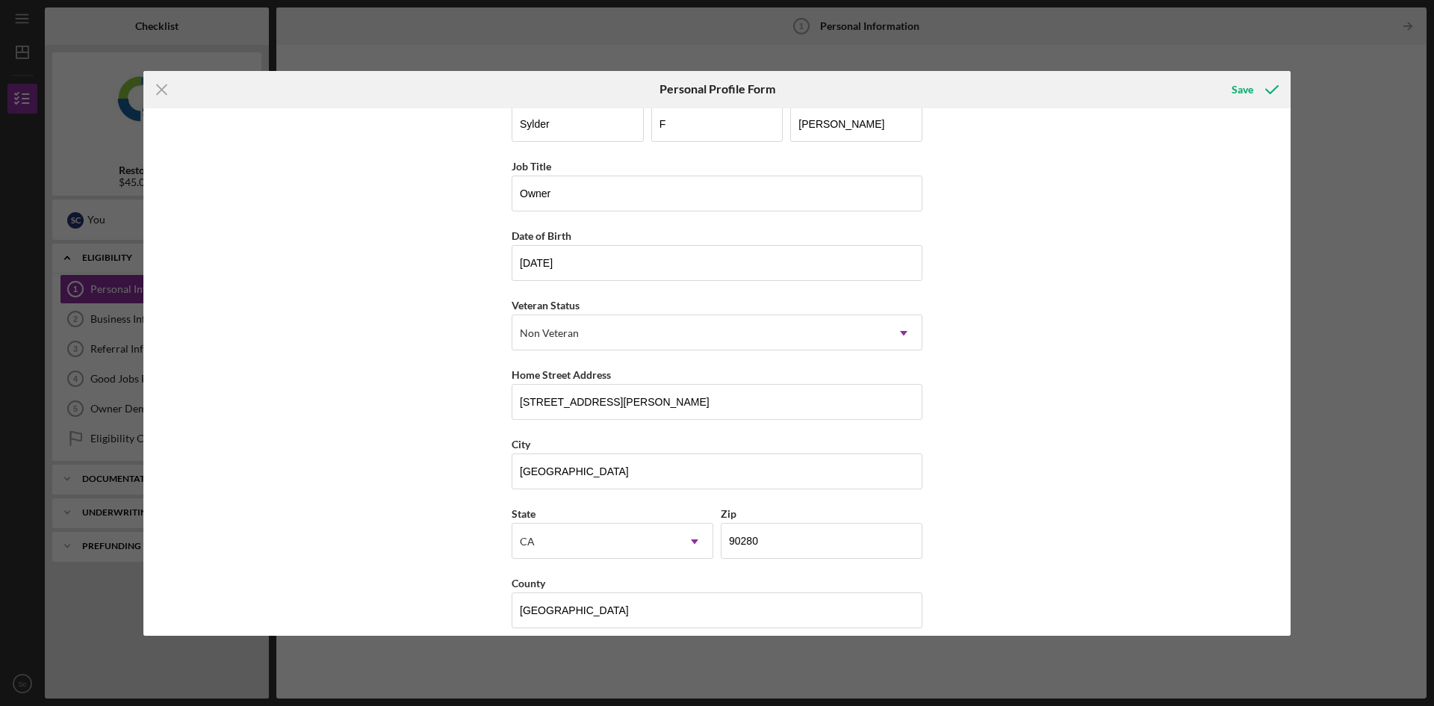
scroll to position [43, 0]
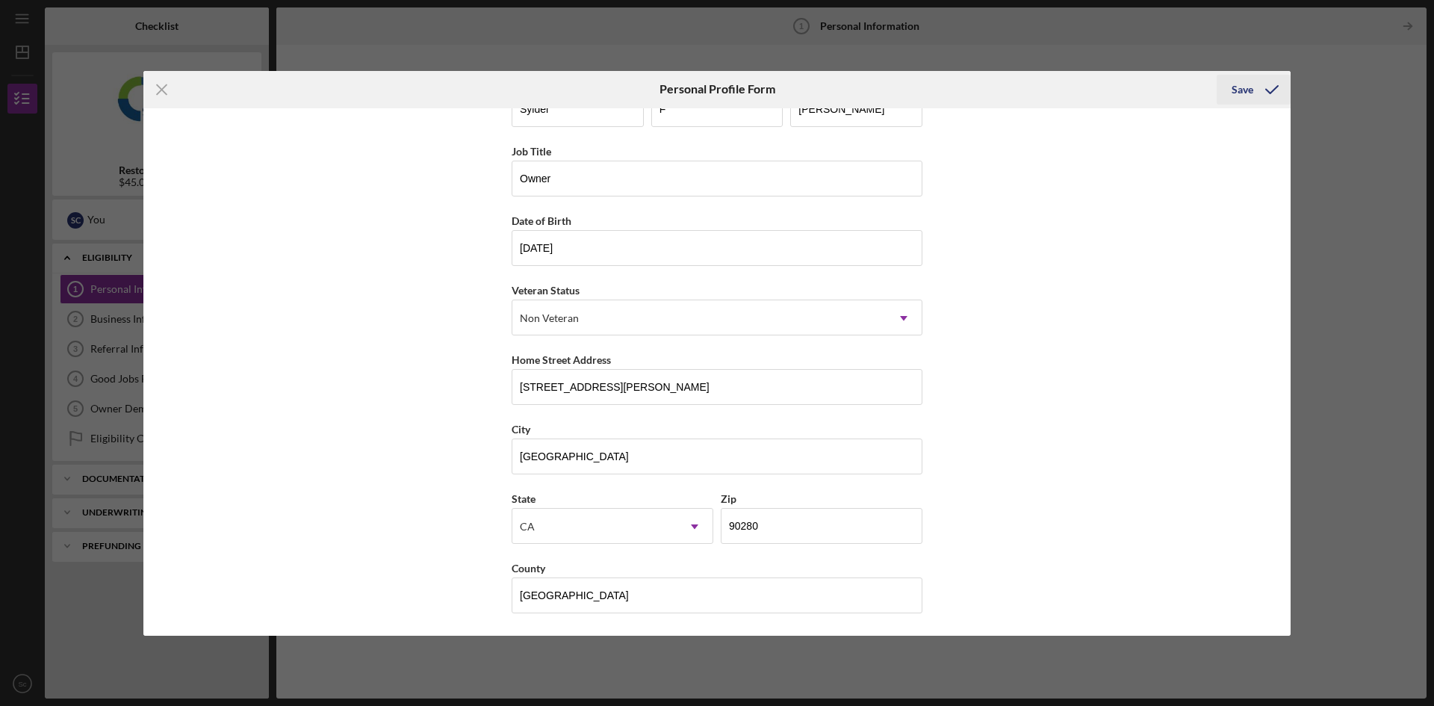
click at [1277, 84] on icon "submit" at bounding box center [1271, 89] width 37 height 37
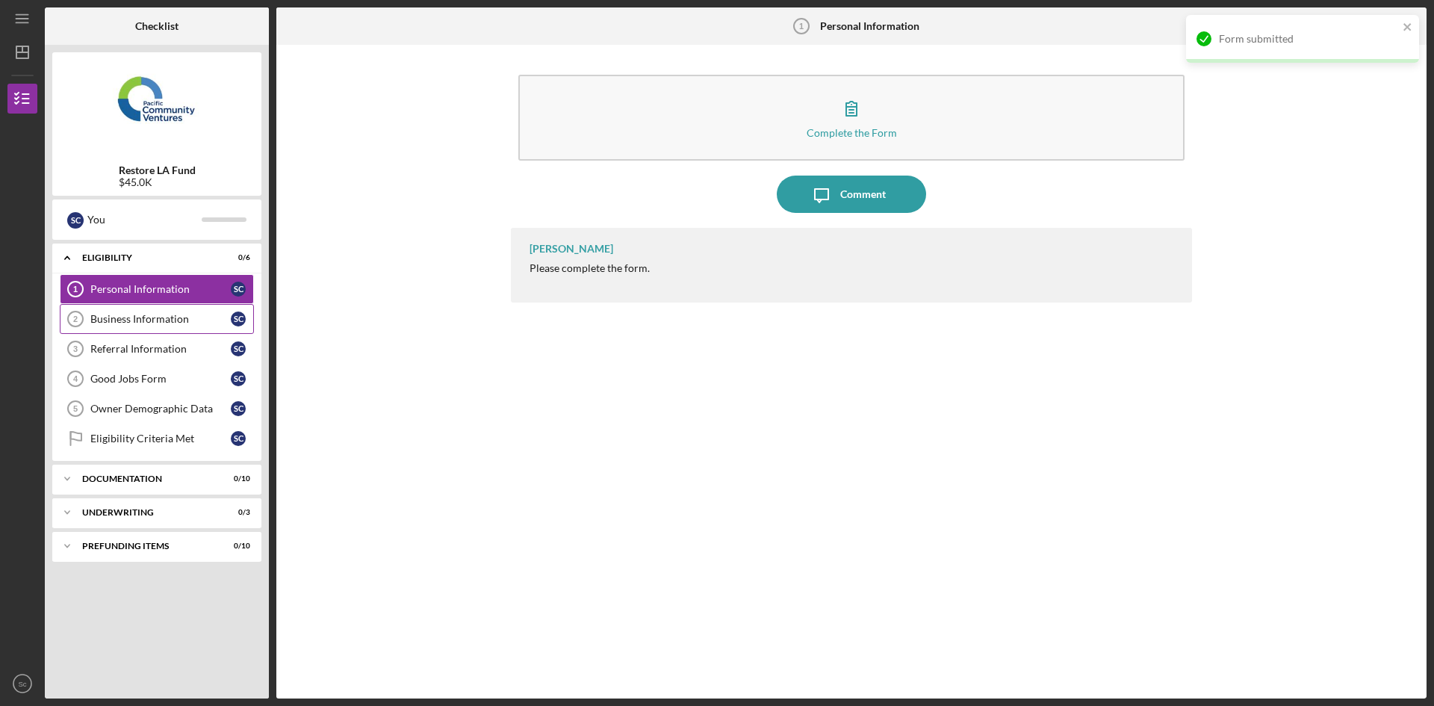
click at [159, 320] on div "Business Information" at bounding box center [160, 319] width 140 height 12
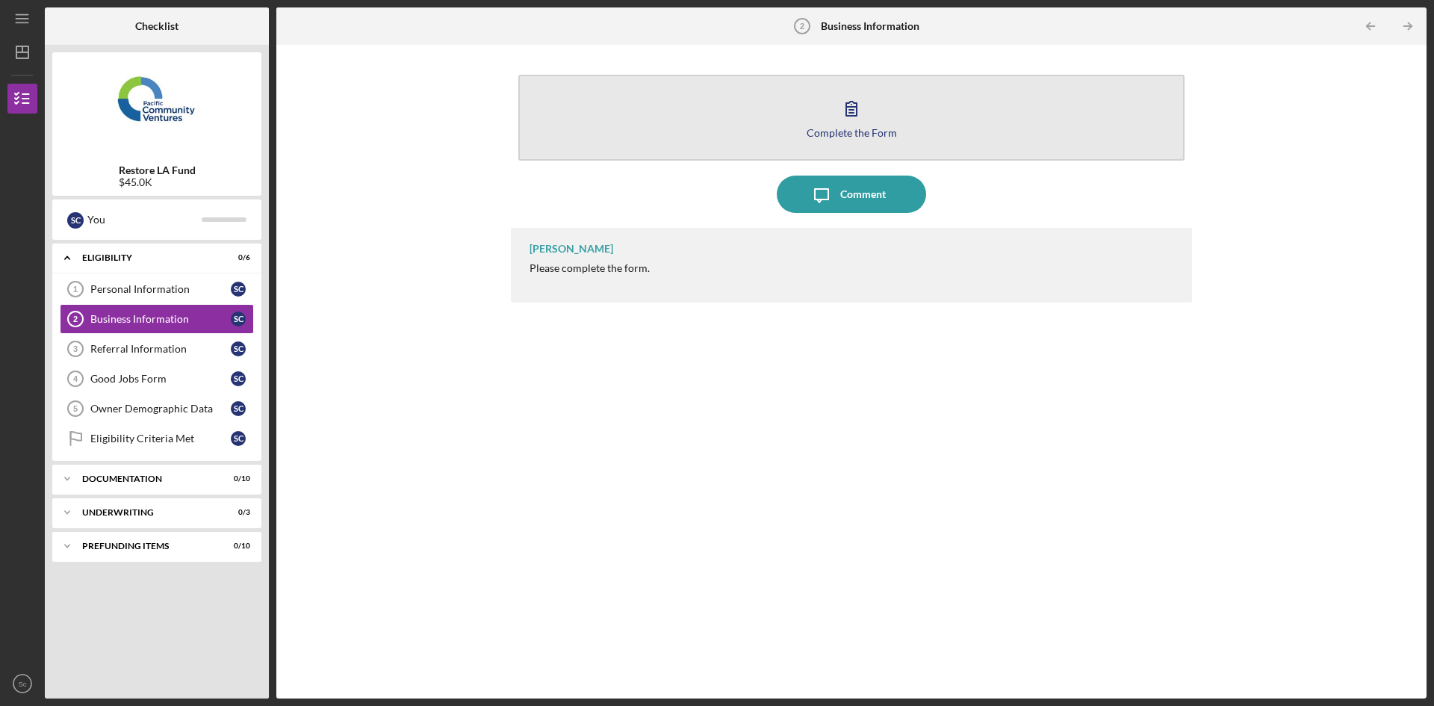
click at [852, 114] on icon "button" at bounding box center [851, 108] width 37 height 37
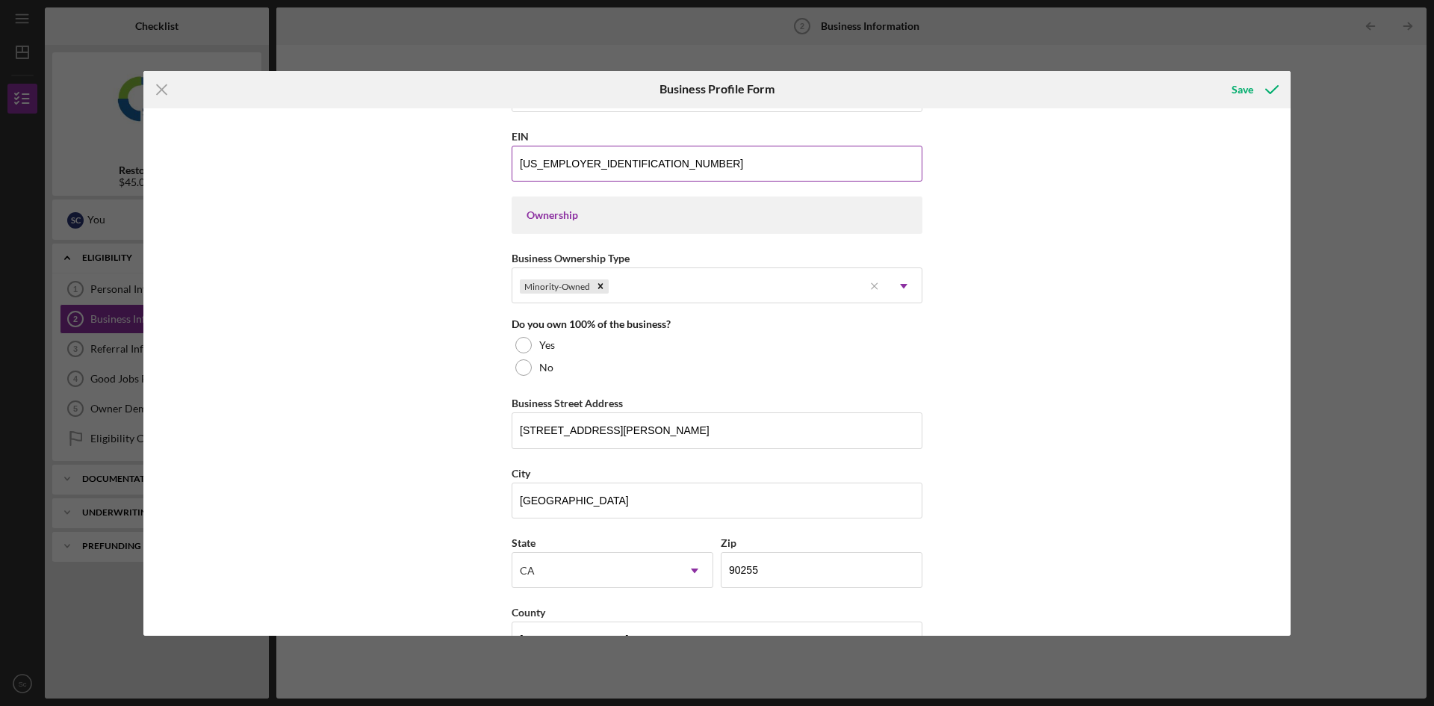
scroll to position [672, 0]
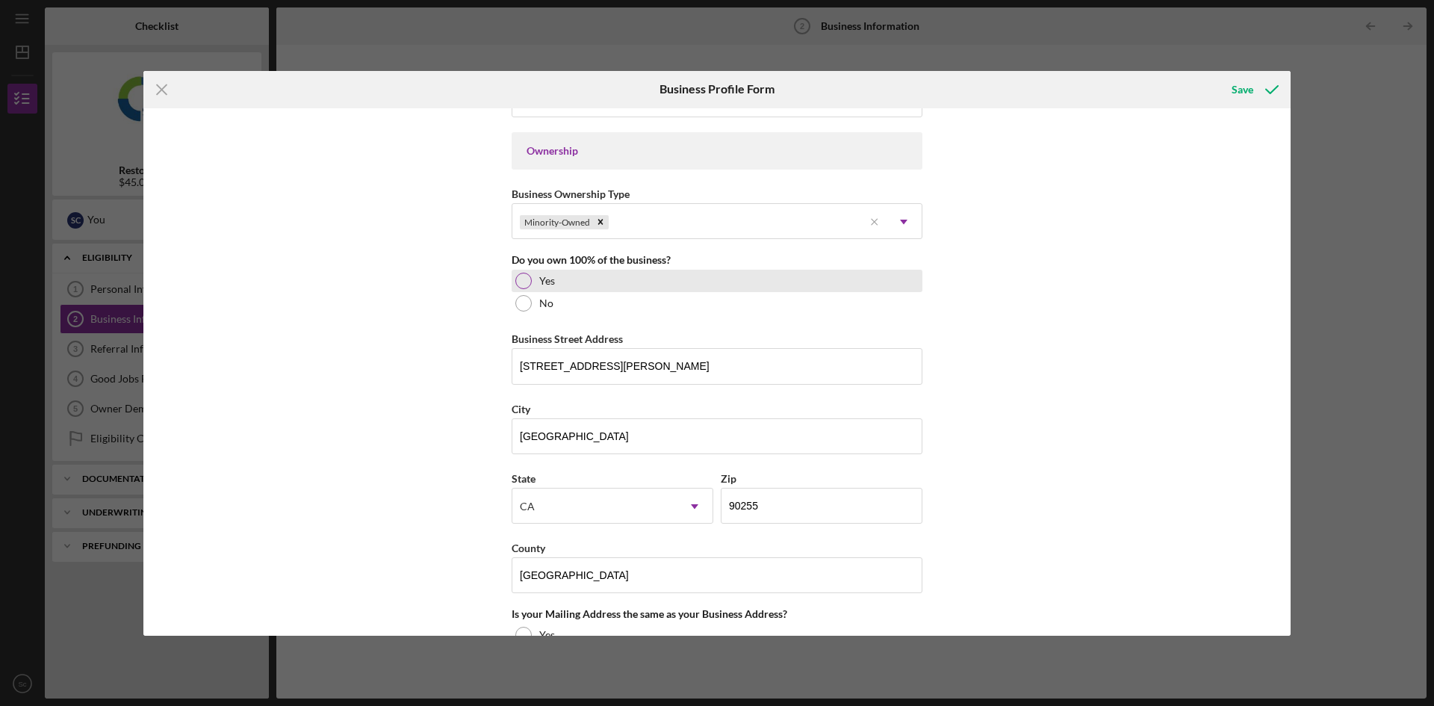
click at [518, 280] on div at bounding box center [523, 281] width 16 height 16
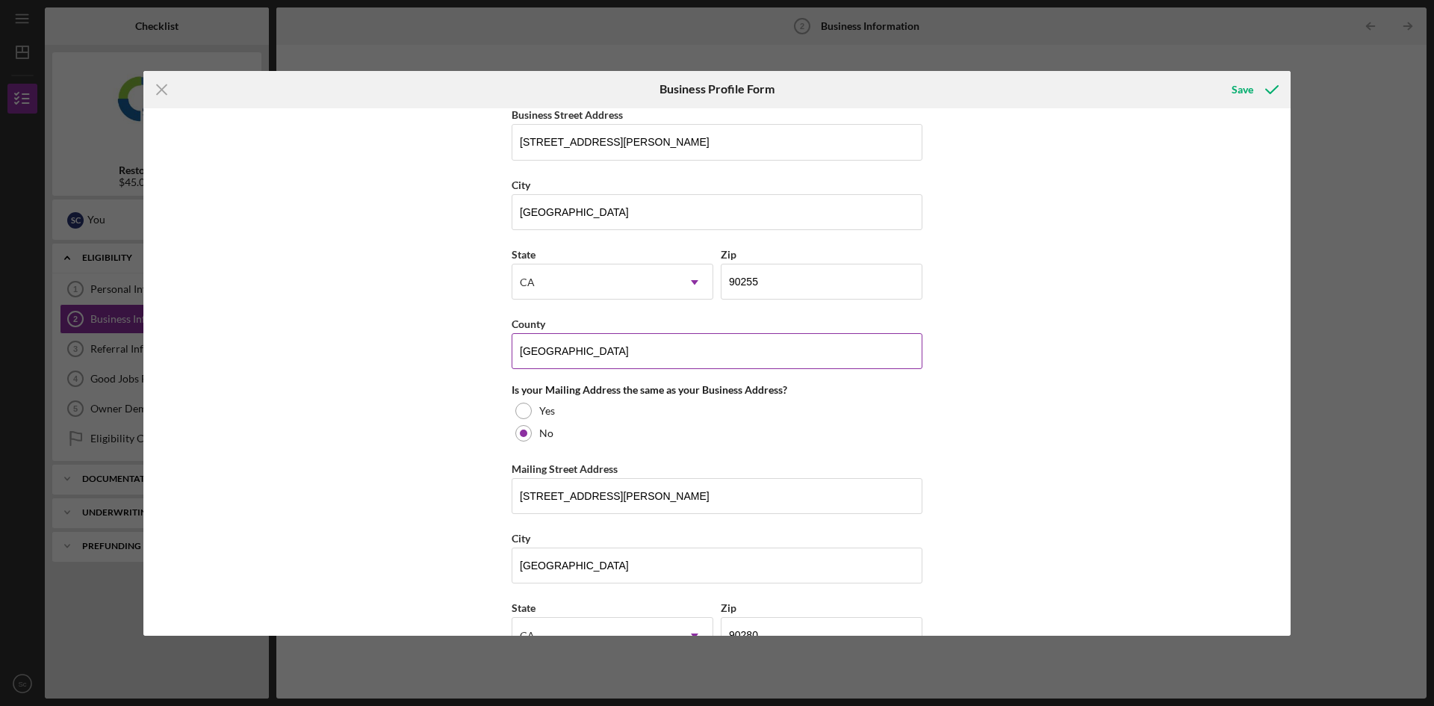
scroll to position [747, 0]
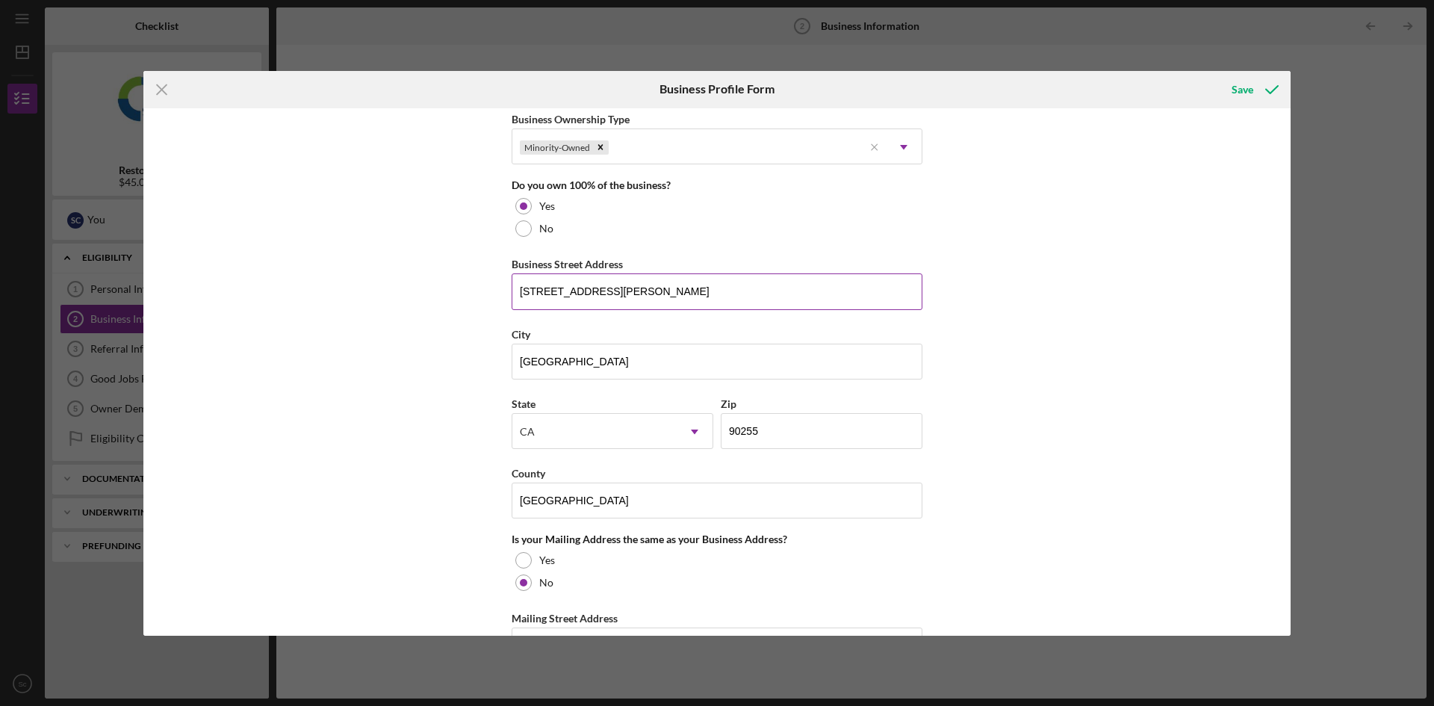
click at [695, 294] on input "6903 Rita Ave Ste# 204" at bounding box center [717, 291] width 411 height 36
drag, startPoint x: 411, startPoint y: 273, endPoint x: 367, endPoint y: 279, distance: 44.5
click at [367, 279] on div "Business Name Lcm apparel services, inc. DBA N/A Business Start Date 11/01/2017…" at bounding box center [716, 371] width 1147 height 527
type input "[STREET_ADDRESS][PERSON_NAME]"
drag, startPoint x: 654, startPoint y: 354, endPoint x: 388, endPoint y: 350, distance: 265.9
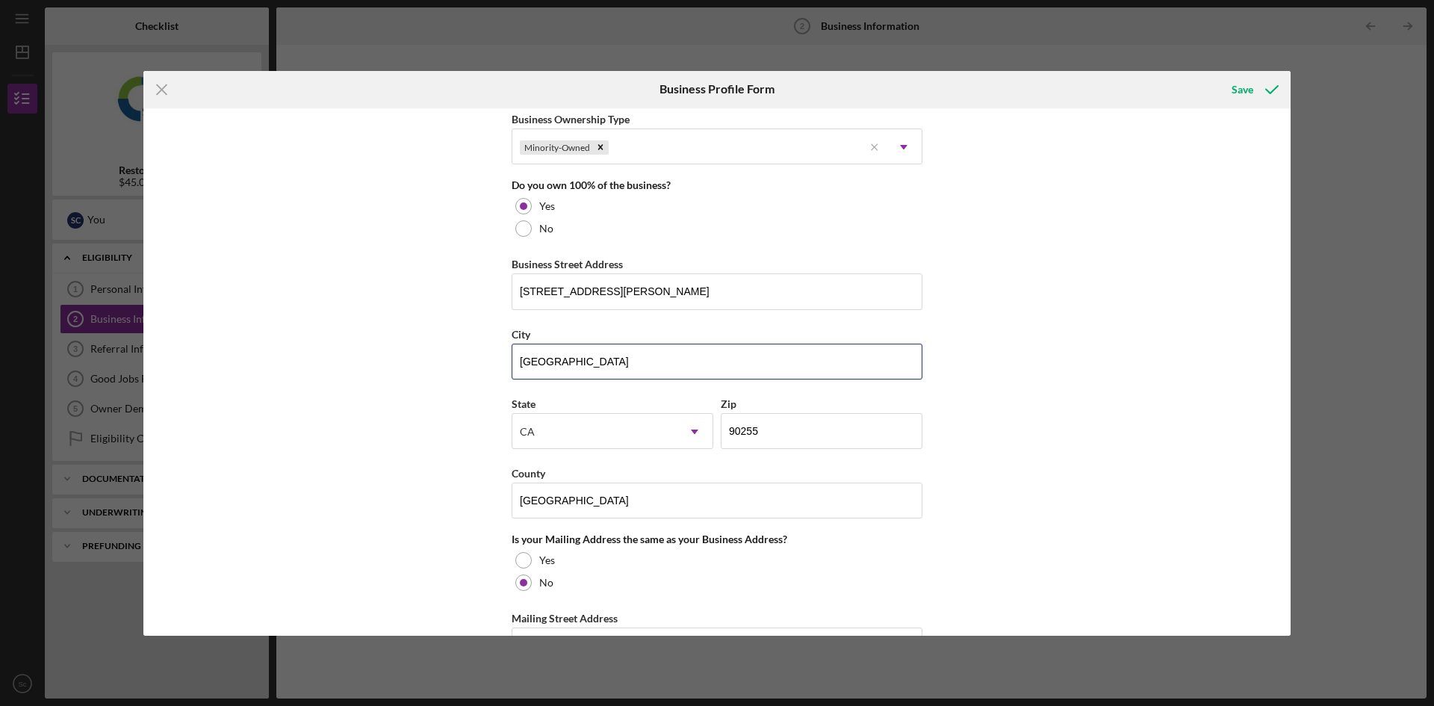
click at [388, 350] on div "Business Name Lcm apparel services, inc. DBA N/A Business Start Date 11/01/2017…" at bounding box center [716, 371] width 1147 height 527
type input "[GEOGRAPHIC_DATA]"
click at [854, 447] on input "90255" at bounding box center [822, 431] width 202 height 36
type input "90280"
click at [689, 501] on input "Los Angeles" at bounding box center [717, 501] width 411 height 36
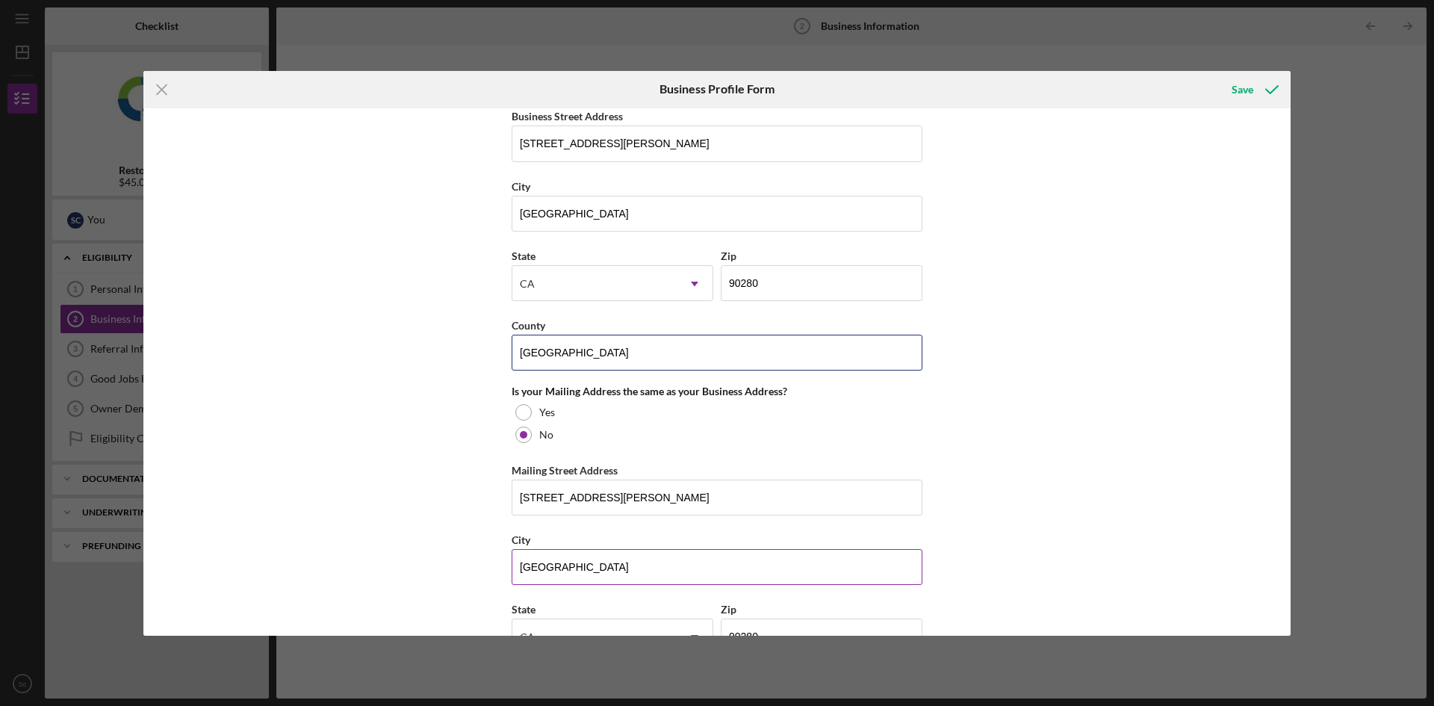
scroll to position [896, 0]
click at [527, 411] on div at bounding box center [523, 411] width 16 height 16
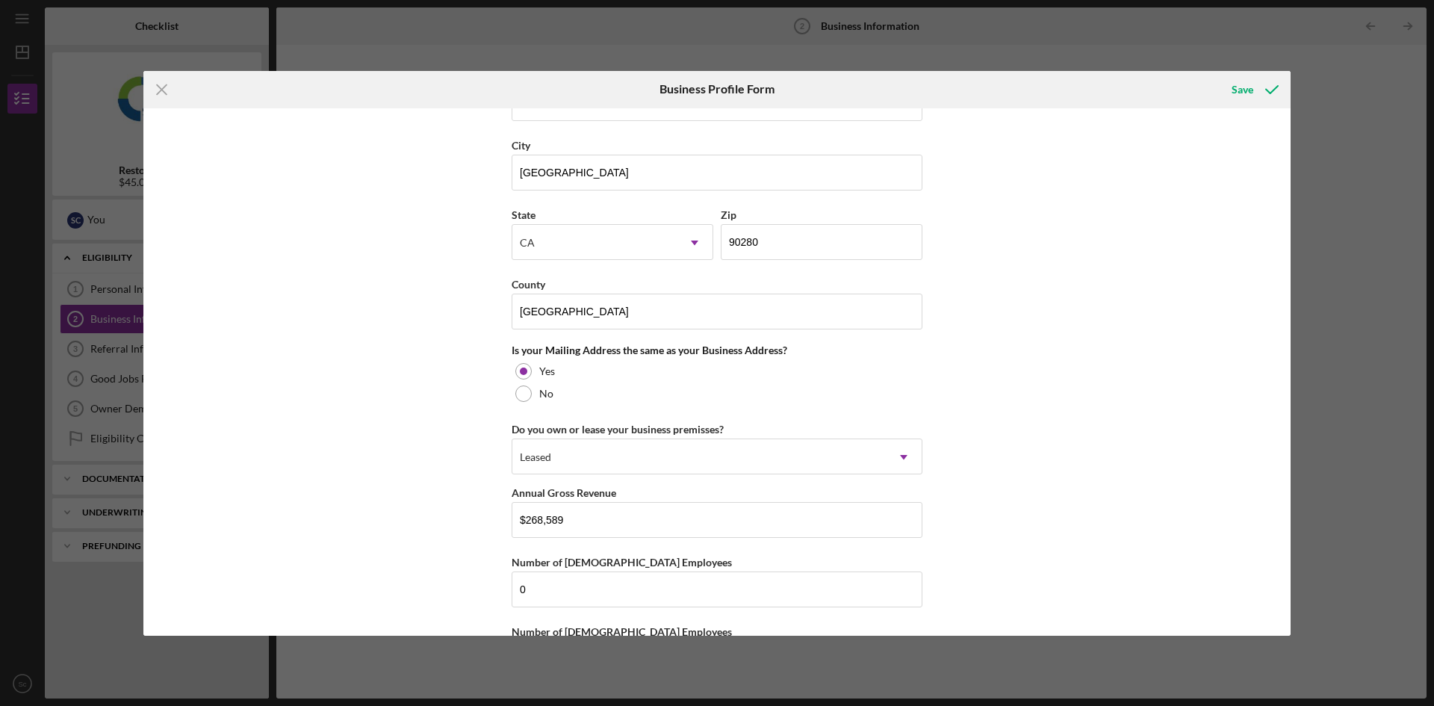
scroll to position [999, 0]
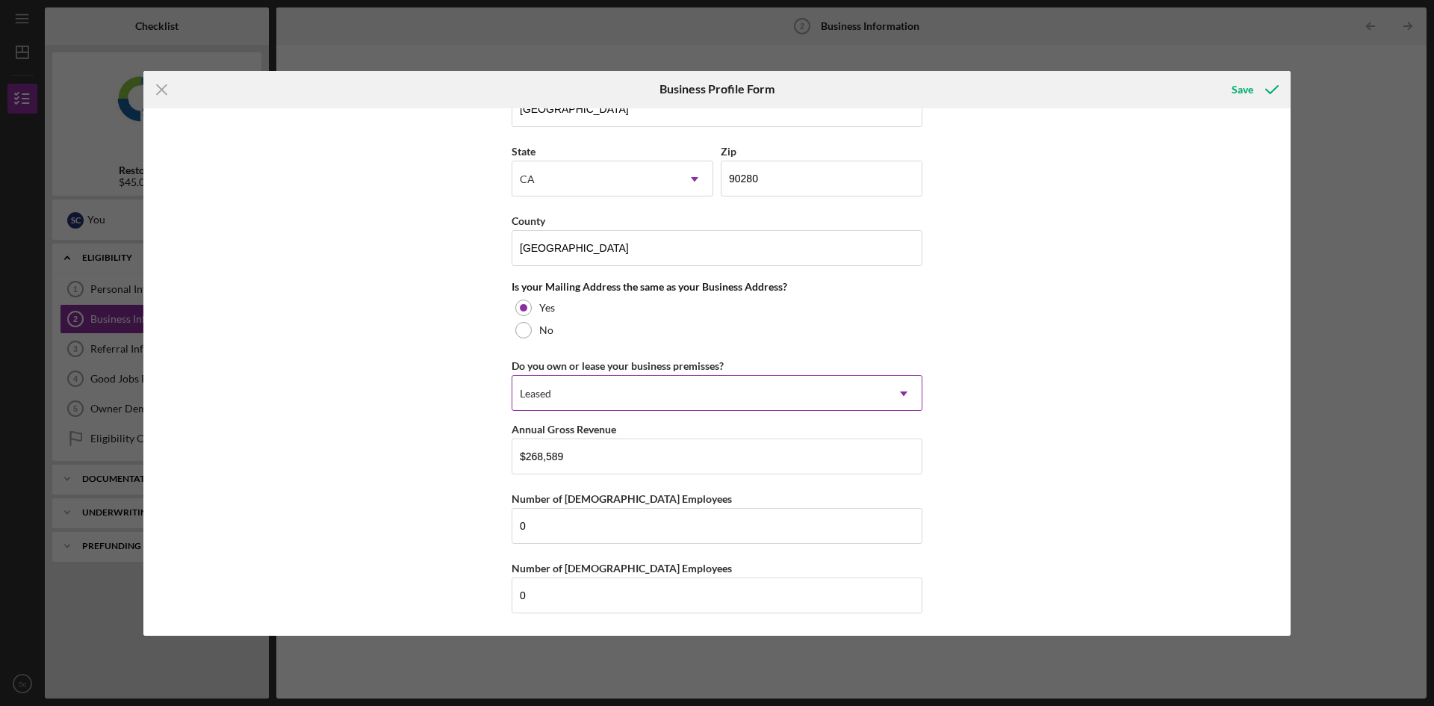
click at [628, 393] on div "Leased" at bounding box center [698, 393] width 373 height 34
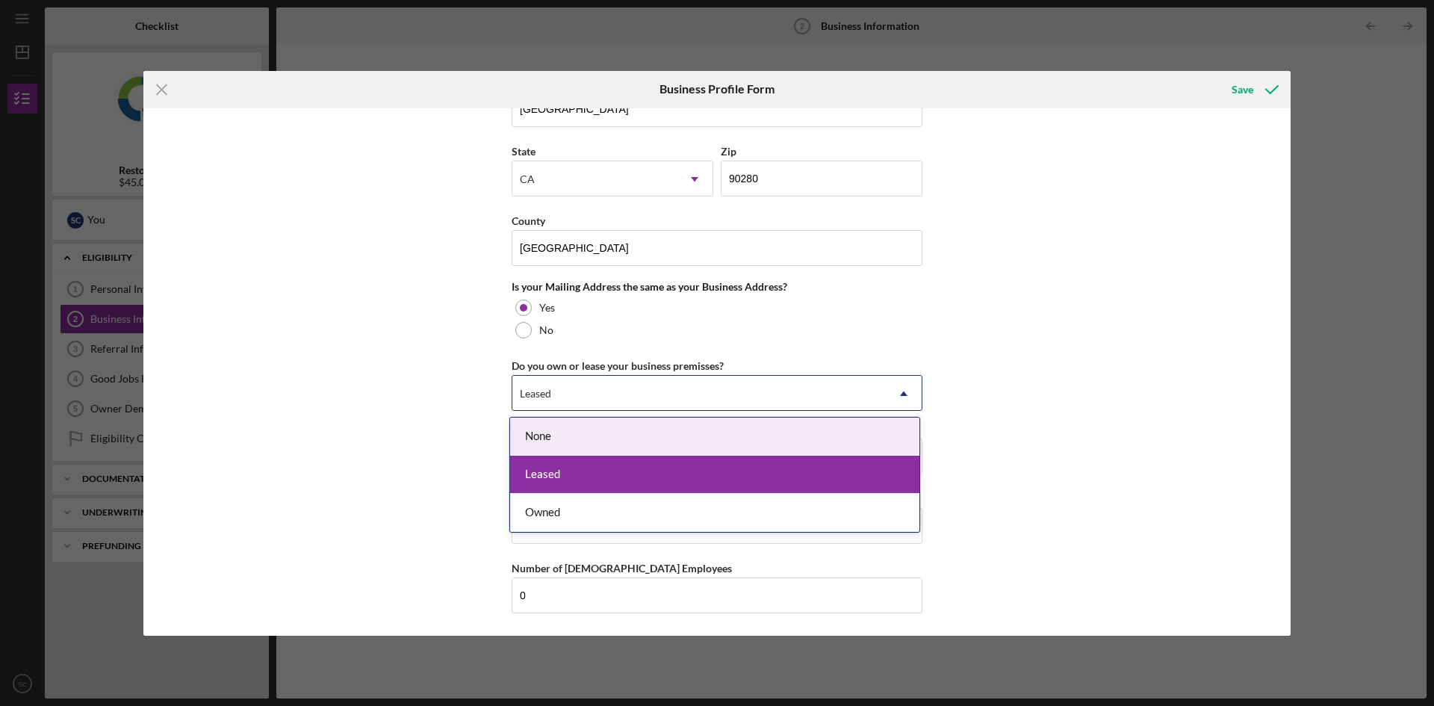
click at [546, 433] on div "None" at bounding box center [714, 437] width 409 height 38
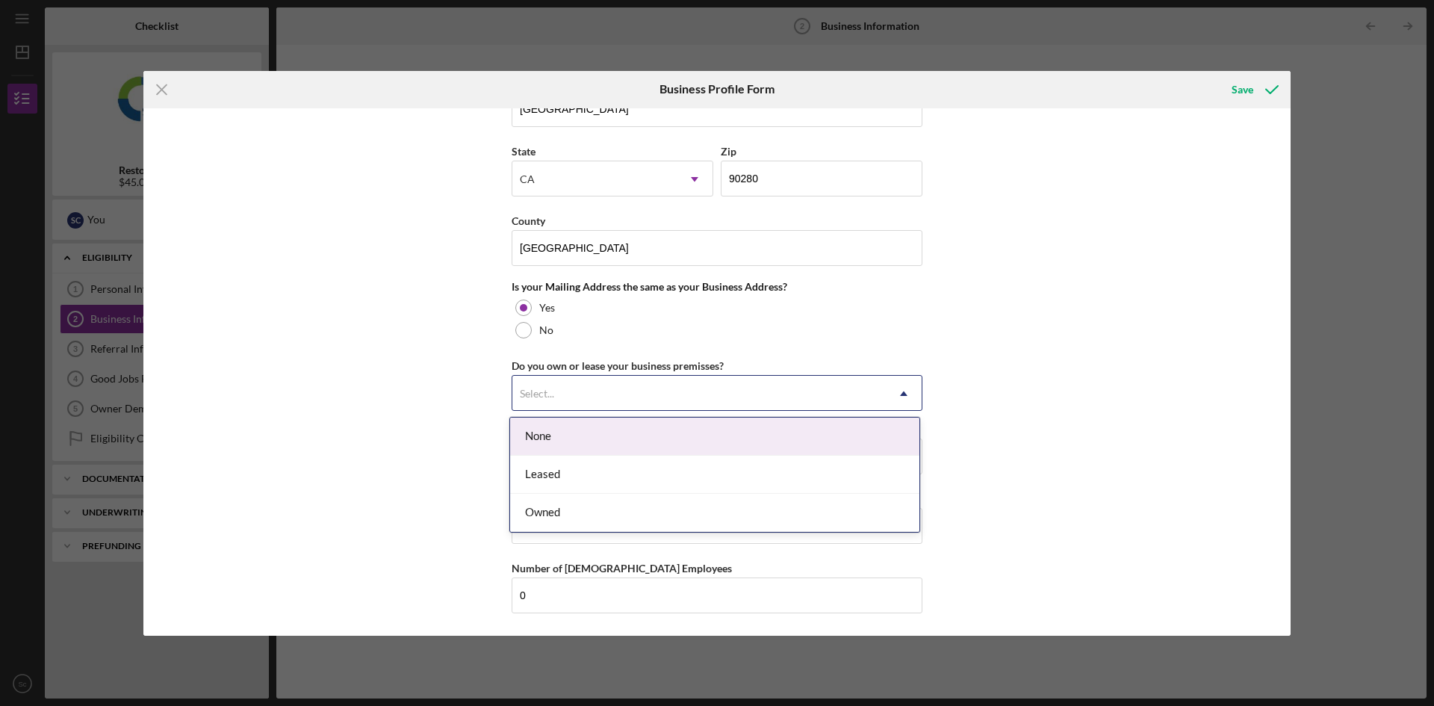
click at [585, 390] on div "Select..." at bounding box center [698, 393] width 373 height 34
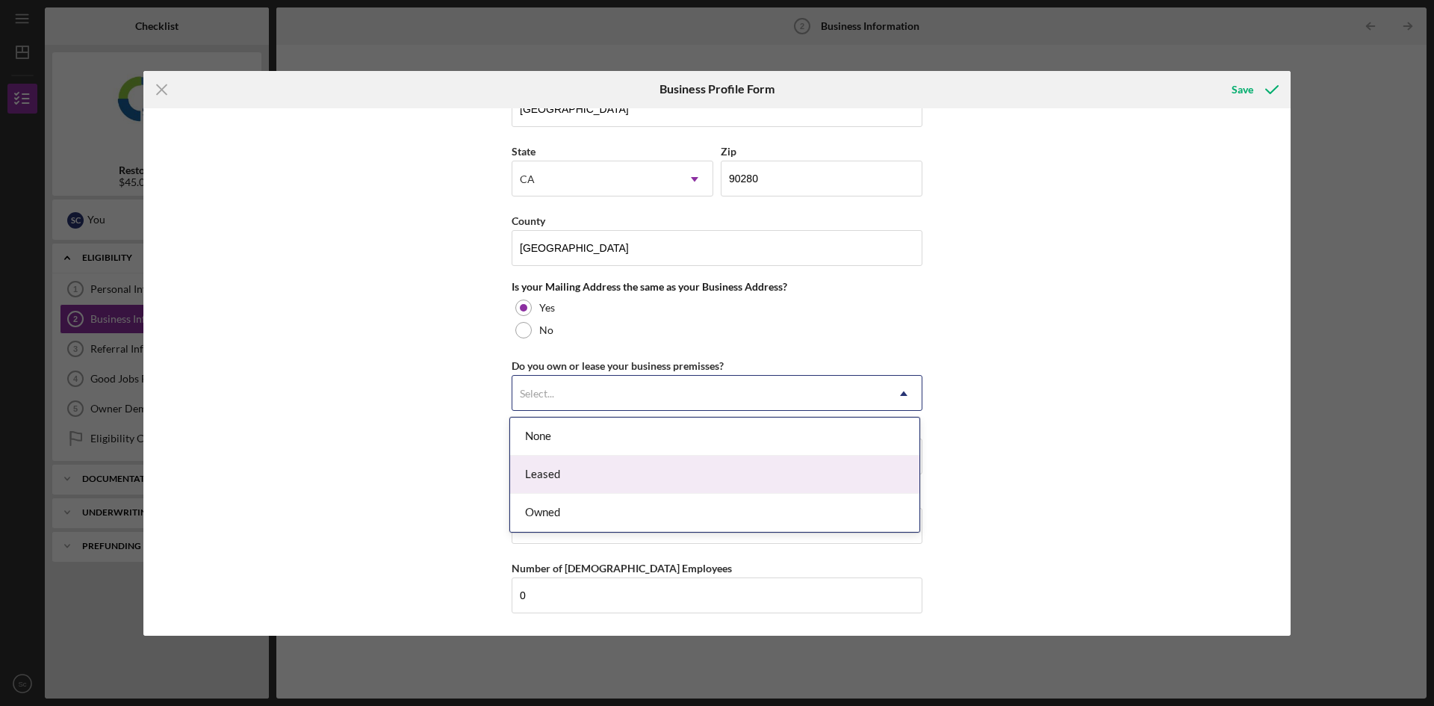
click at [580, 472] on div "Leased" at bounding box center [714, 475] width 409 height 38
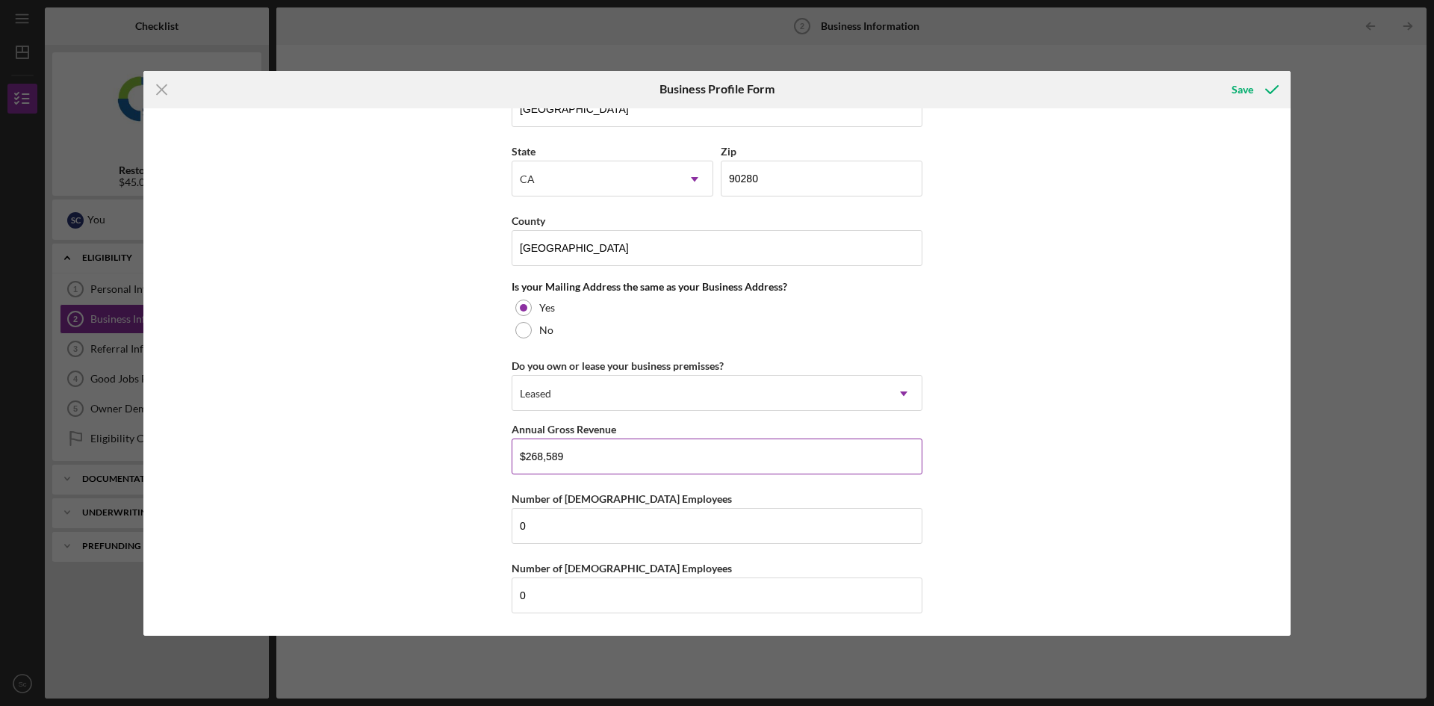
click at [596, 458] on input "$268,589" at bounding box center [717, 456] width 411 height 36
drag, startPoint x: 588, startPoint y: 459, endPoint x: 510, endPoint y: 463, distance: 77.8
click at [512, 463] on input "$268,589" at bounding box center [717, 456] width 411 height 36
type input "$140,000"
click at [1012, 512] on div "Business Name Lcm apparel services, inc. DBA N/A Business Start Date 11/01/2017…" at bounding box center [716, 371] width 1147 height 527
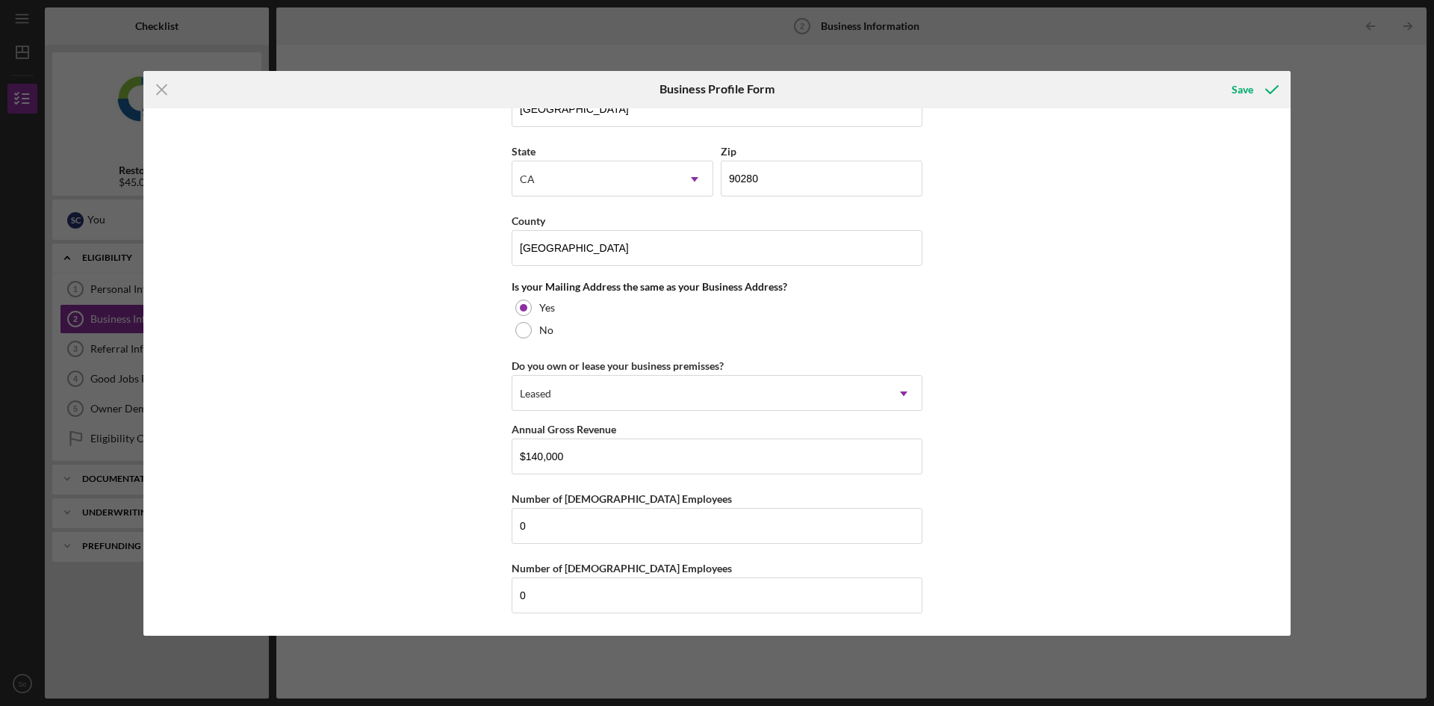
click at [1019, 518] on div "Business Name Lcm apparel services, inc. DBA N/A Business Start Date 11/01/2017…" at bounding box center [716, 371] width 1147 height 527
click at [1247, 87] on div "Save" at bounding box center [1243, 90] width 22 height 30
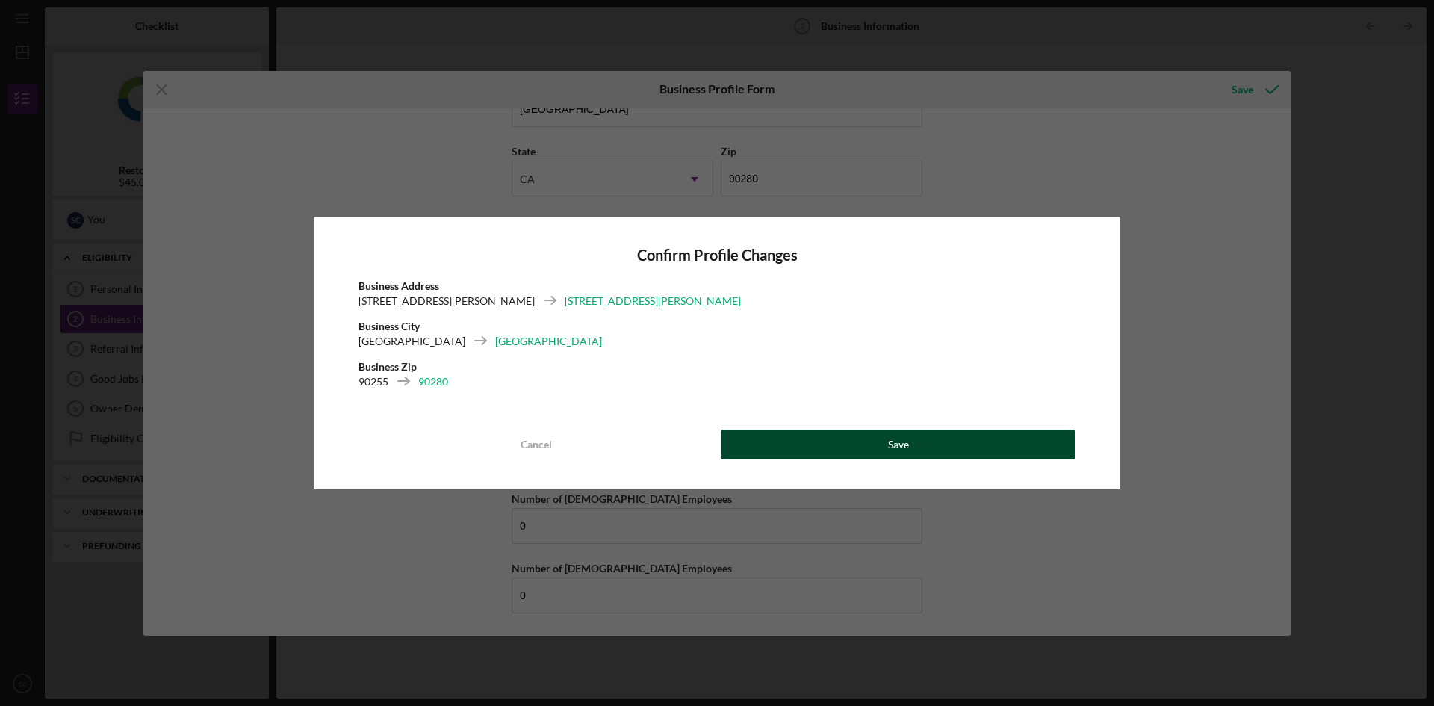
click at [872, 443] on button "Save" at bounding box center [898, 444] width 355 height 30
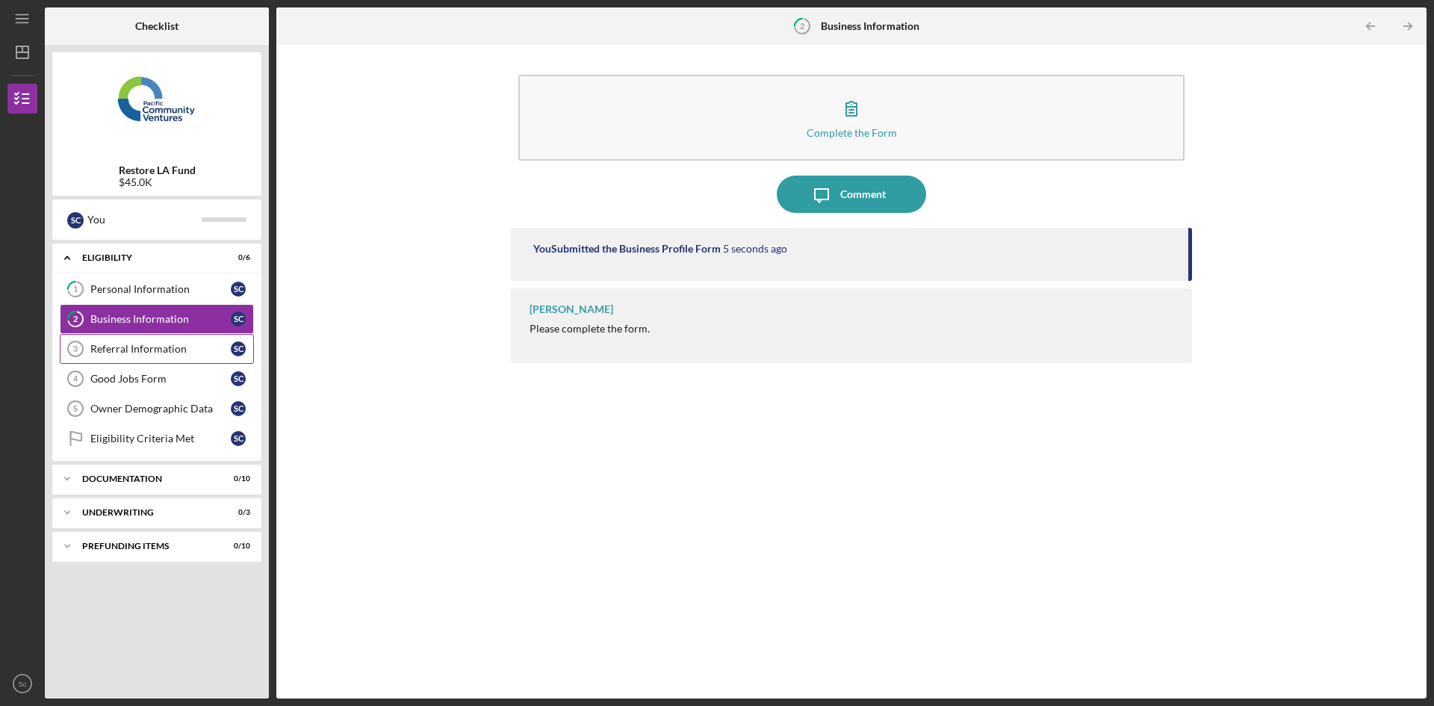
click at [145, 351] on div "Referral Information" at bounding box center [160, 349] width 140 height 12
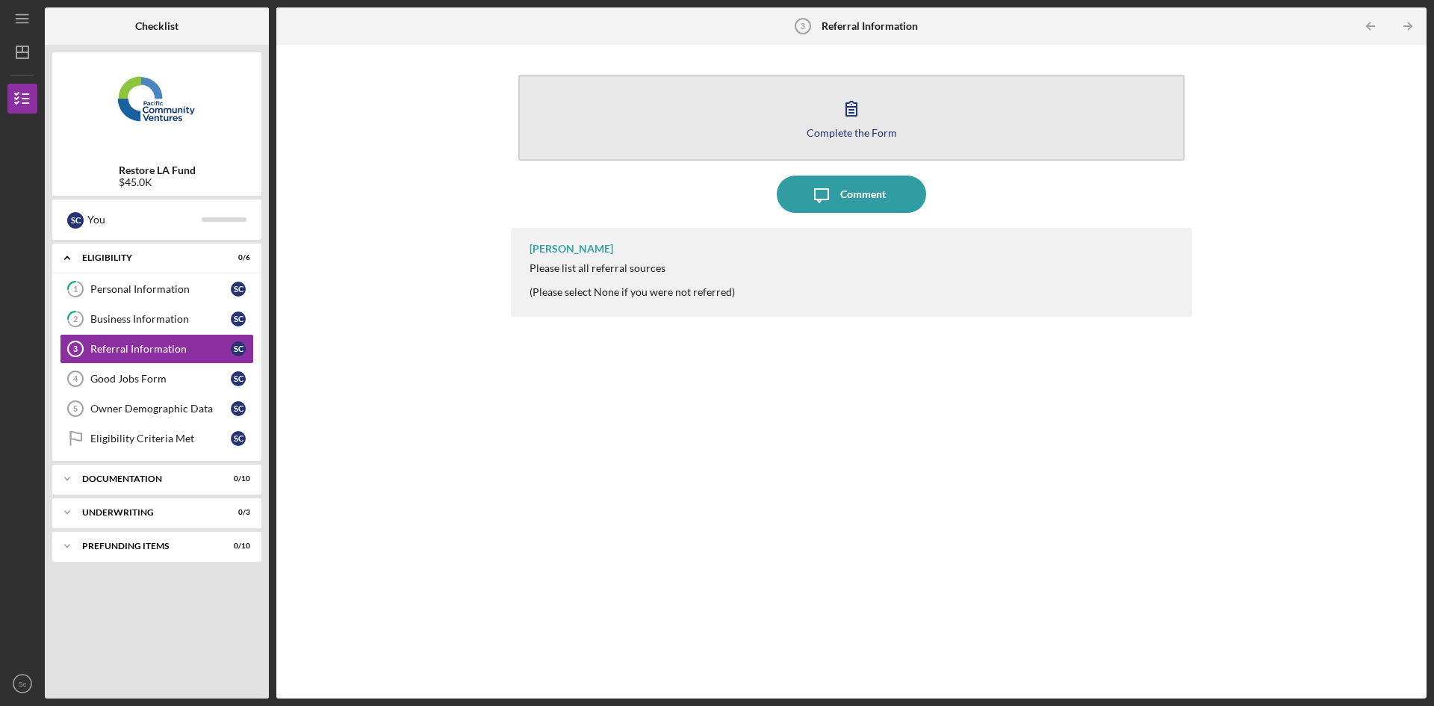
click at [854, 99] on icon "button" at bounding box center [851, 108] width 37 height 37
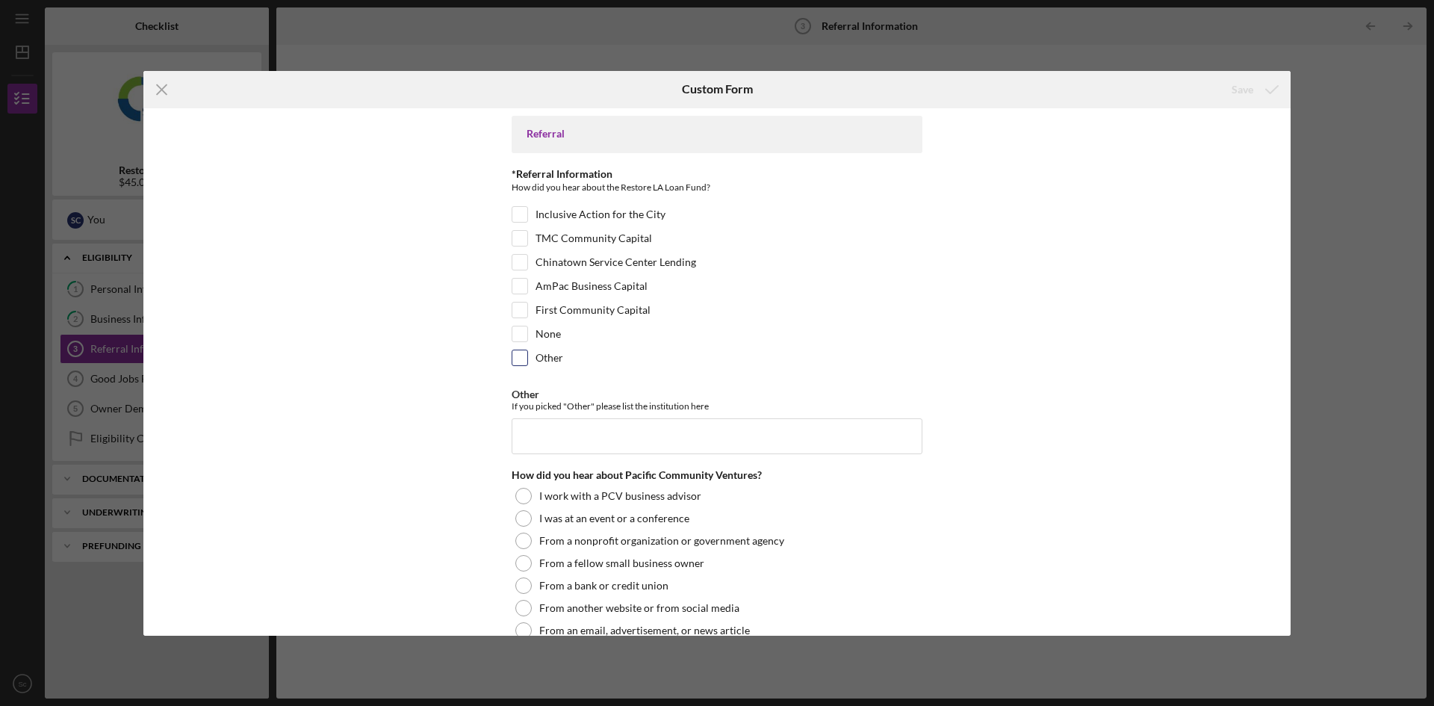
drag, startPoint x: 516, startPoint y: 363, endPoint x: 588, endPoint y: 500, distance: 155.0
click at [517, 363] on input "Other" at bounding box center [519, 357] width 15 height 15
checkbox input "true"
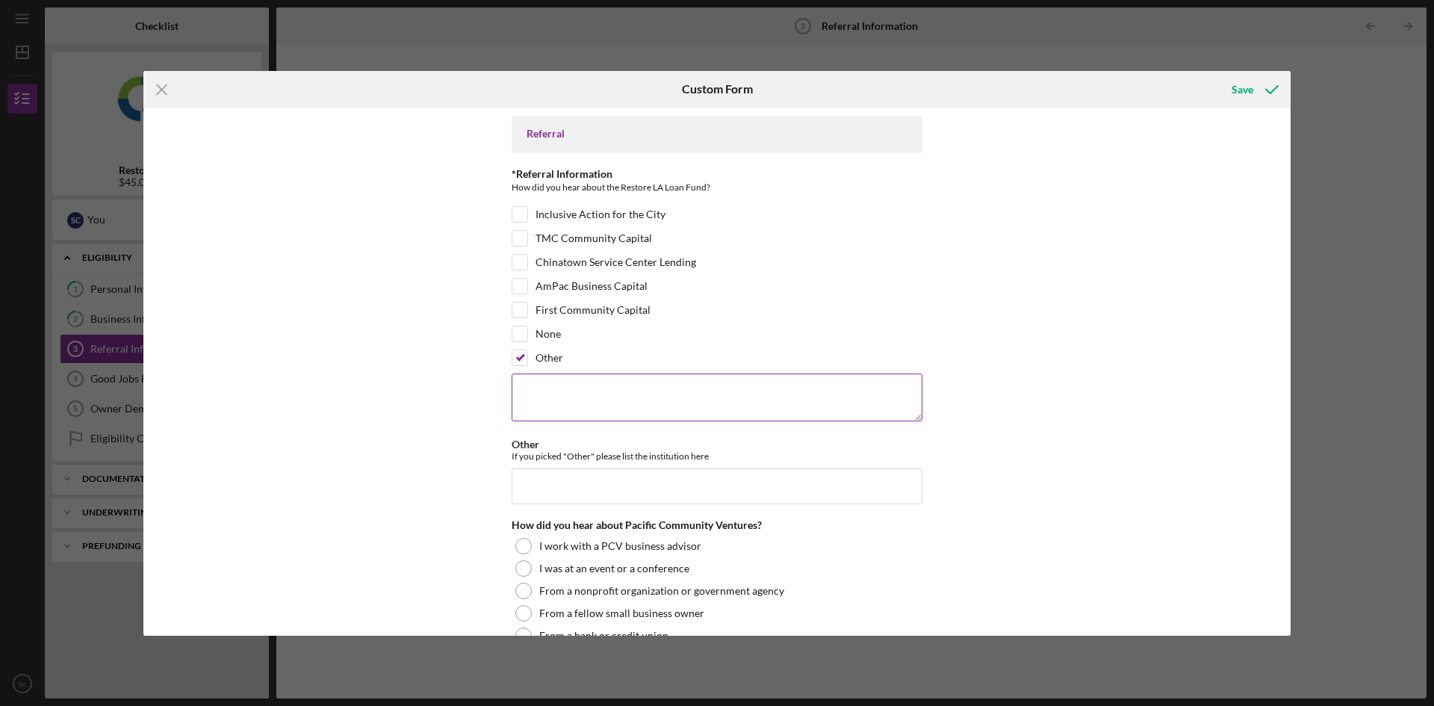
click at [586, 420] on div "Required" at bounding box center [717, 398] width 411 height 50
drag, startPoint x: 589, startPoint y: 411, endPoint x: 606, endPoint y: 403, distance: 18.7
click at [586, 410] on textarea at bounding box center [717, 397] width 411 height 48
click at [686, 405] on textarea at bounding box center [717, 397] width 411 height 48
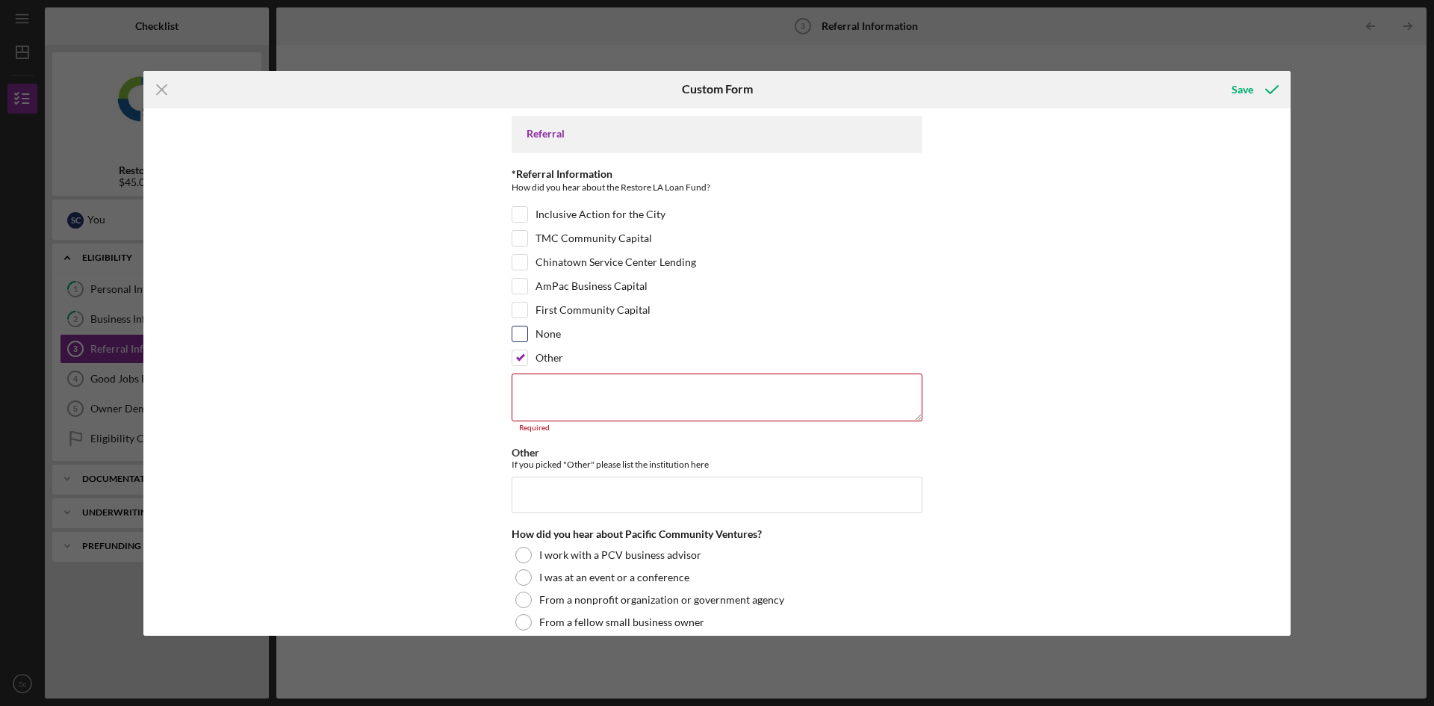
click at [518, 335] on input "None" at bounding box center [519, 333] width 15 height 15
checkbox input "true"
click at [518, 355] on input "Other" at bounding box center [519, 357] width 15 height 15
checkbox input "false"
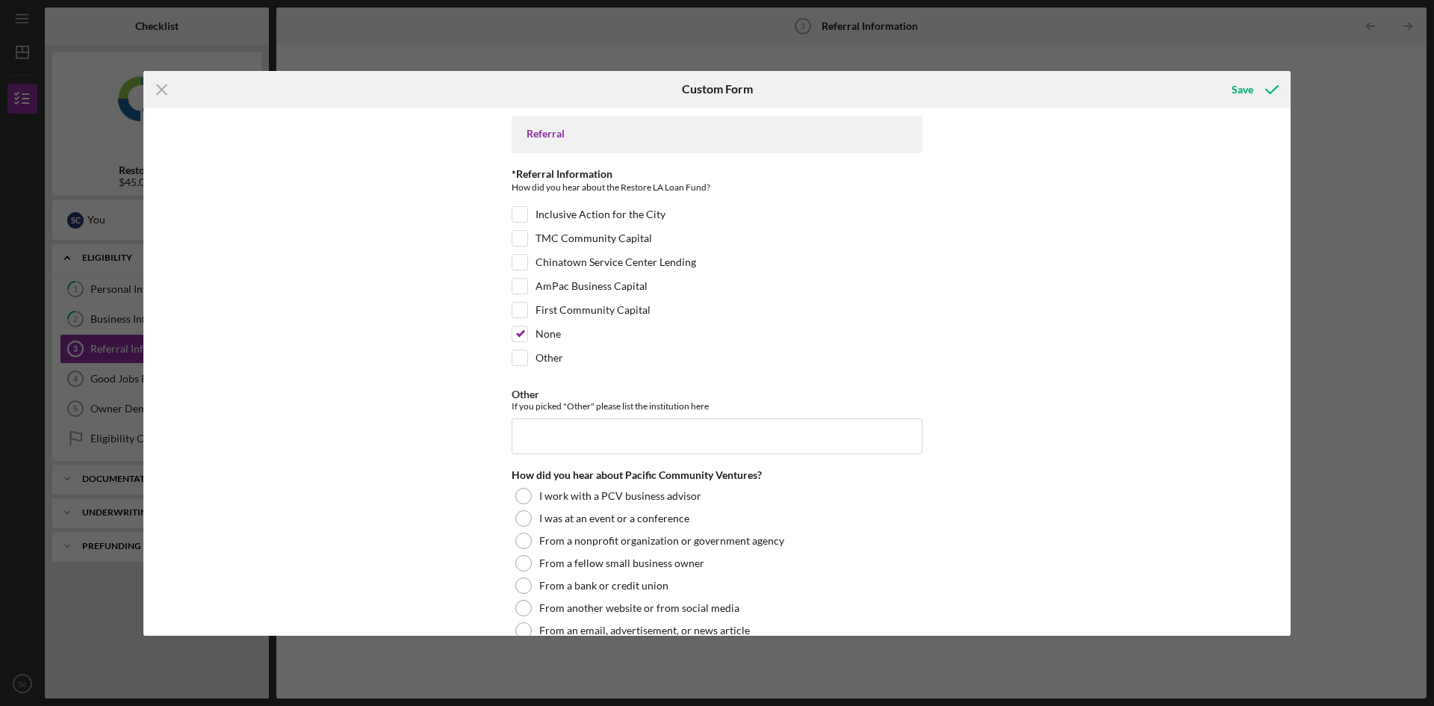
click at [1116, 398] on div "Referral *Referral Information How did you hear about the Restore LA Loan Fund?…" at bounding box center [716, 371] width 1147 height 527
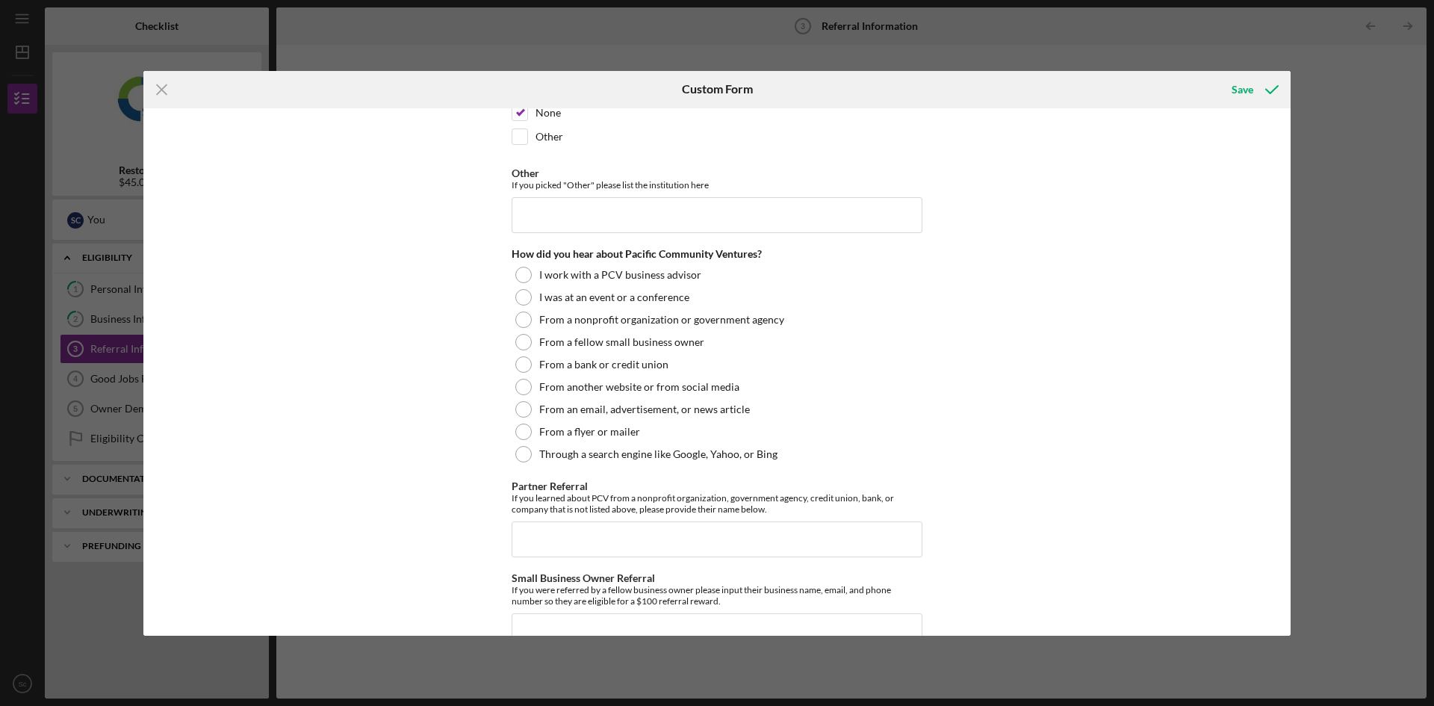
scroll to position [224, 0]
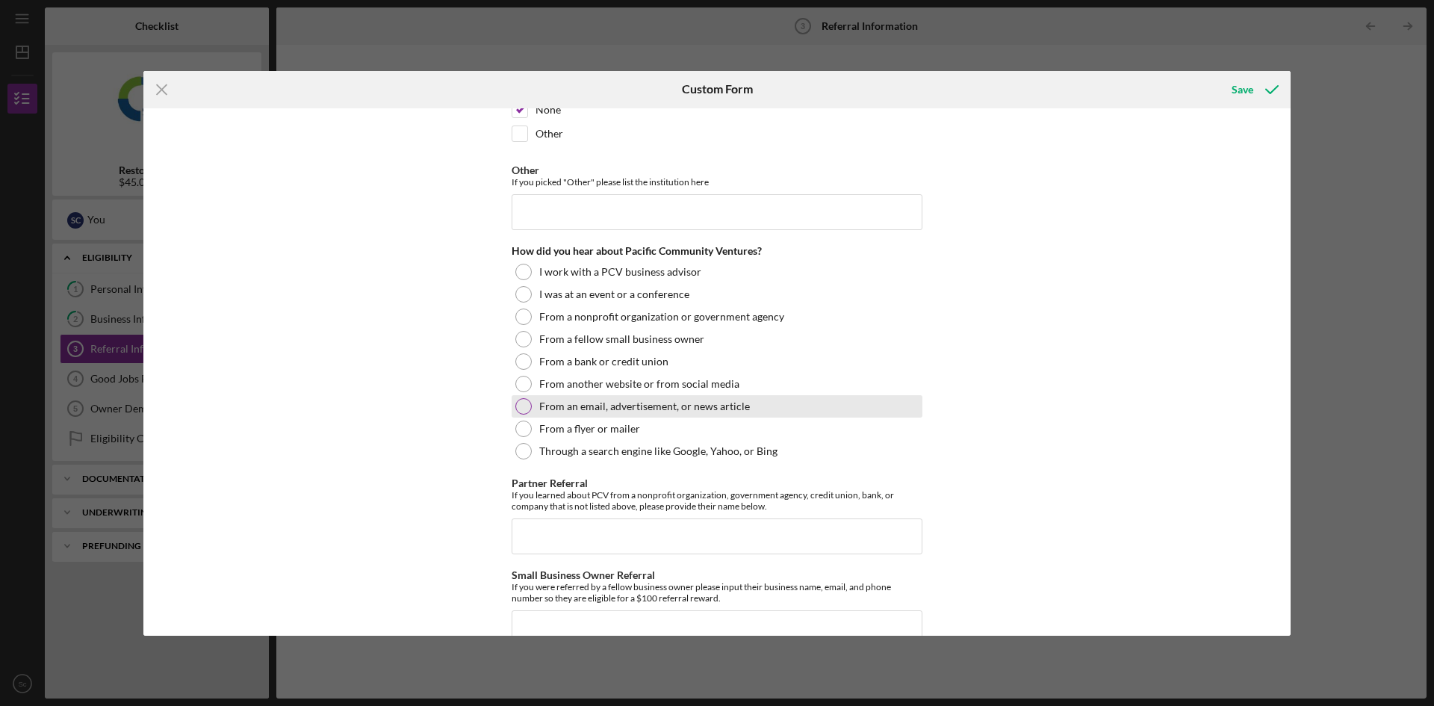
click at [522, 400] on div at bounding box center [523, 406] width 16 height 16
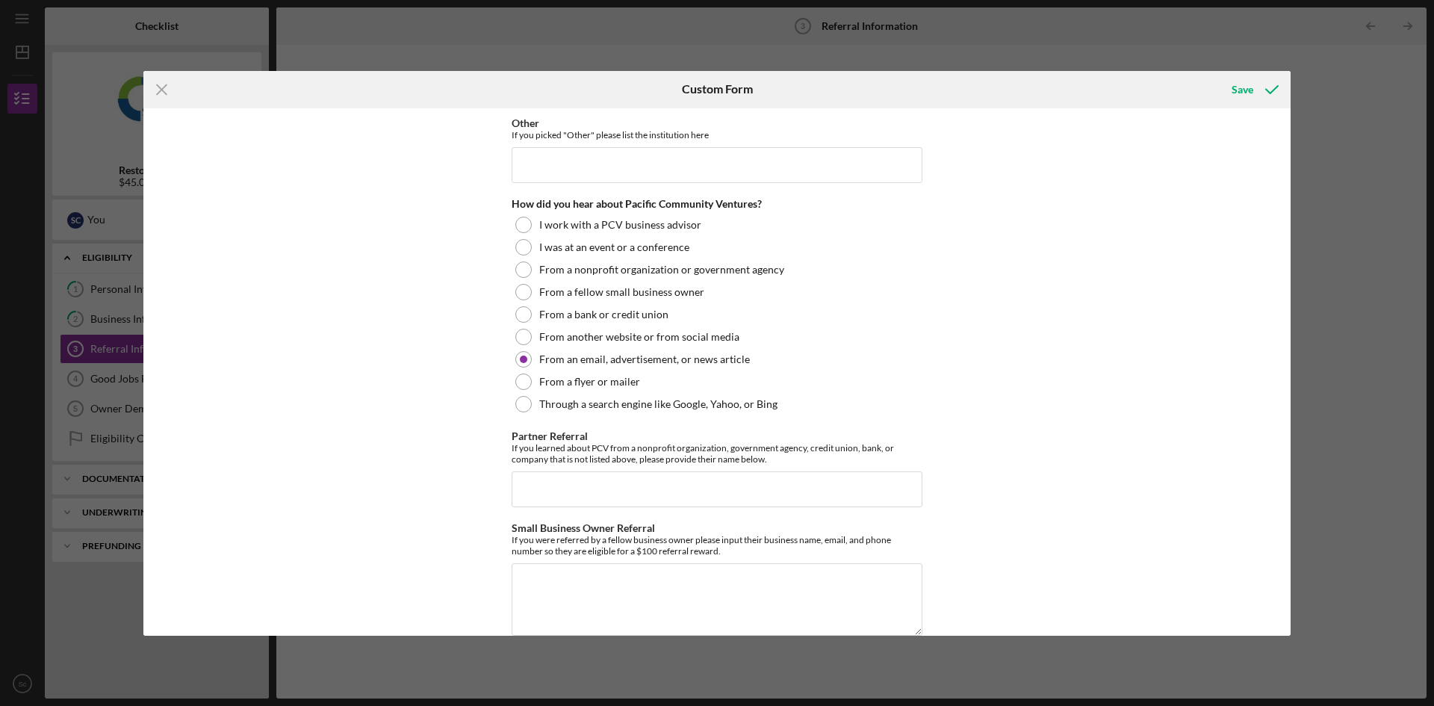
scroll to position [296, 0]
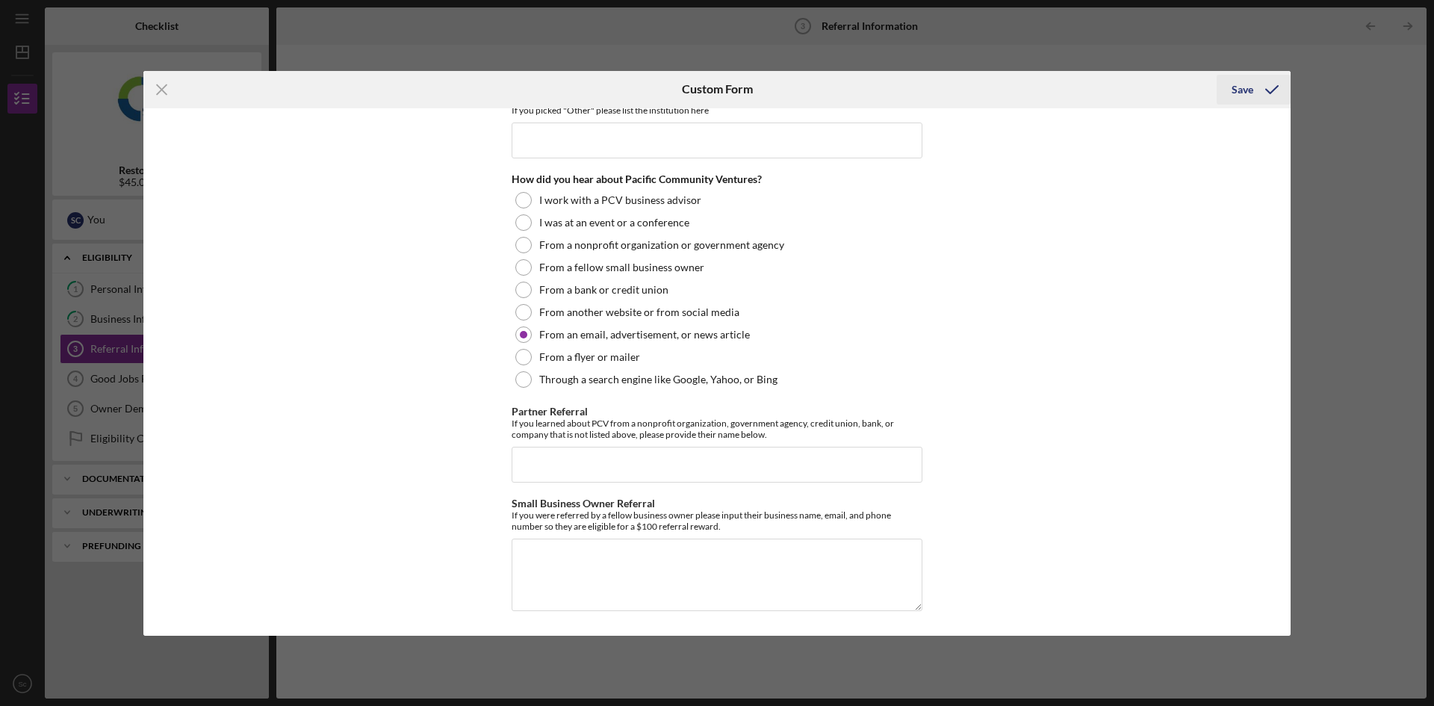
click at [1246, 88] on div "Save" at bounding box center [1243, 90] width 22 height 30
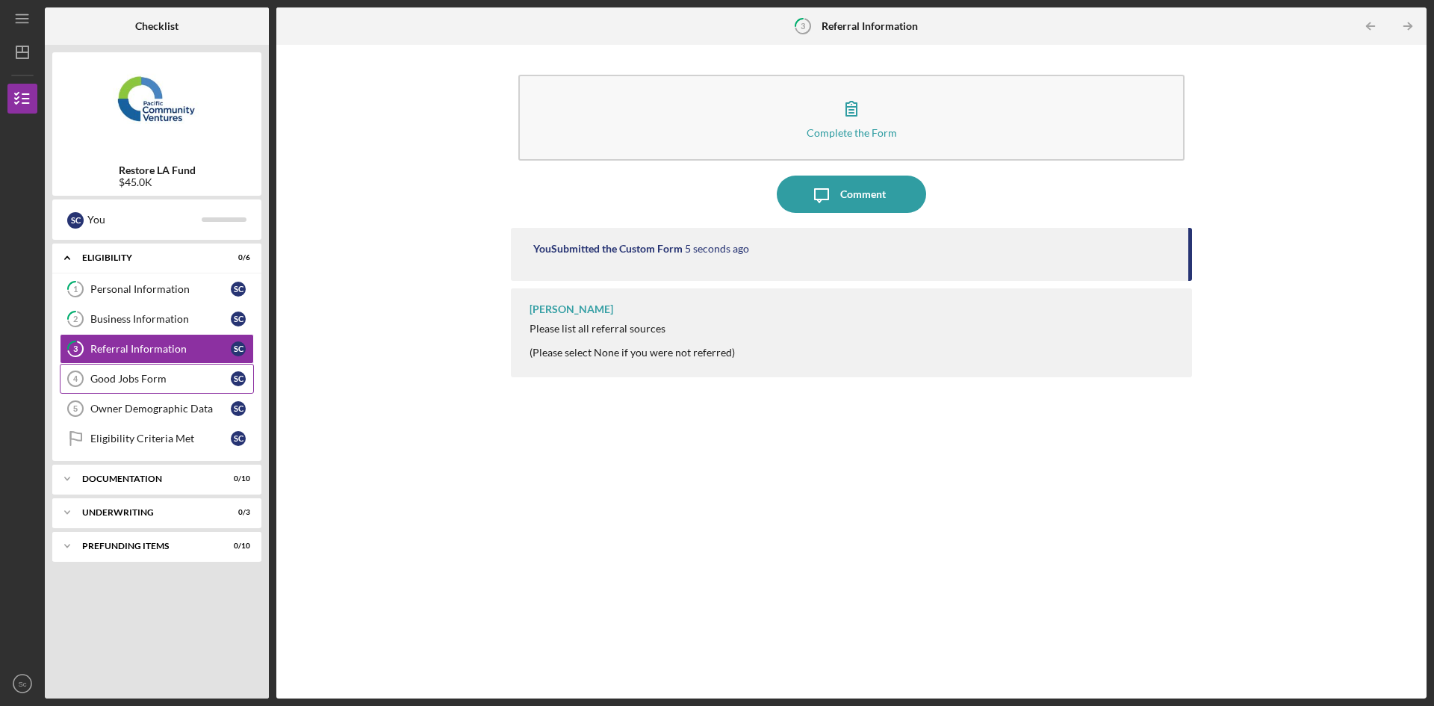
click at [105, 379] on div "Good Jobs Form" at bounding box center [160, 379] width 140 height 12
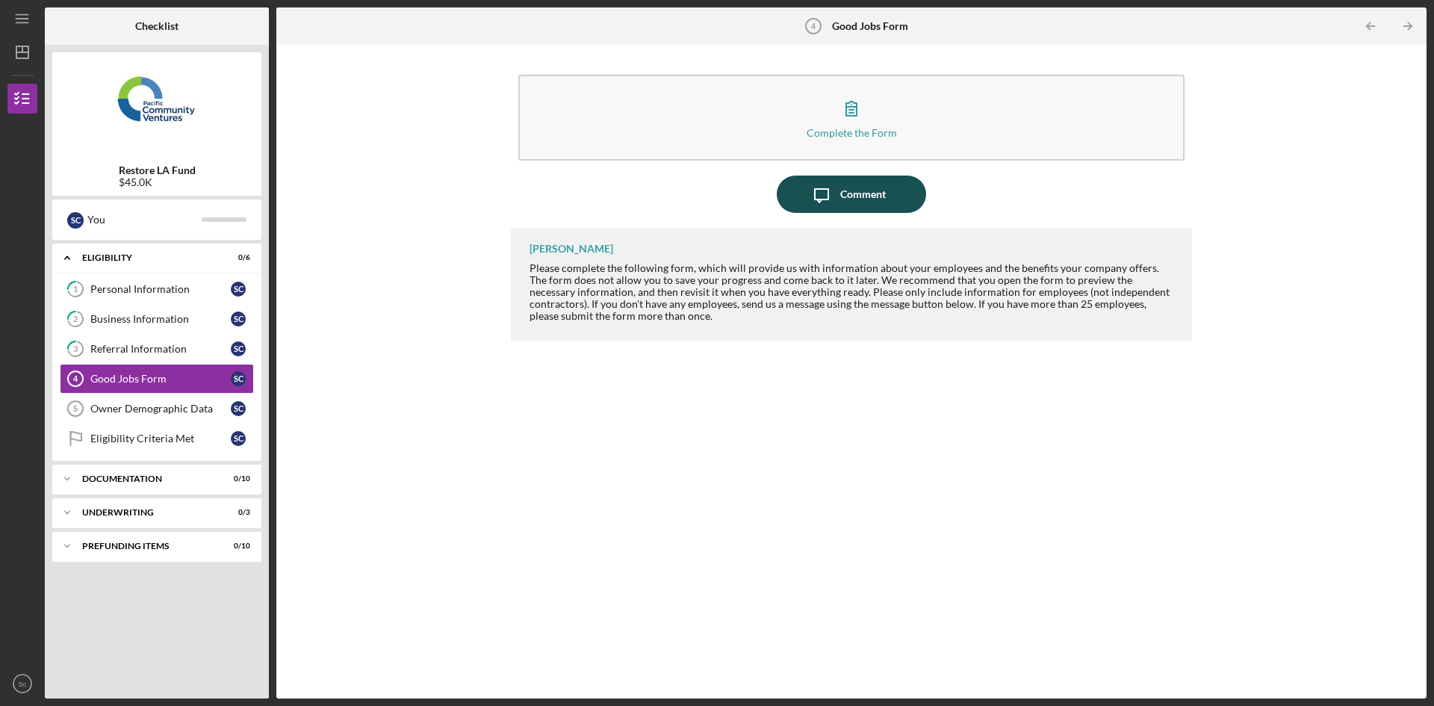
click at [871, 196] on div "Comment" at bounding box center [863, 194] width 46 height 37
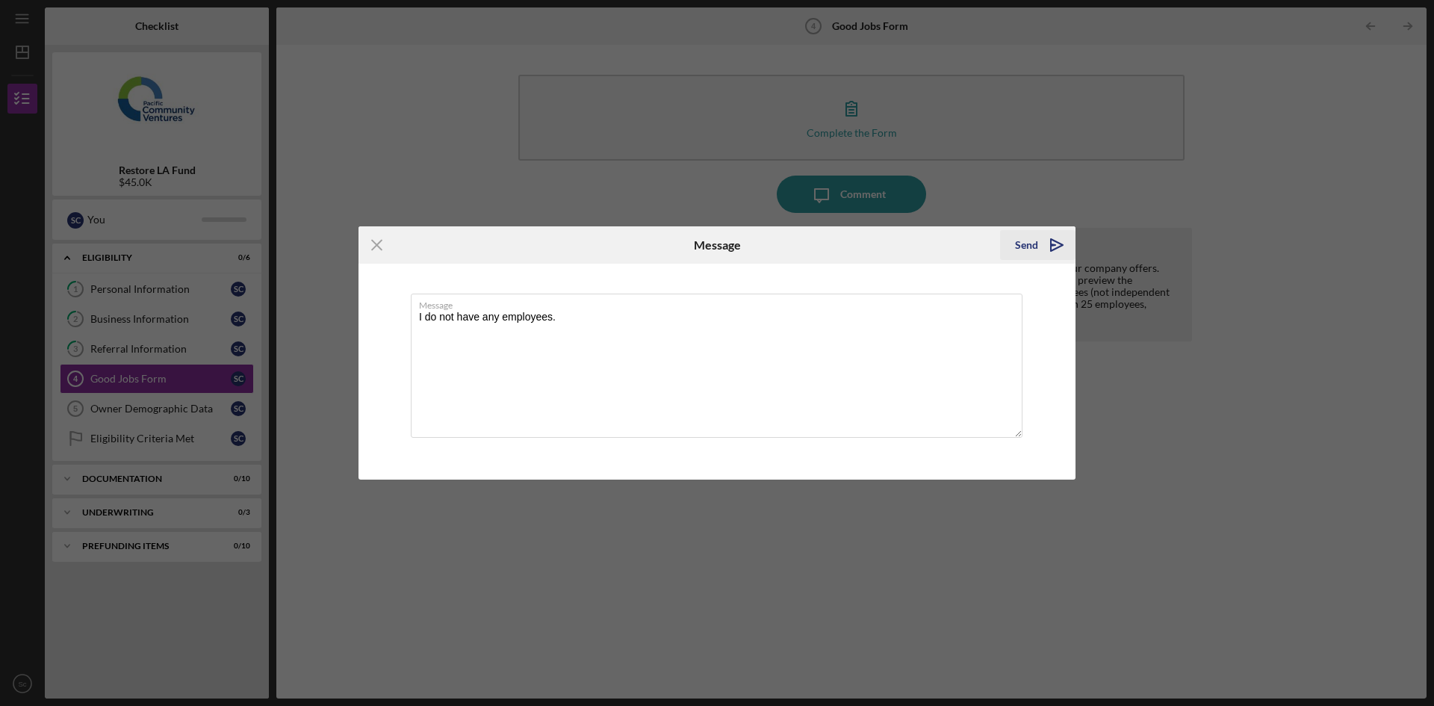
type textarea "I do not have any employees."
click at [1049, 244] on icon "Icon/icon-invite-send" at bounding box center [1056, 244] width 37 height 37
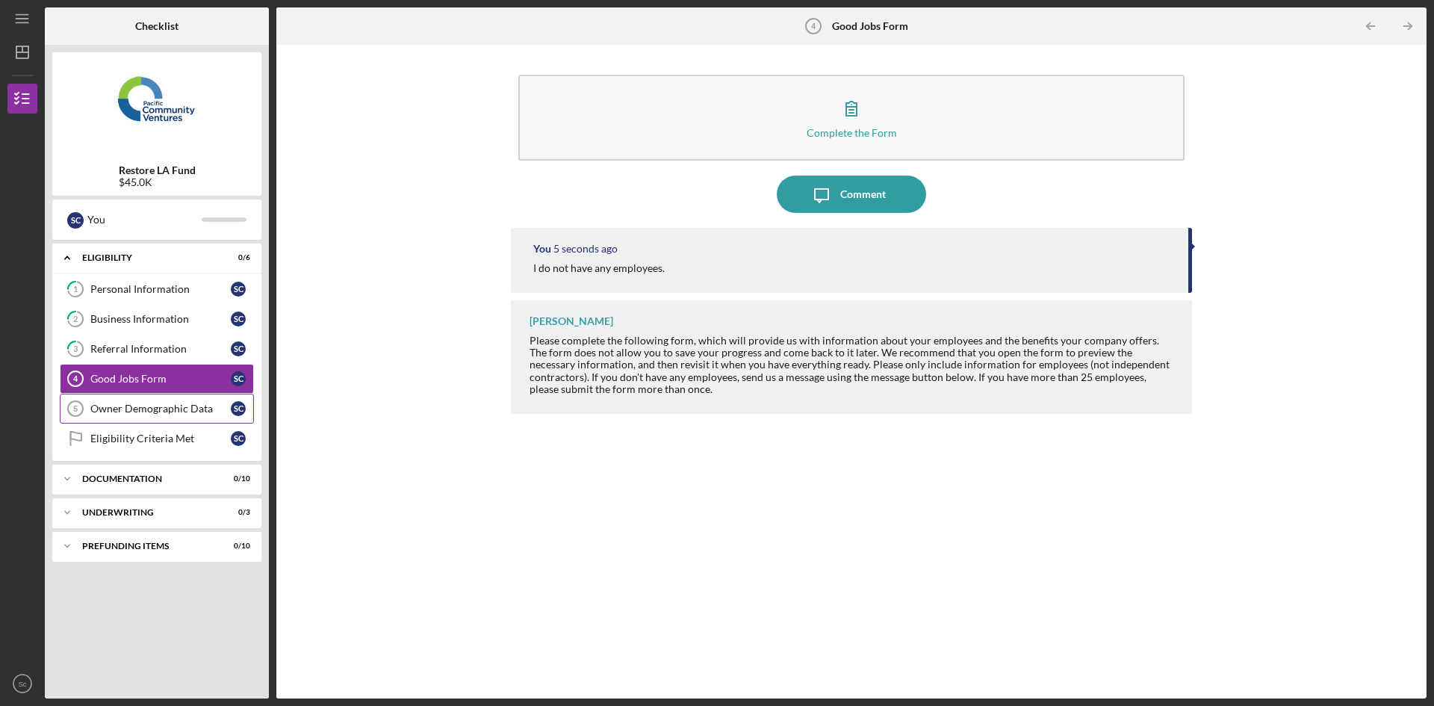
click at [108, 406] on div "Owner Demographic Data" at bounding box center [160, 409] width 140 height 12
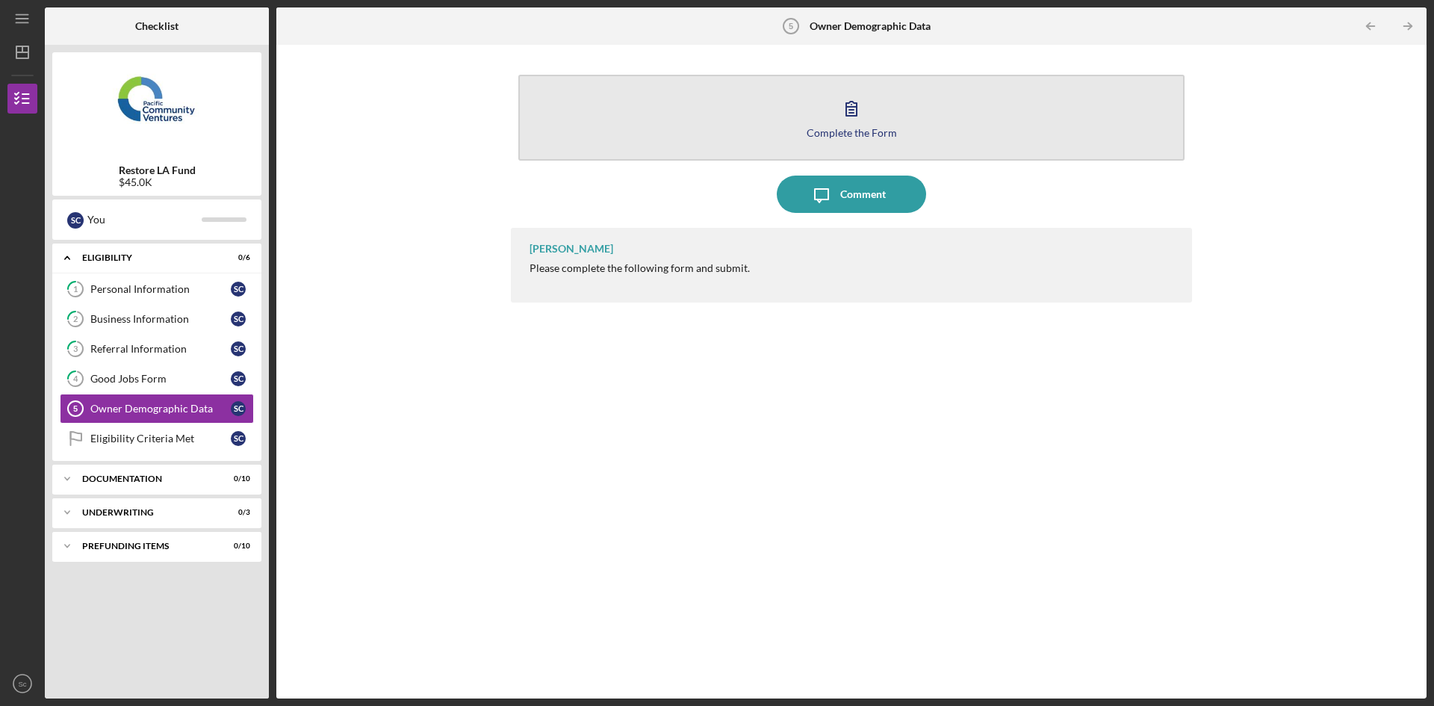
click at [833, 97] on button "Complete the Form Form" at bounding box center [851, 118] width 666 height 86
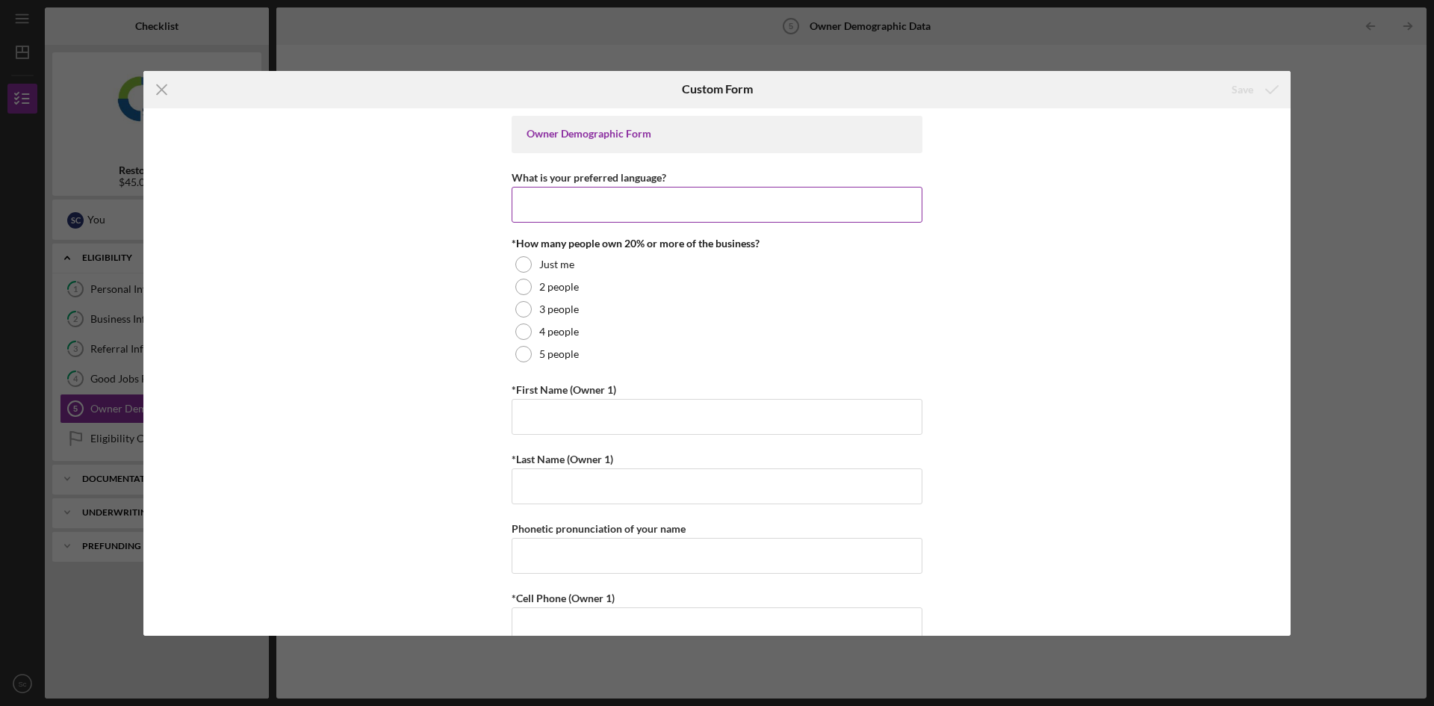
click at [565, 201] on input "What is your preferred language?" at bounding box center [717, 205] width 411 height 36
type input "English"
click at [702, 258] on div "Just me" at bounding box center [717, 264] width 411 height 22
click at [679, 408] on input "*First Name (Owner 1)" at bounding box center [717, 417] width 411 height 36
type input "S"
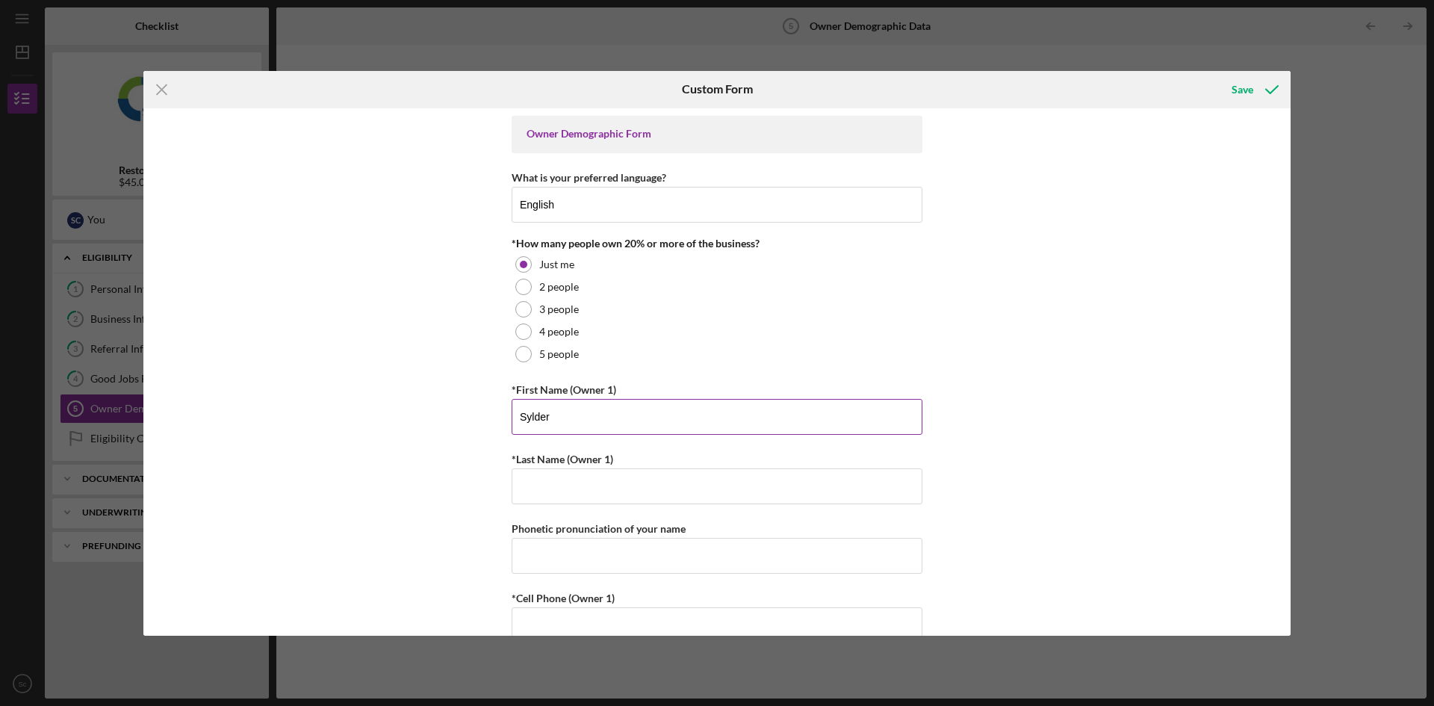
type input "Sylder"
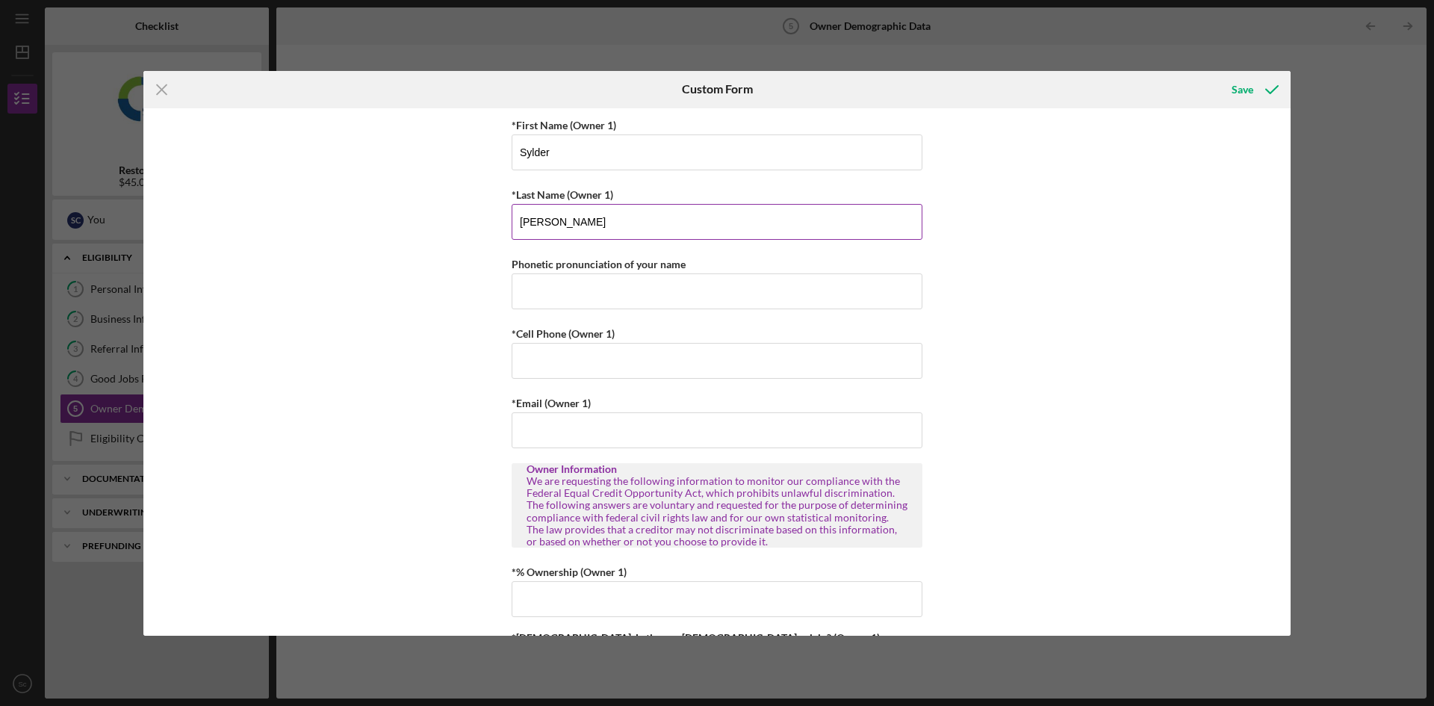
scroll to position [299, 0]
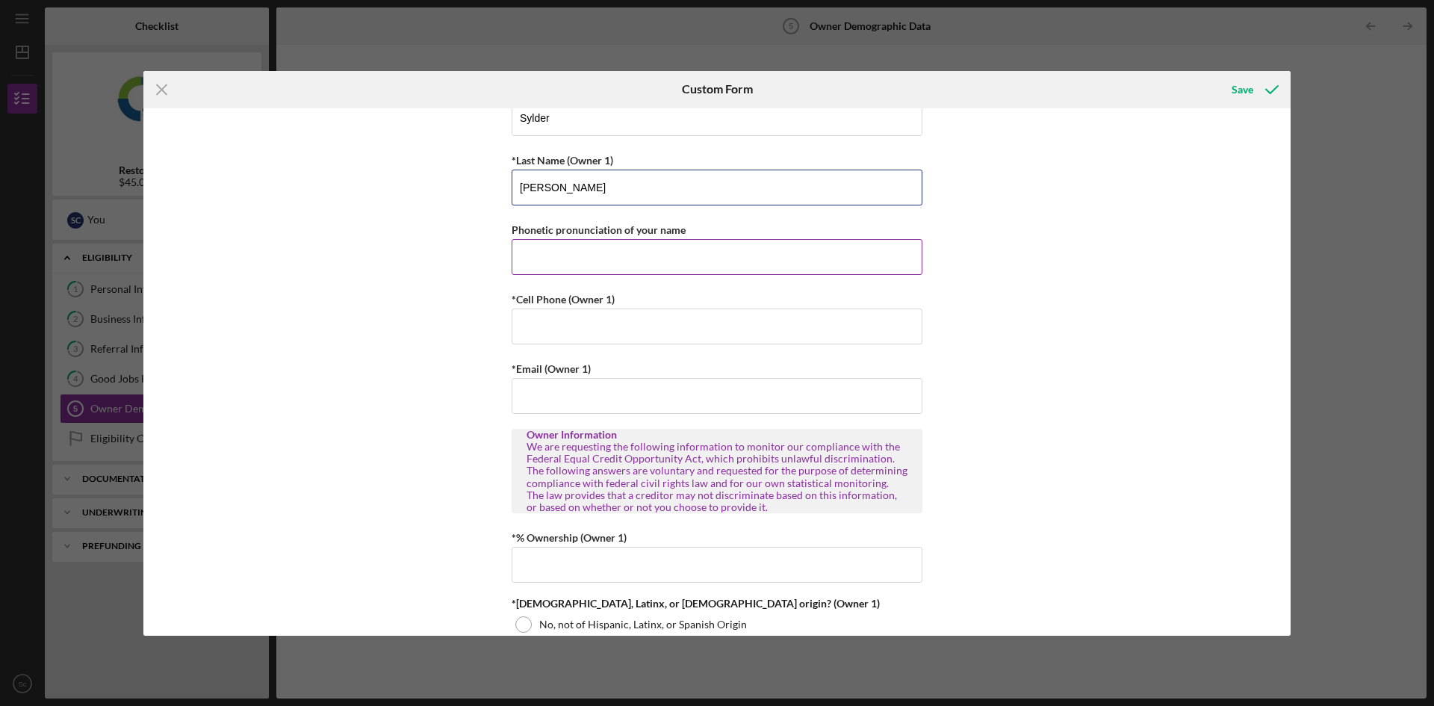
type input "[PERSON_NAME]"
click at [596, 252] on input "Phonetic pronunciation of your name" at bounding box center [717, 257] width 411 height 36
type input "Sil-der"
click at [569, 341] on input "*Cell Phone (Owner 1)" at bounding box center [717, 326] width 411 height 36
type input "(323) 287-6172"
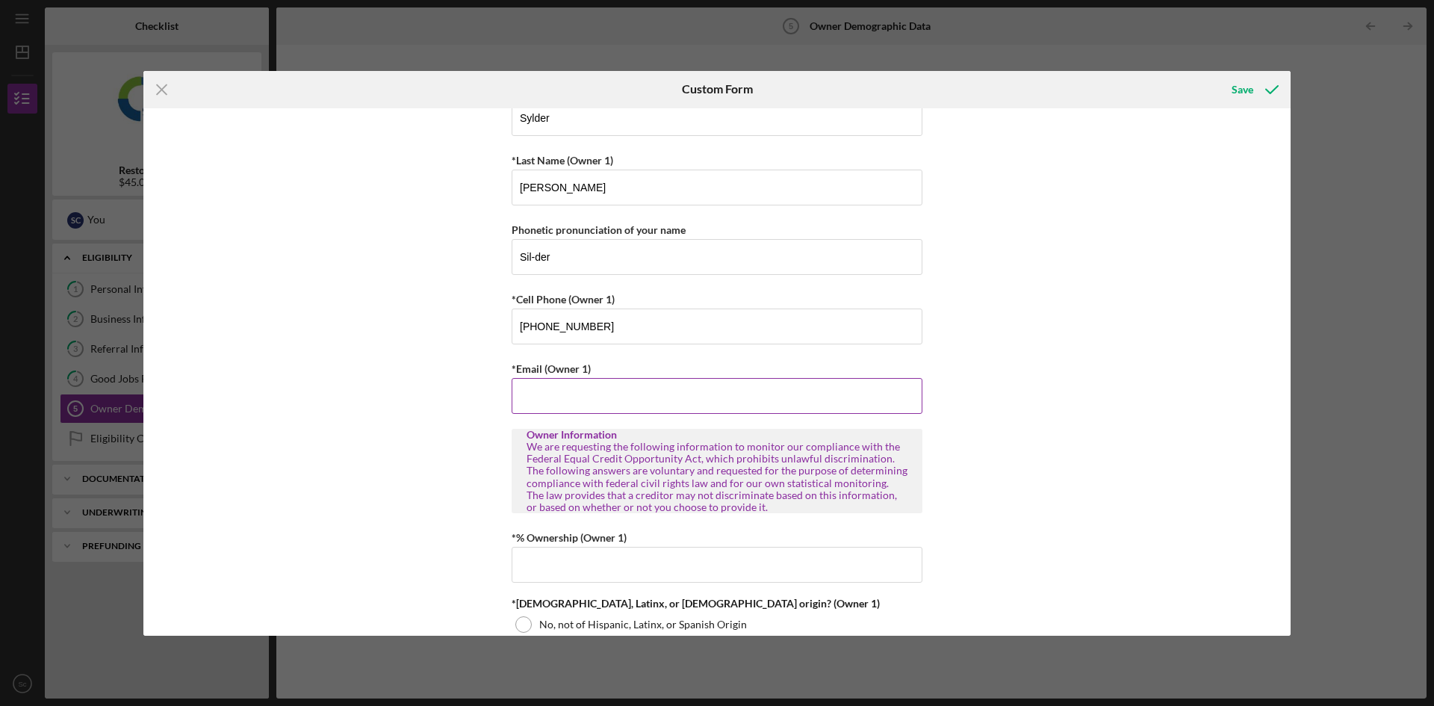
click at [534, 391] on input "*Email (Owner 1)" at bounding box center [717, 396] width 411 height 36
type input "lcm.apparelservices@gmail.com"
click at [1115, 439] on div "Owner Demographic Form What is your preferred language? English *How many peopl…" at bounding box center [716, 371] width 1147 height 527
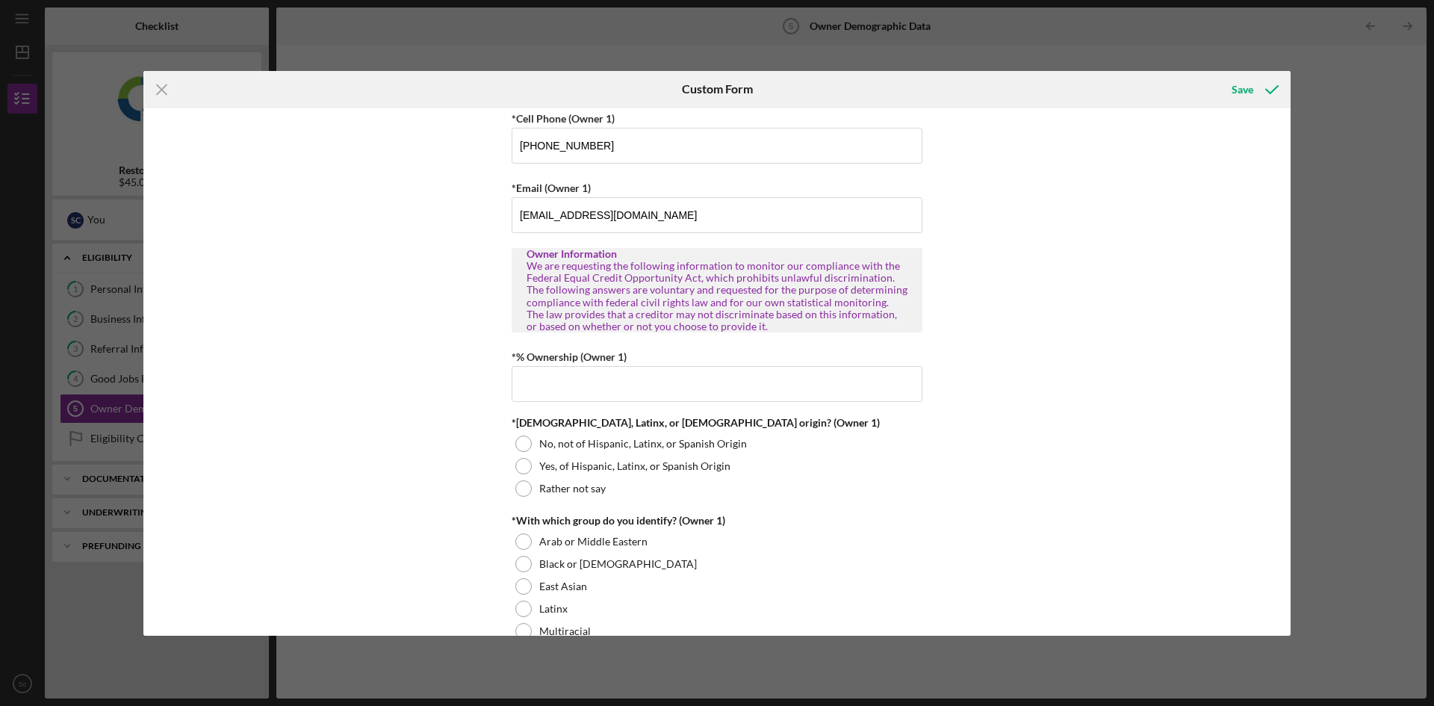
scroll to position [523, 0]
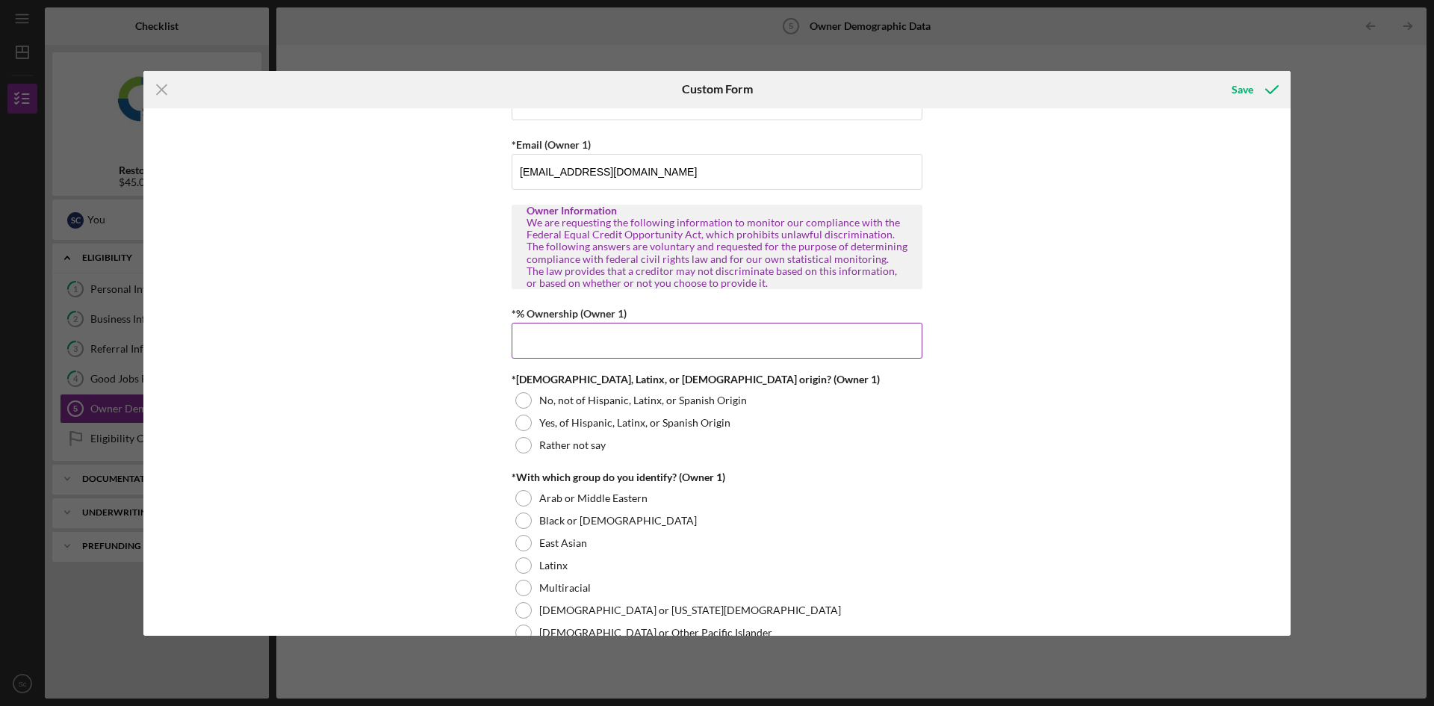
click at [609, 333] on input "*% Ownership (Owner 1)" at bounding box center [717, 341] width 411 height 36
type input "100.00000%"
click at [521, 430] on div at bounding box center [523, 423] width 16 height 16
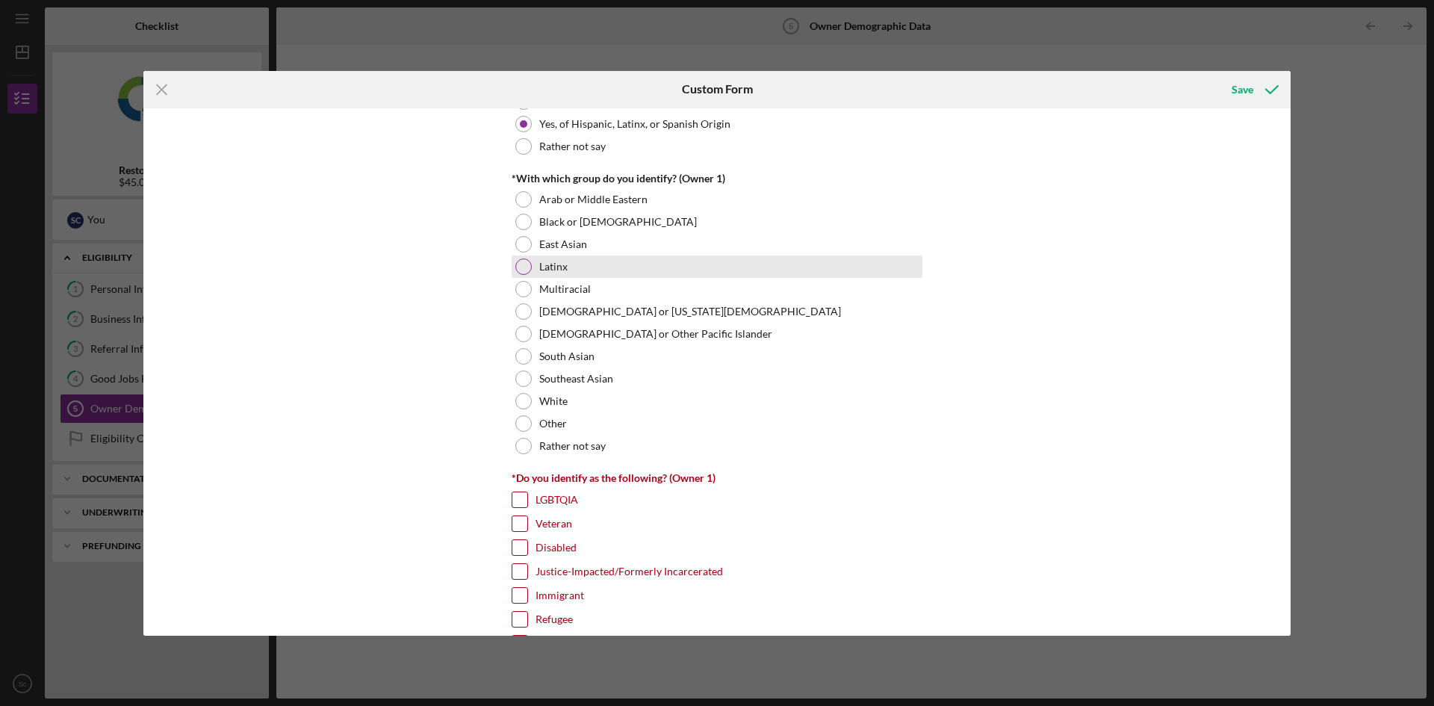
click at [525, 261] on div at bounding box center [523, 266] width 16 height 16
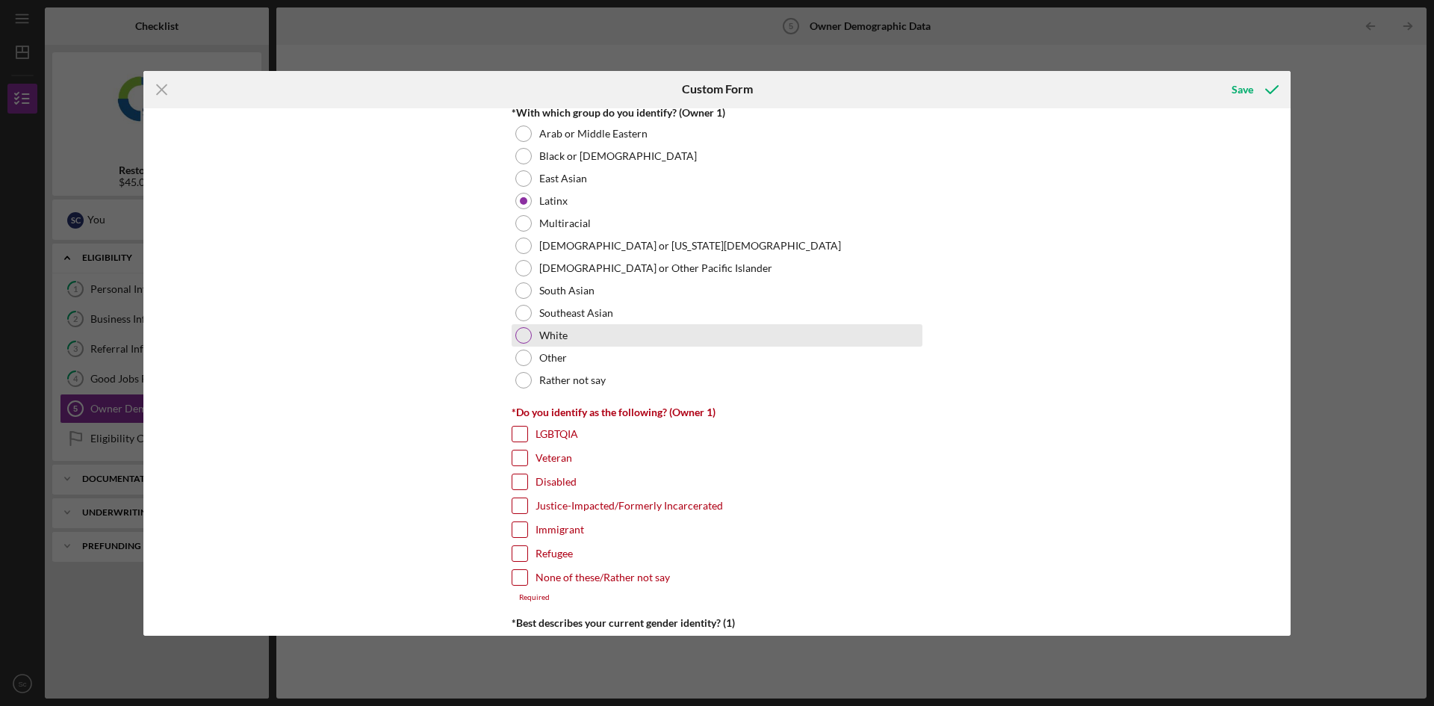
scroll to position [1120, 0]
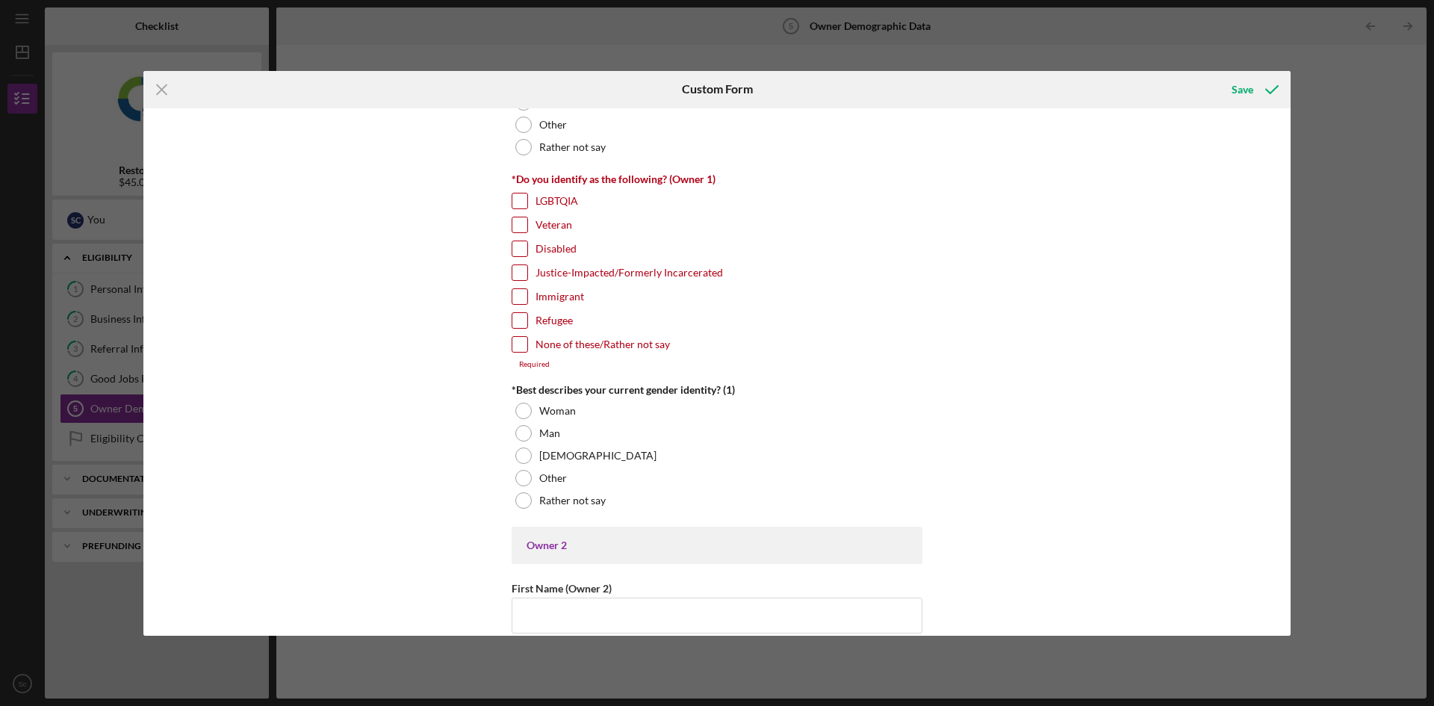
click at [514, 297] on input "Immigrant" at bounding box center [519, 296] width 15 height 15
checkbox input "true"
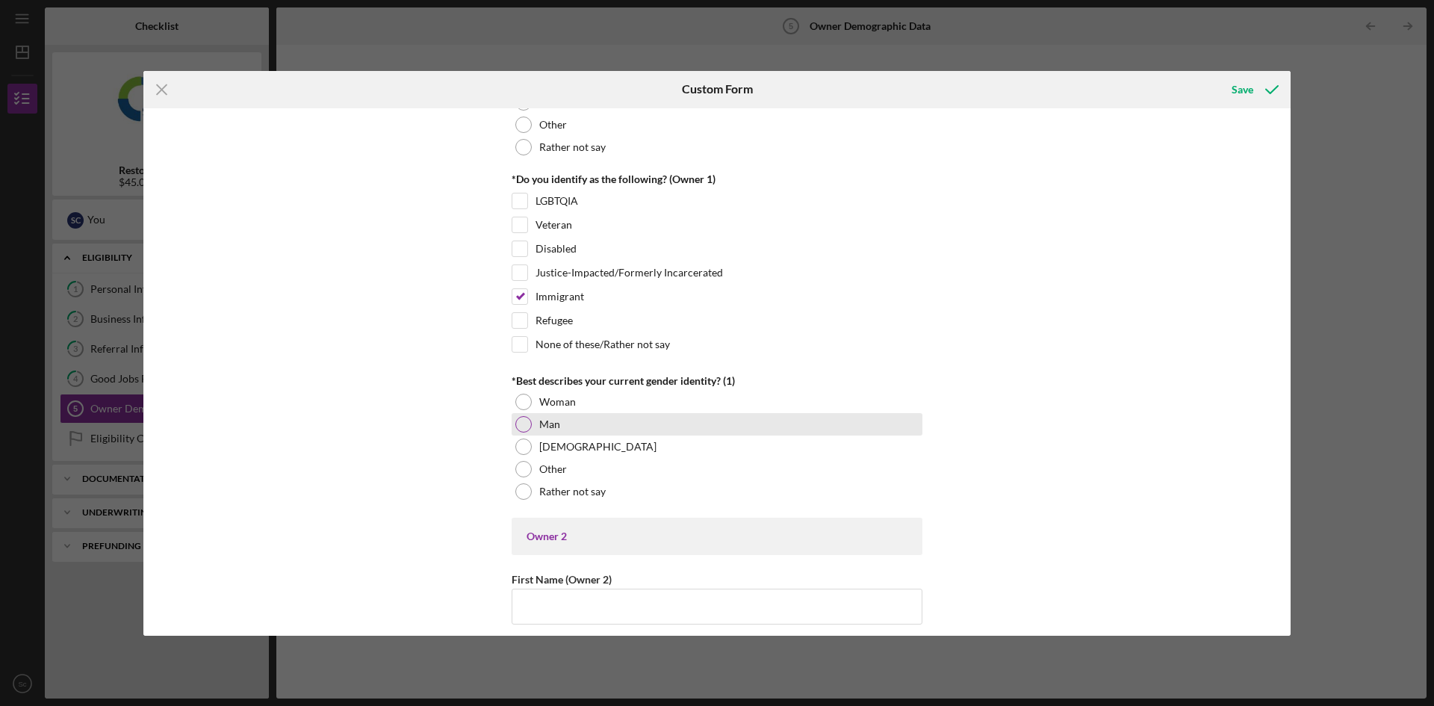
click at [521, 423] on div at bounding box center [523, 424] width 16 height 16
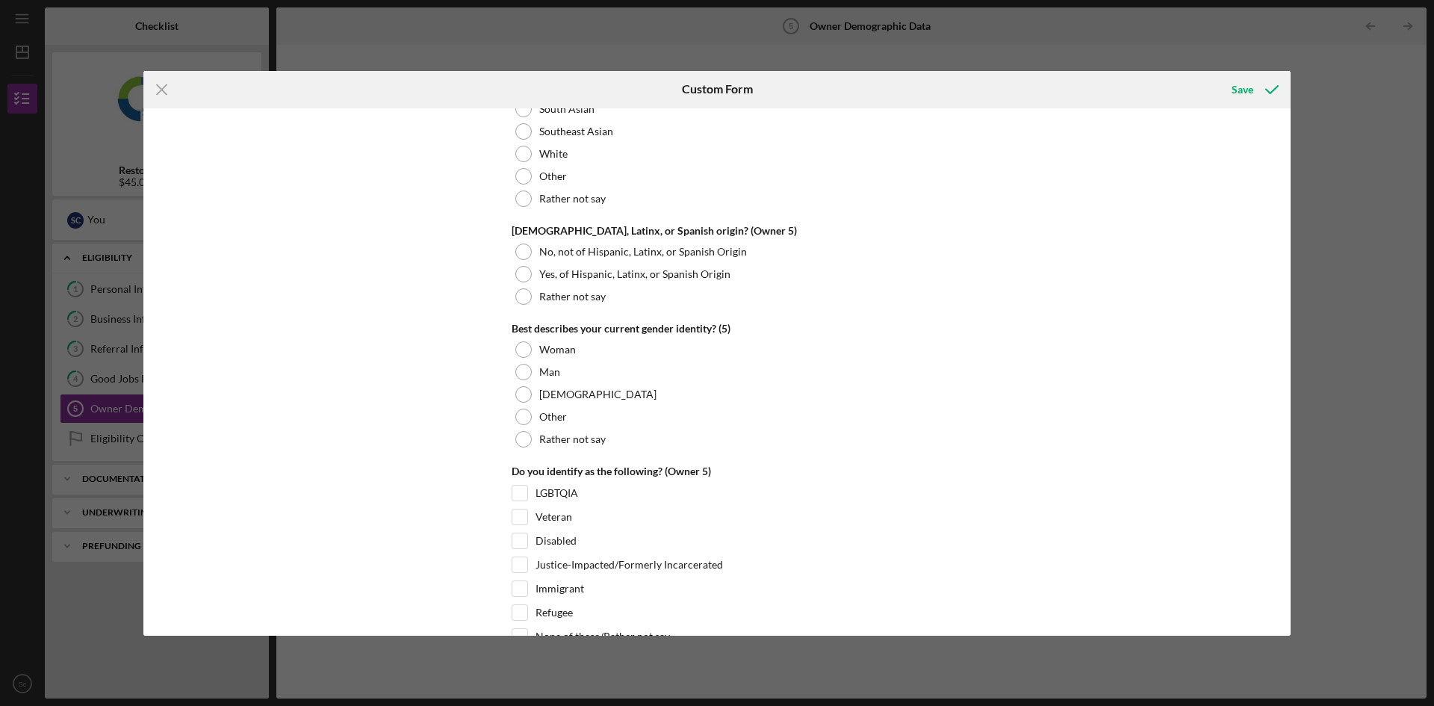
scroll to position [5641, 0]
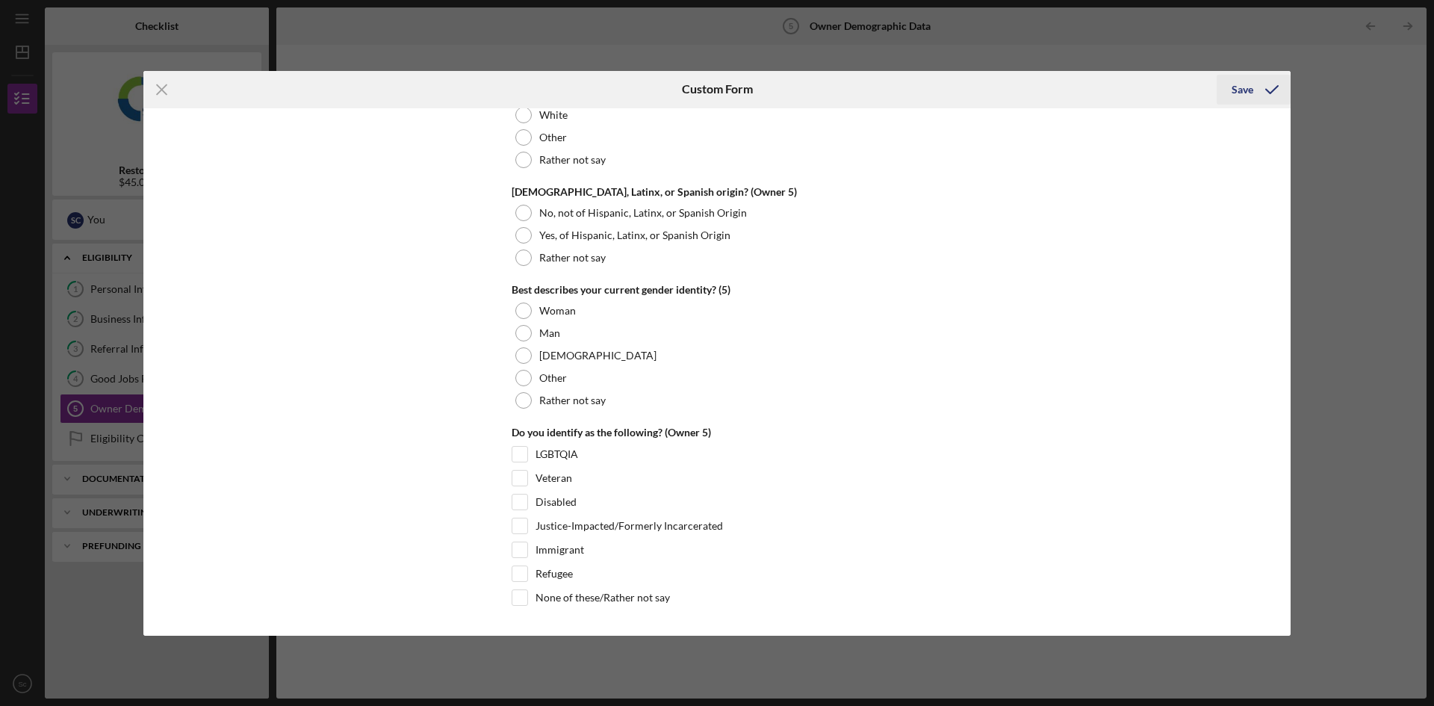
click at [1247, 89] on div "Save" at bounding box center [1243, 90] width 22 height 30
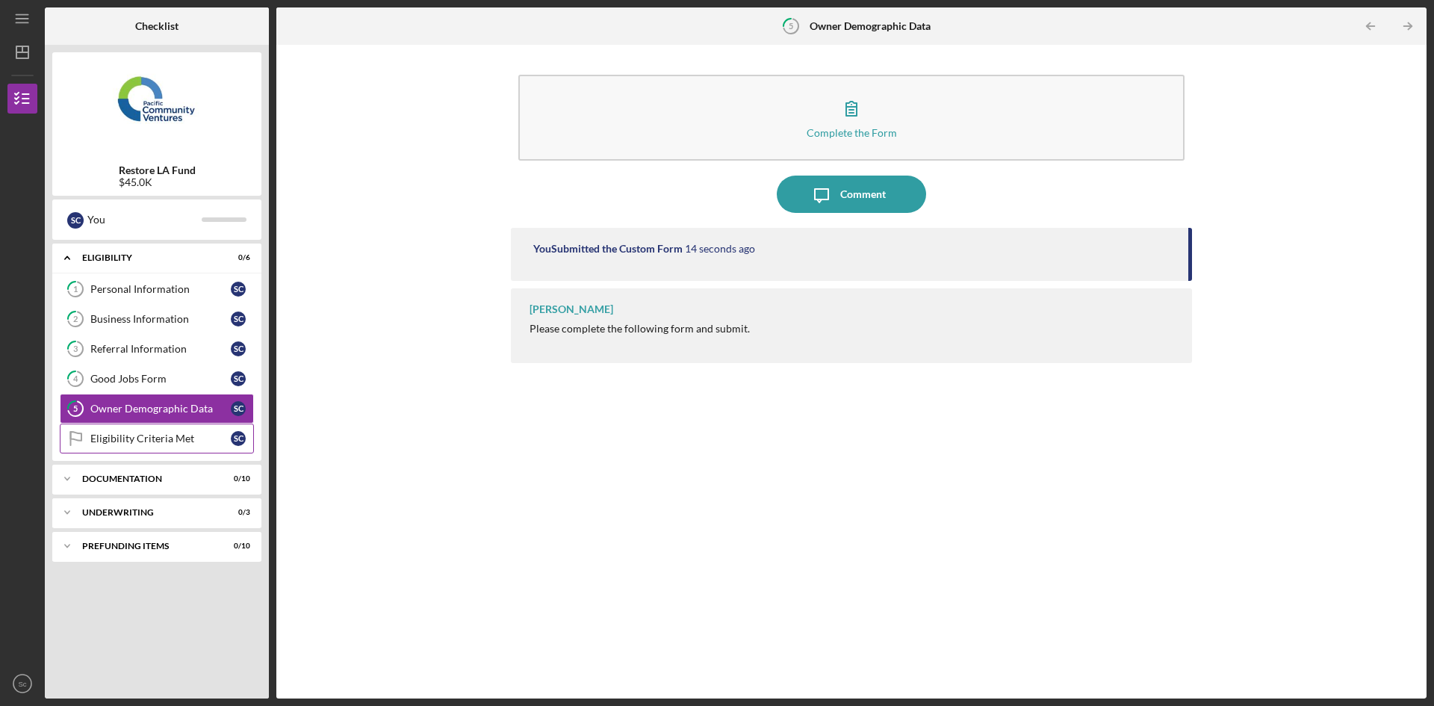
click at [99, 437] on div "Eligibility Criteria Met" at bounding box center [160, 438] width 140 height 12
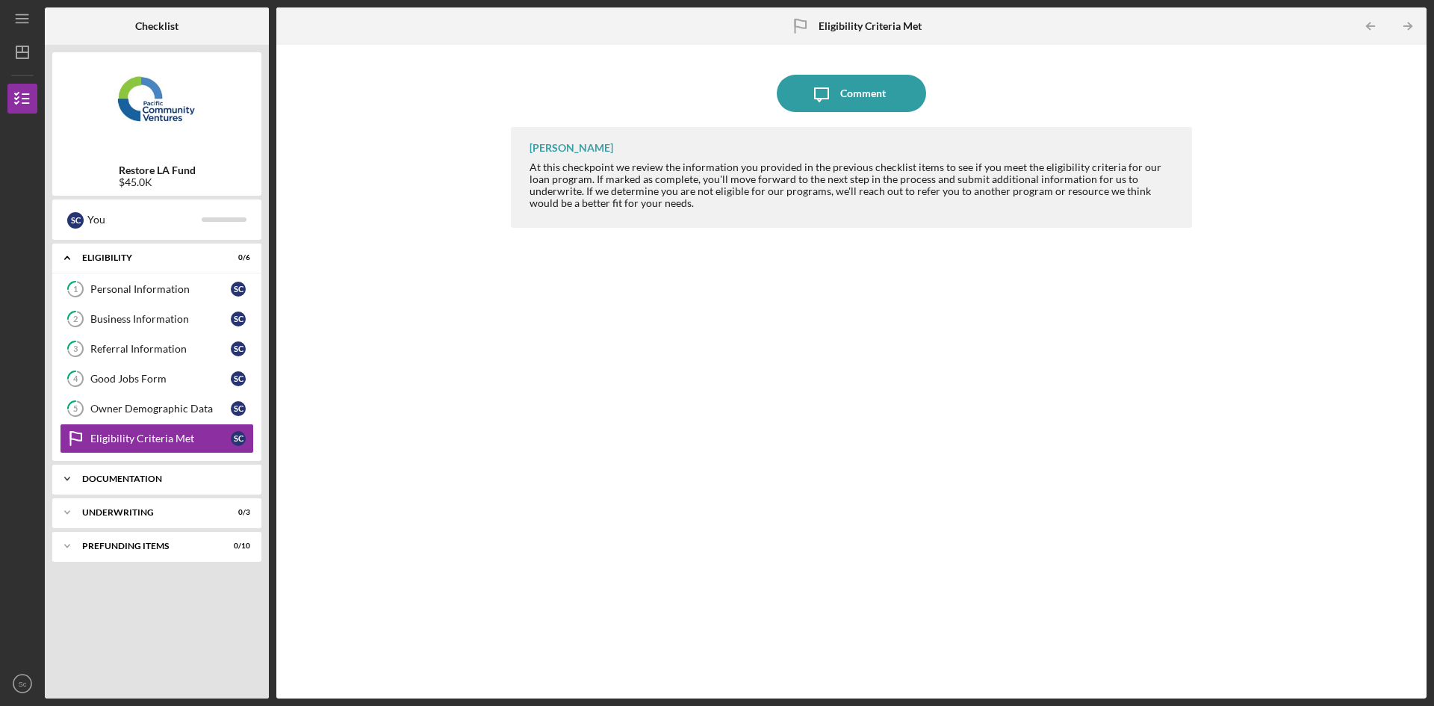
click at [193, 484] on div "Icon/Expander Documentation 0 / 10" at bounding box center [156, 479] width 209 height 30
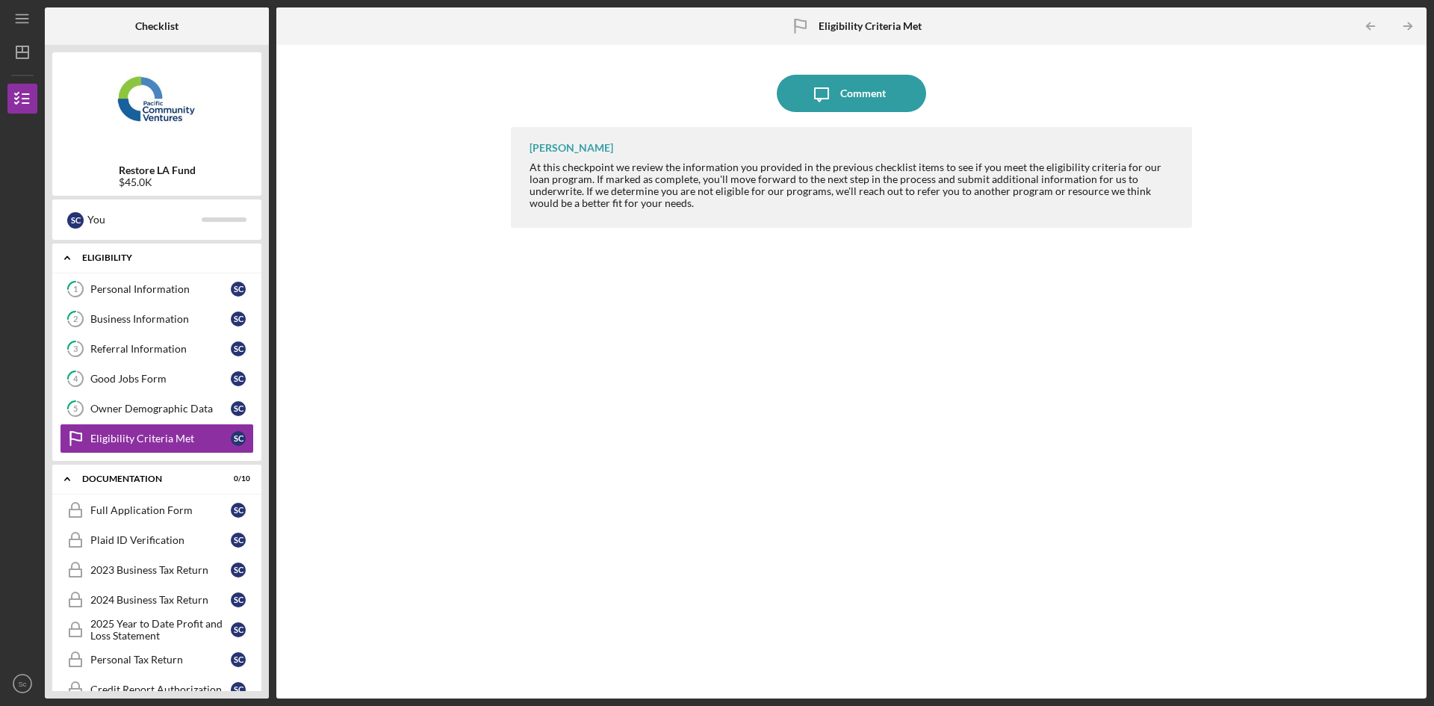
click at [68, 251] on icon "Icon/Expander" at bounding box center [67, 258] width 30 height 30
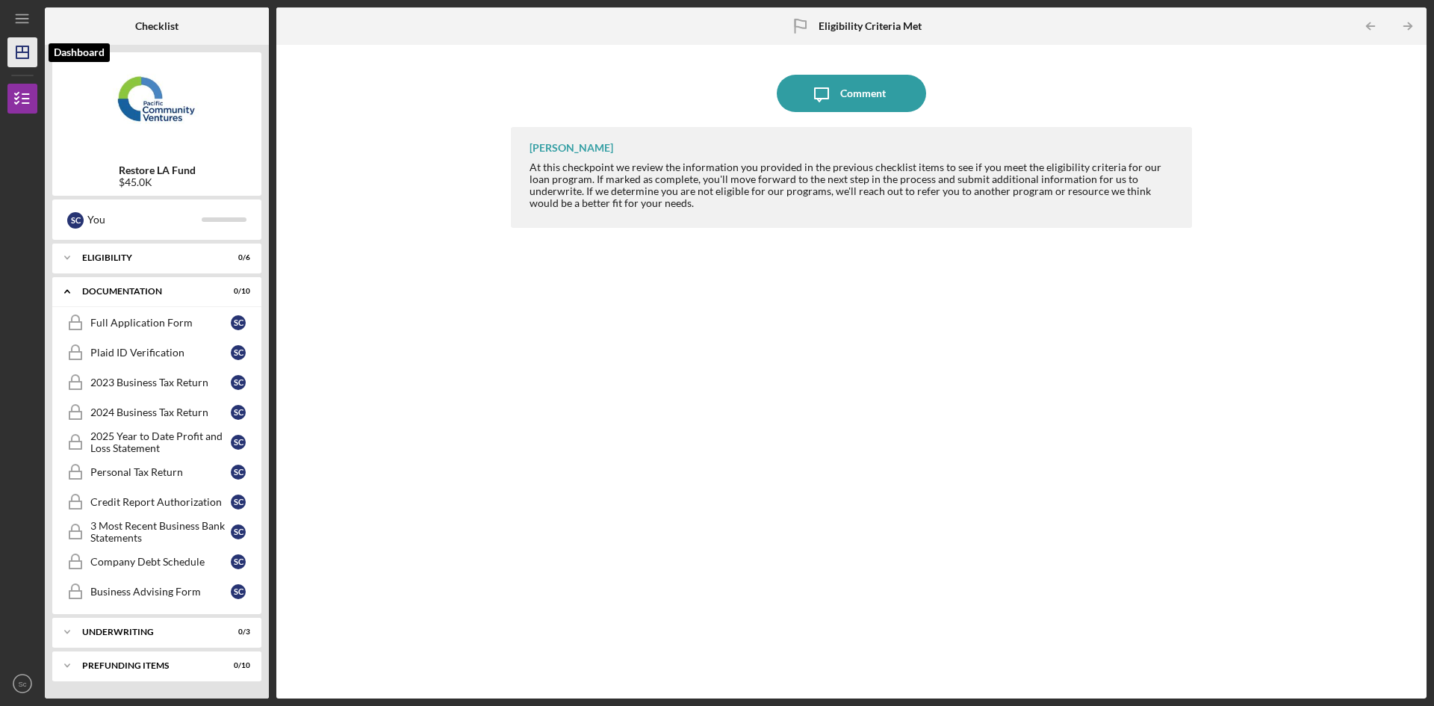
click at [23, 58] on polygon "button" at bounding box center [22, 52] width 12 height 12
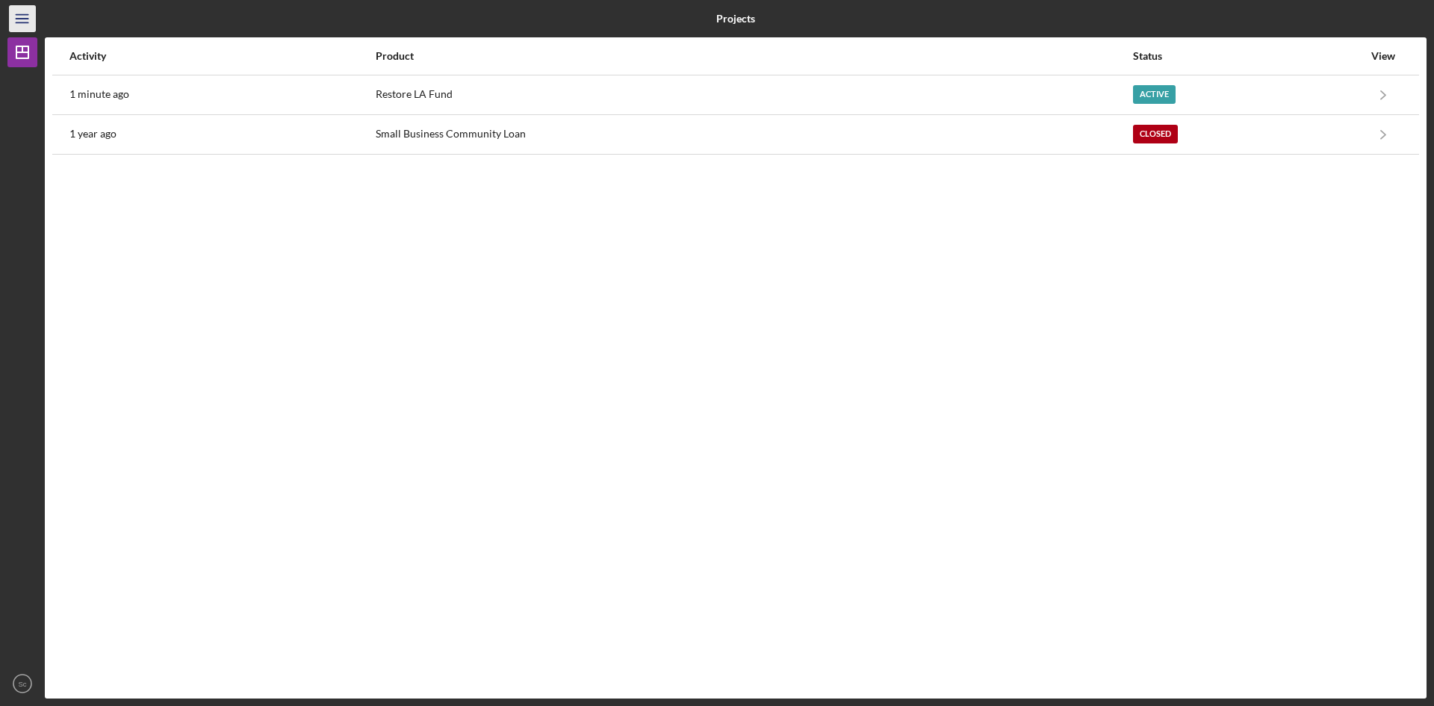
click at [22, 22] on line "button" at bounding box center [22, 22] width 12 height 0
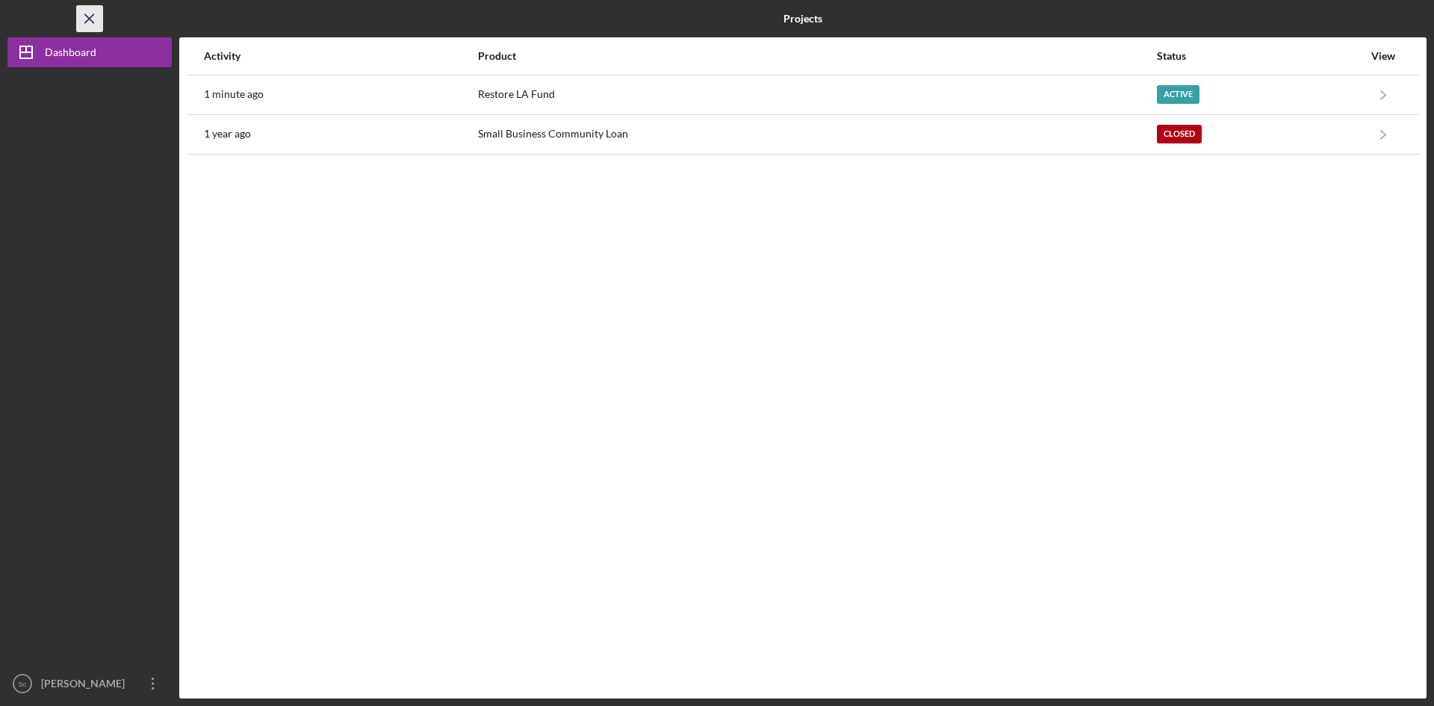
click at [92, 14] on icon "Icon/Menu Close" at bounding box center [90, 19] width 34 height 34
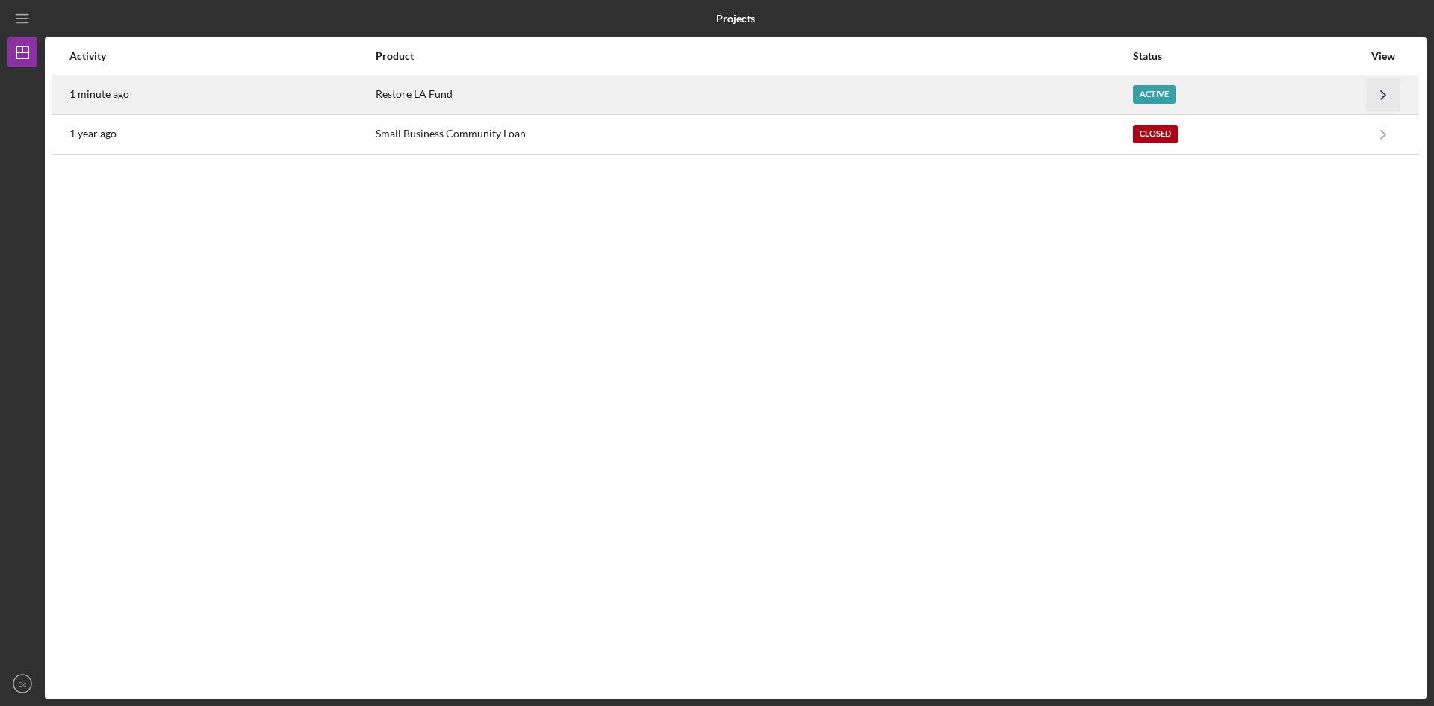
click at [1386, 91] on icon "Icon/Navigate" at bounding box center [1384, 95] width 34 height 34
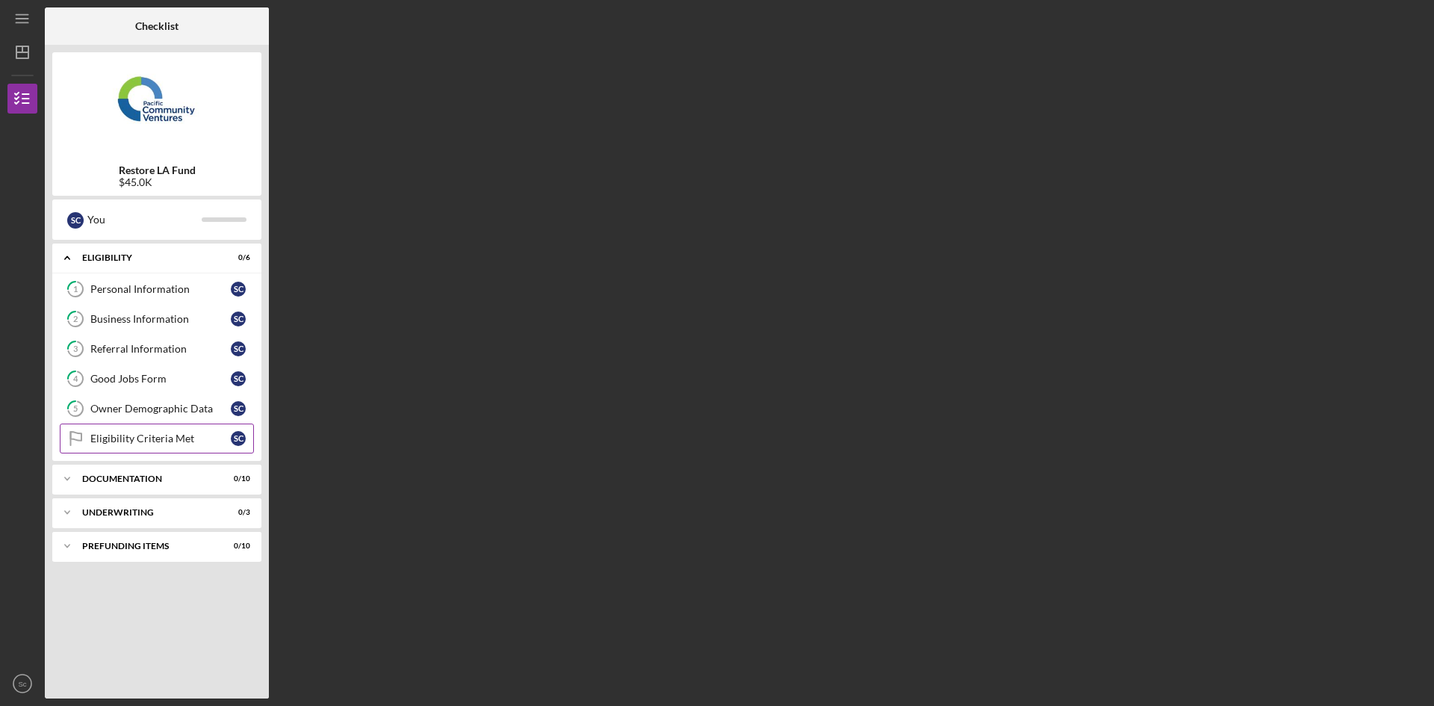
click at [139, 434] on div "Eligibility Criteria Met" at bounding box center [160, 438] width 140 height 12
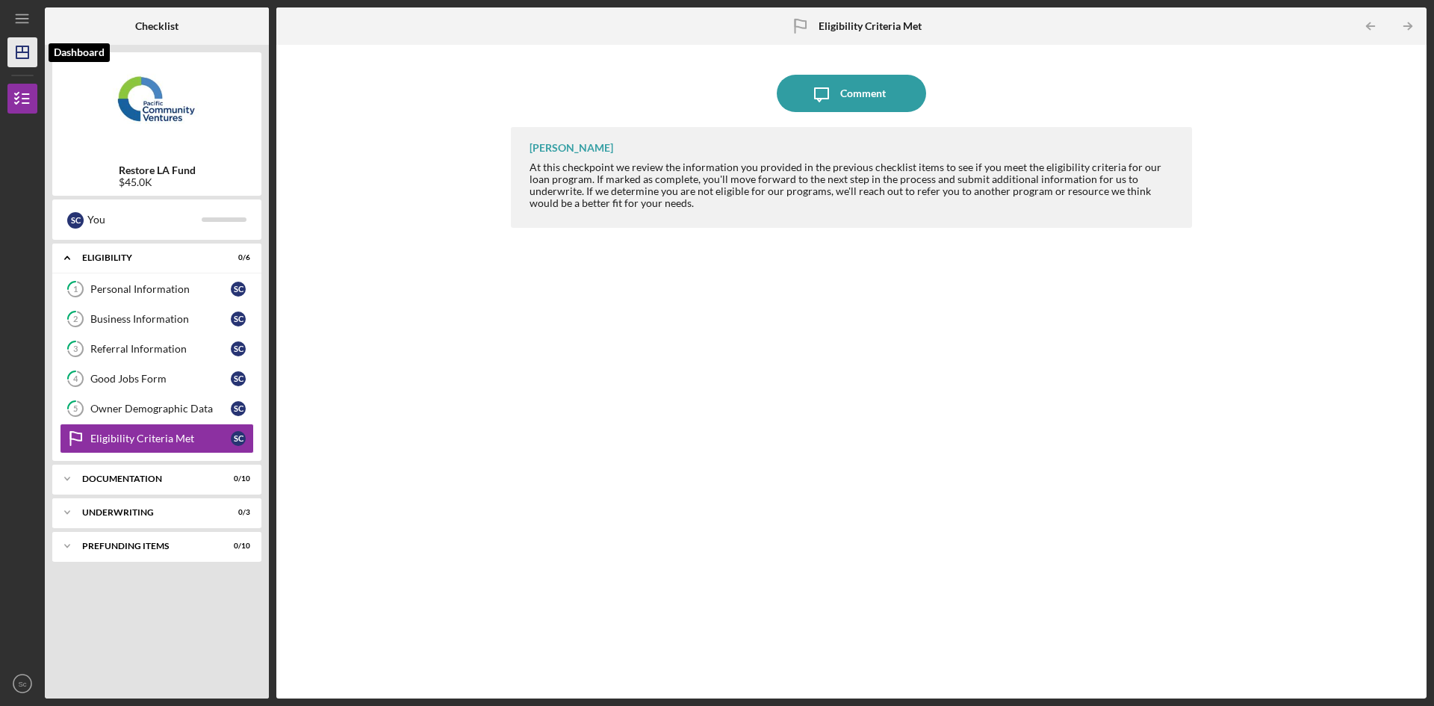
click at [18, 40] on icon "Icon/Dashboard" at bounding box center [22, 52] width 37 height 37
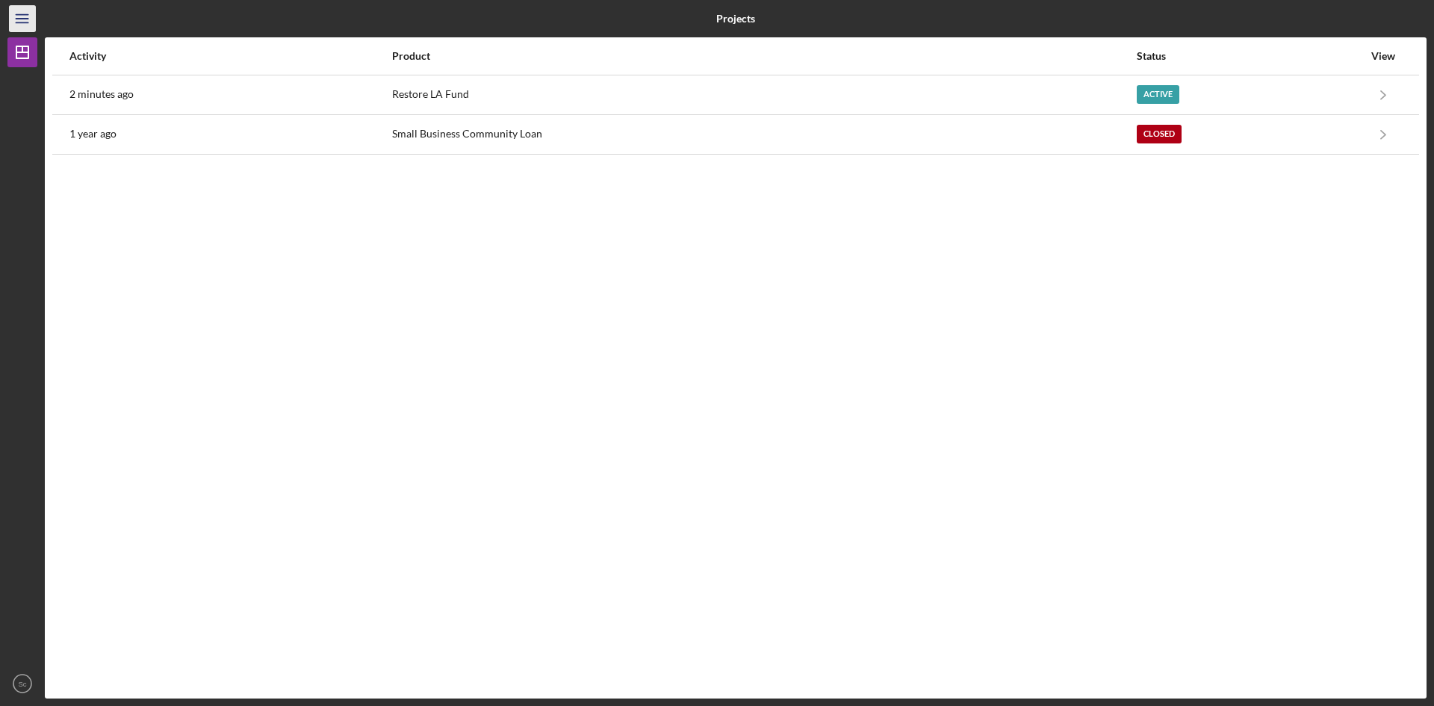
click at [22, 13] on icon "Icon/Menu" at bounding box center [23, 19] width 34 height 34
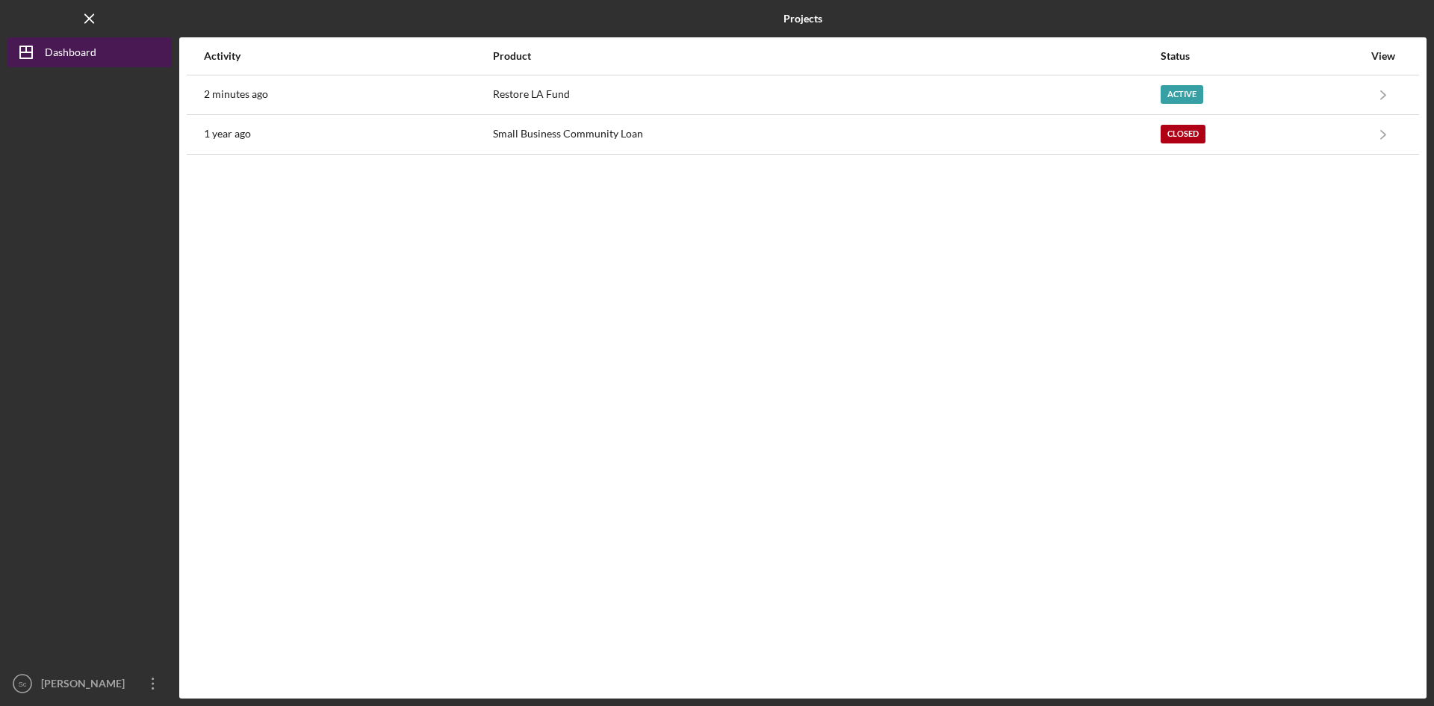
click at [56, 57] on div "Dashboard" at bounding box center [71, 54] width 52 height 34
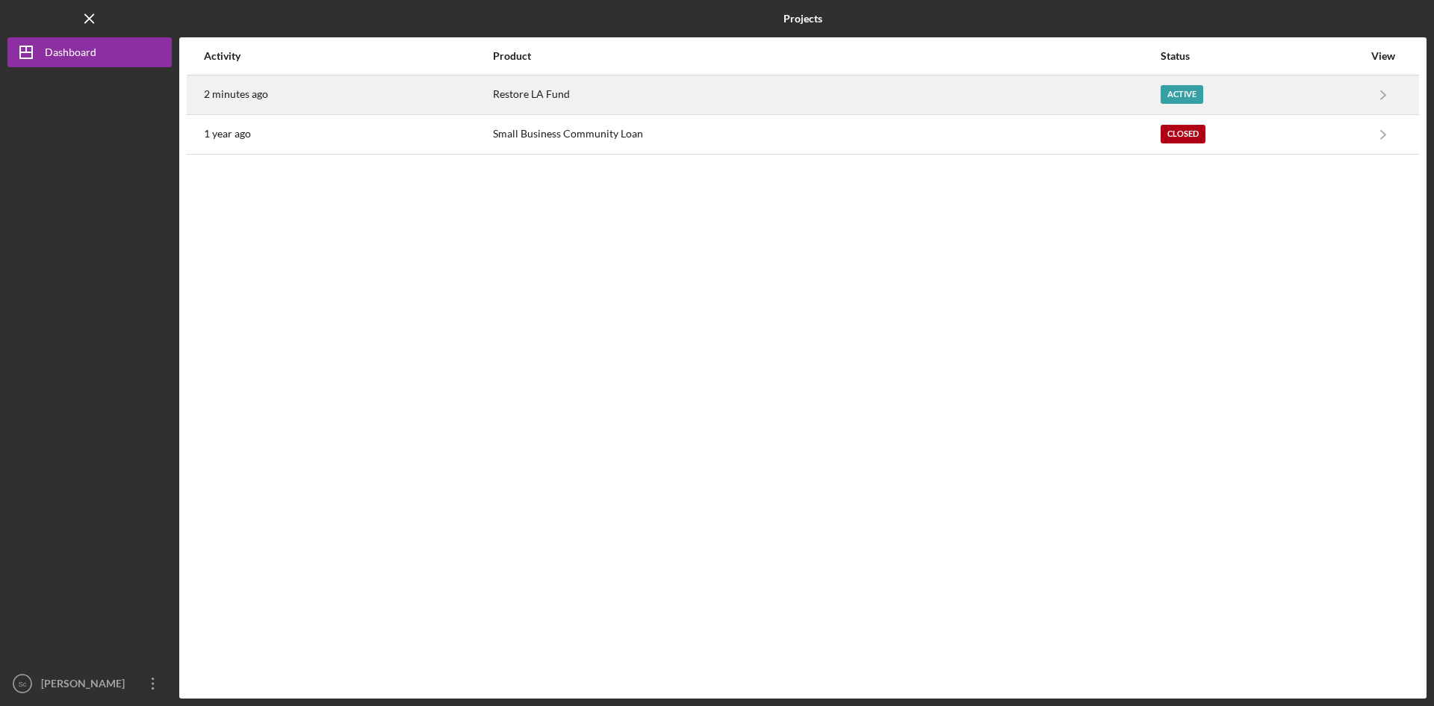
click at [1097, 93] on div "Restore LA Fund" at bounding box center [826, 94] width 666 height 37
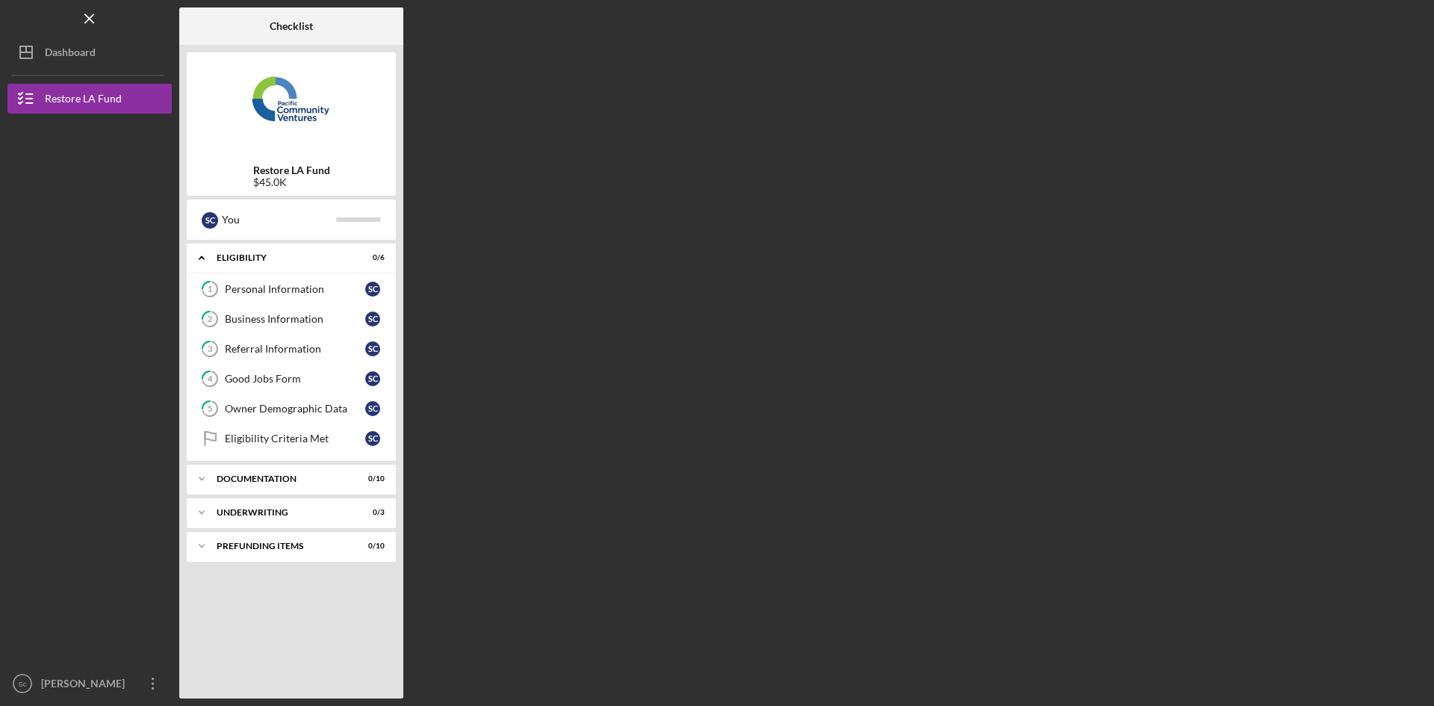
click at [297, 168] on b "Restore LA Fund" at bounding box center [291, 170] width 77 height 12
click at [238, 222] on div "You" at bounding box center [279, 219] width 114 height 25
click at [102, 98] on div "Restore LA Fund" at bounding box center [83, 101] width 77 height 34
click at [102, 61] on button "Icon/Dashboard Dashboard" at bounding box center [89, 52] width 164 height 30
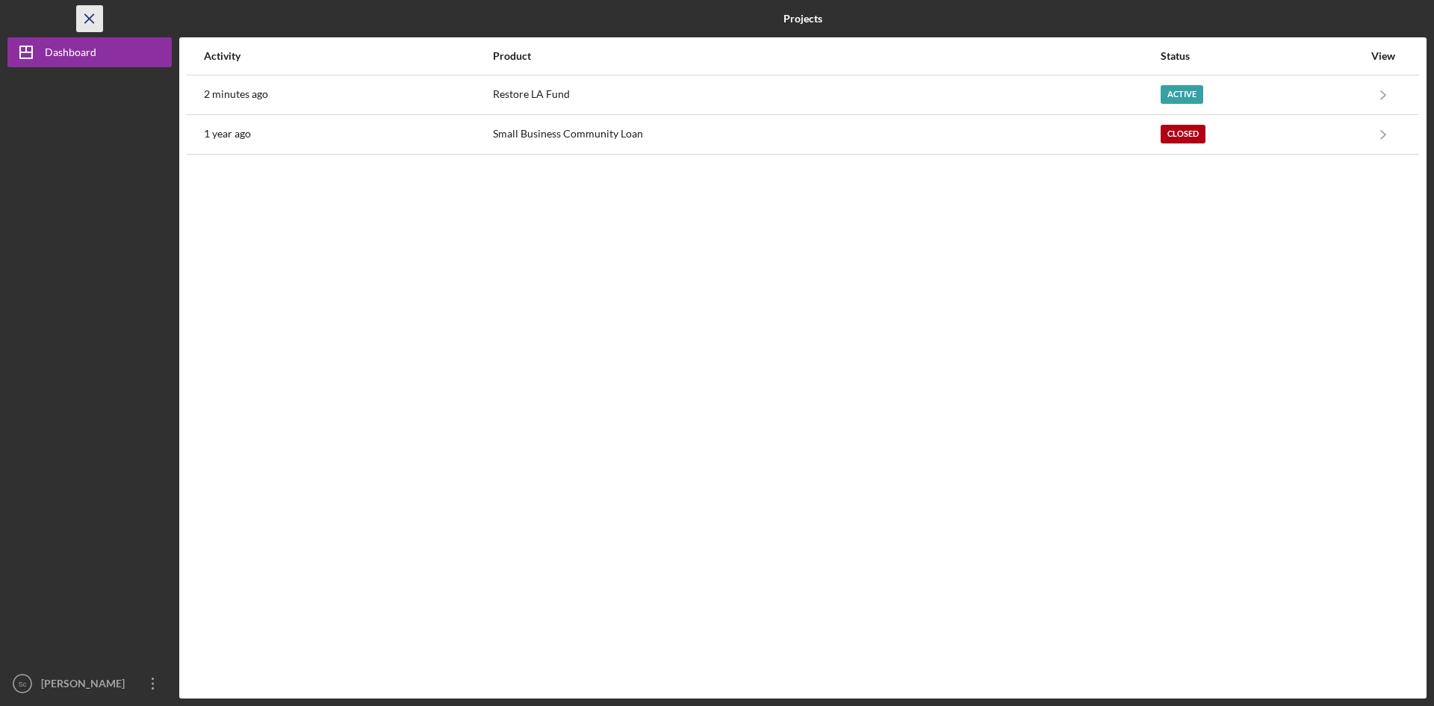
click at [92, 19] on icon "Icon/Menu Close" at bounding box center [90, 19] width 34 height 34
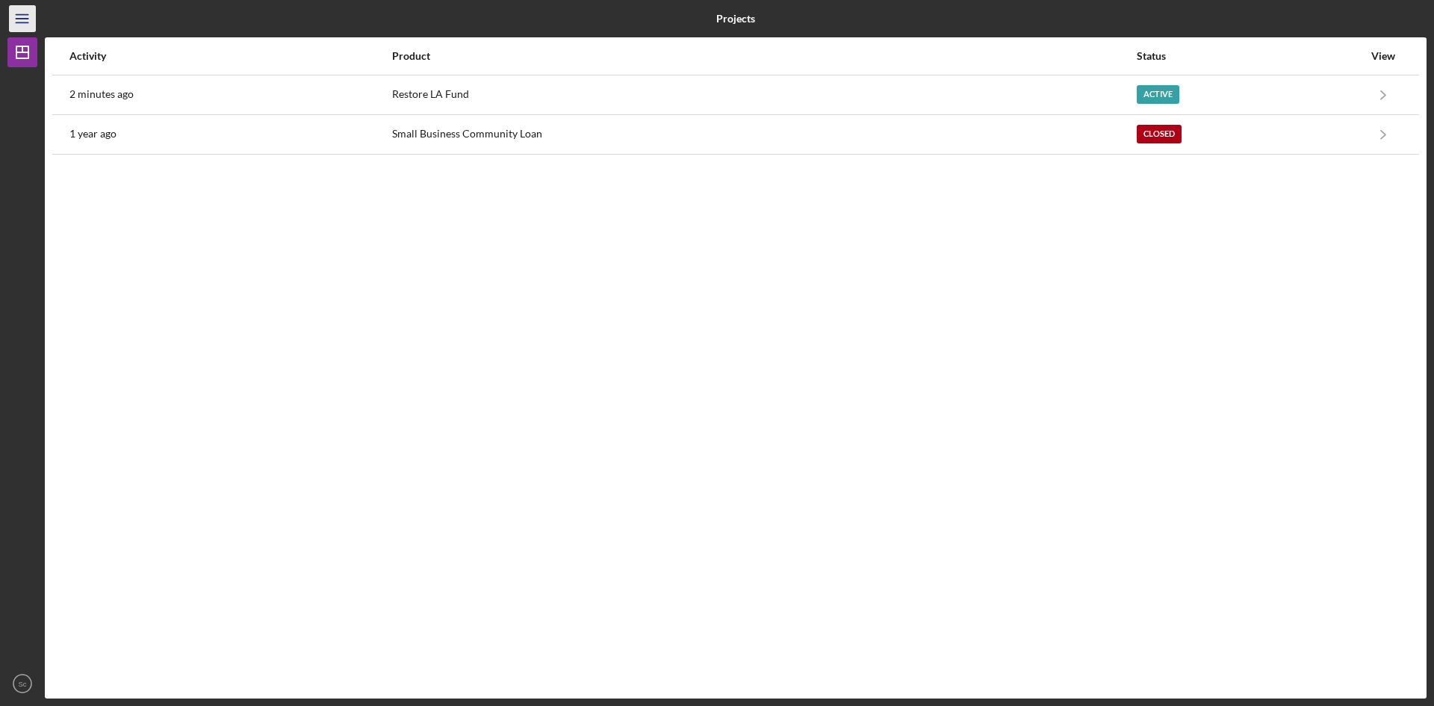
click at [20, 16] on icon "Icon/Menu" at bounding box center [23, 19] width 34 height 34
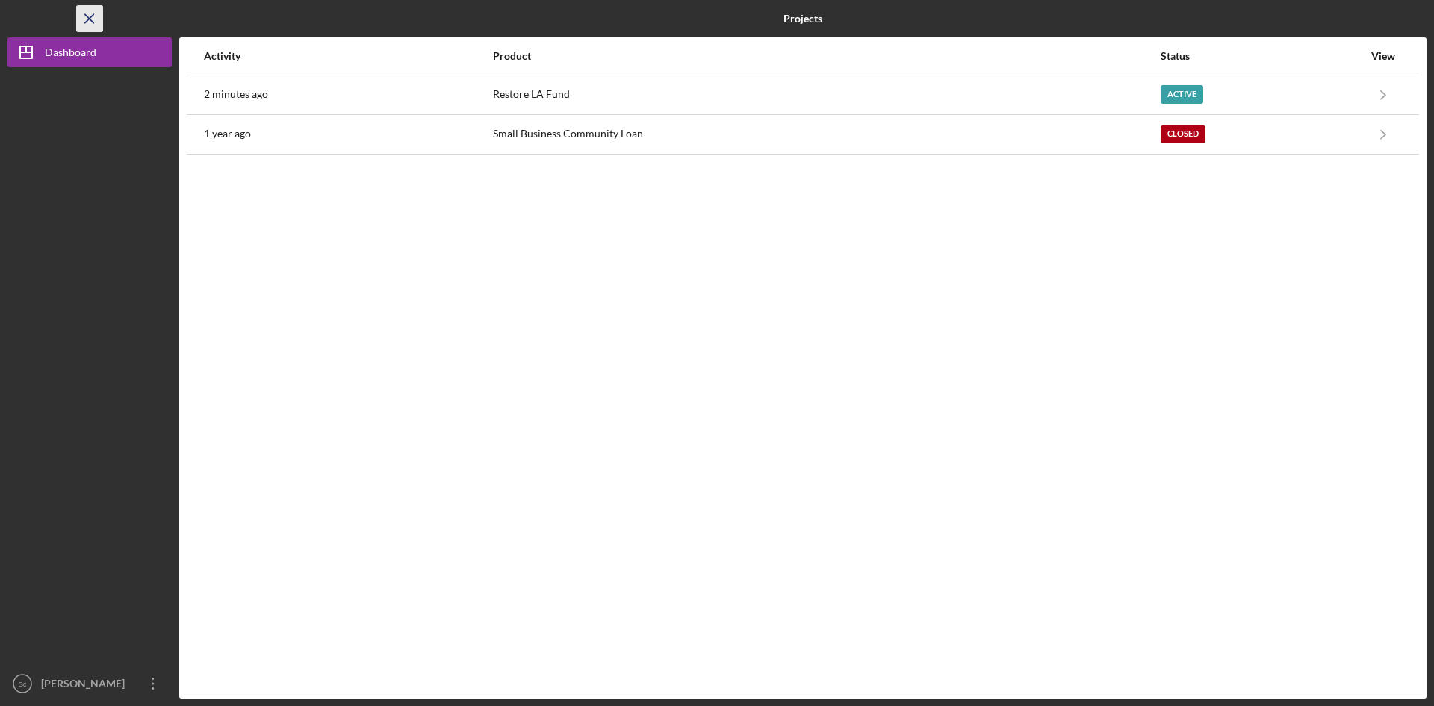
click at [91, 23] on icon "Icon/Menu Close" at bounding box center [90, 19] width 34 height 34
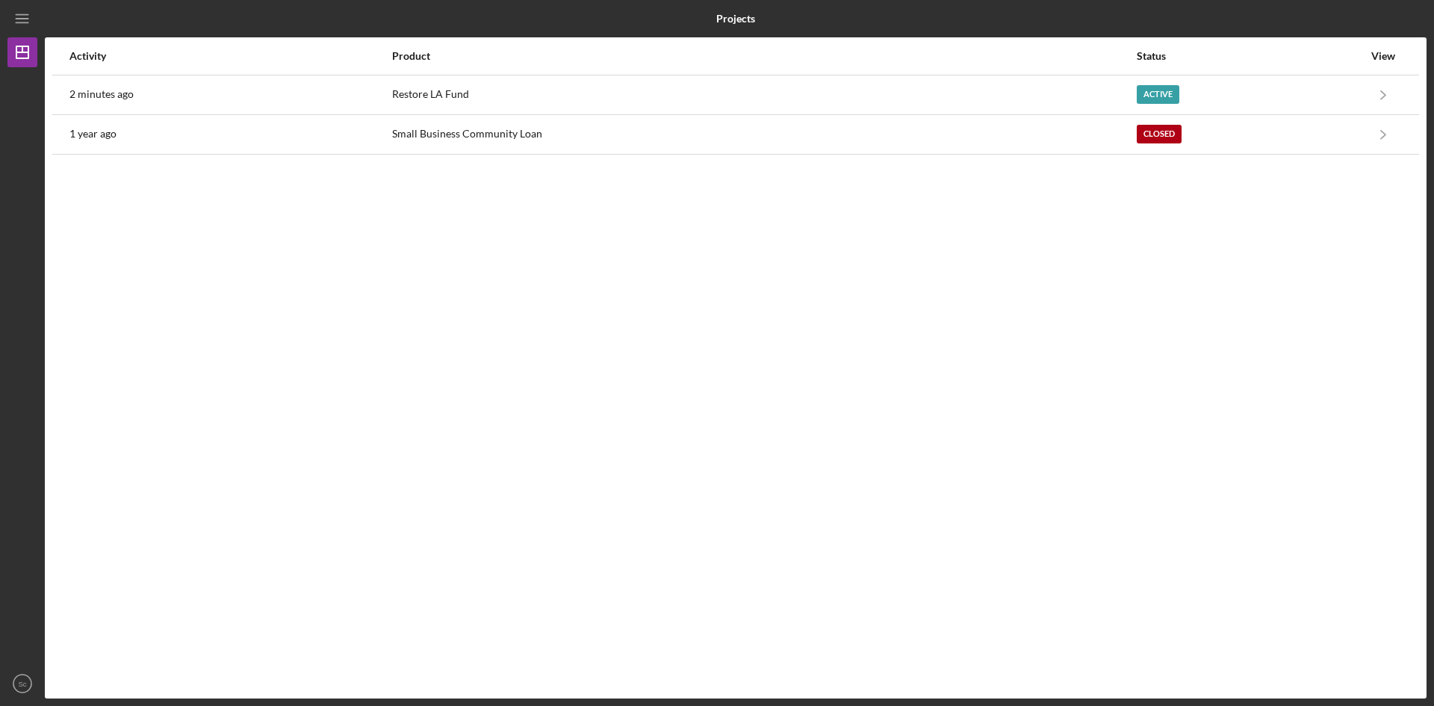
click at [1388, 53] on div "View" at bounding box center [1383, 56] width 37 height 12
click at [32, 24] on icon "Icon/Menu" at bounding box center [23, 19] width 34 height 34
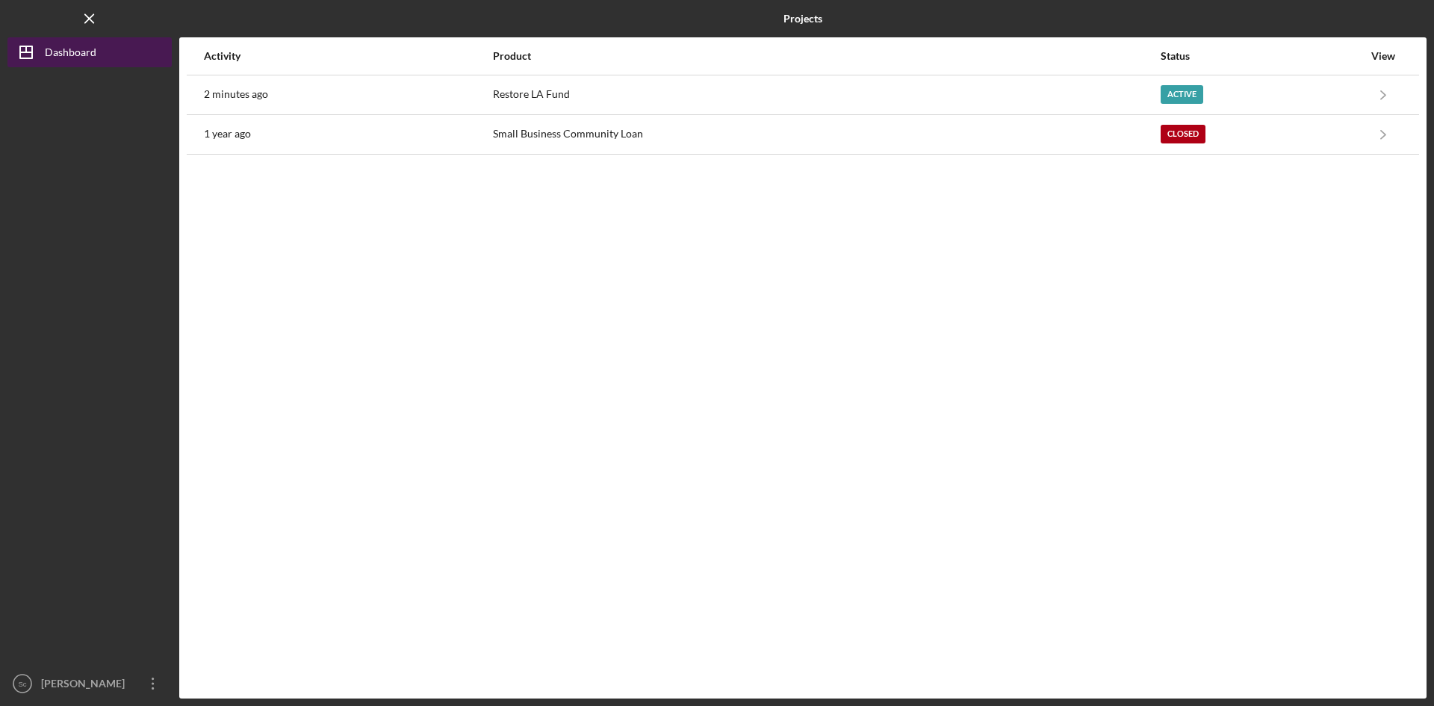
click at [37, 49] on icon "Icon/Dashboard" at bounding box center [25, 52] width 37 height 37
click at [58, 48] on div "Dashboard" at bounding box center [71, 54] width 52 height 34
click at [78, 13] on icon "Icon/Menu Close" at bounding box center [90, 19] width 34 height 34
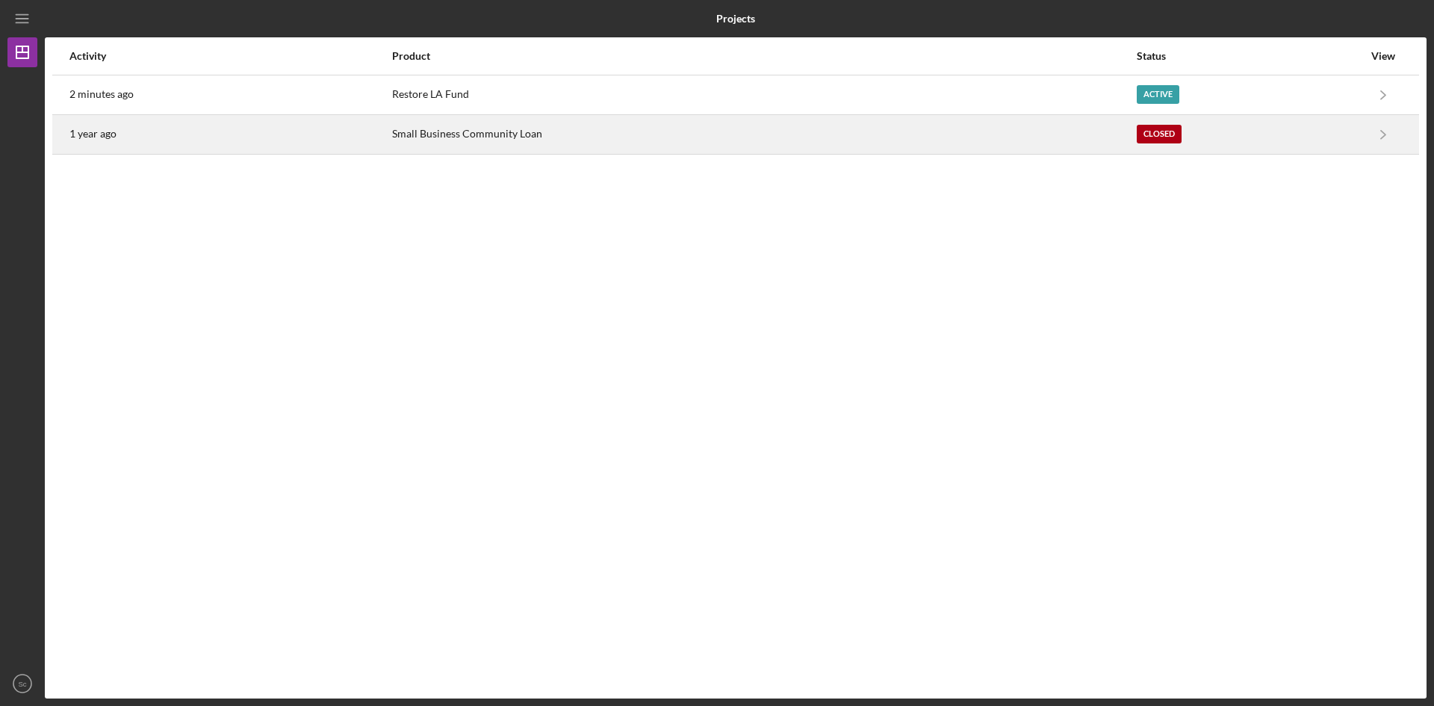
click at [448, 137] on div "Small Business Community Loan" at bounding box center [763, 134] width 743 height 37
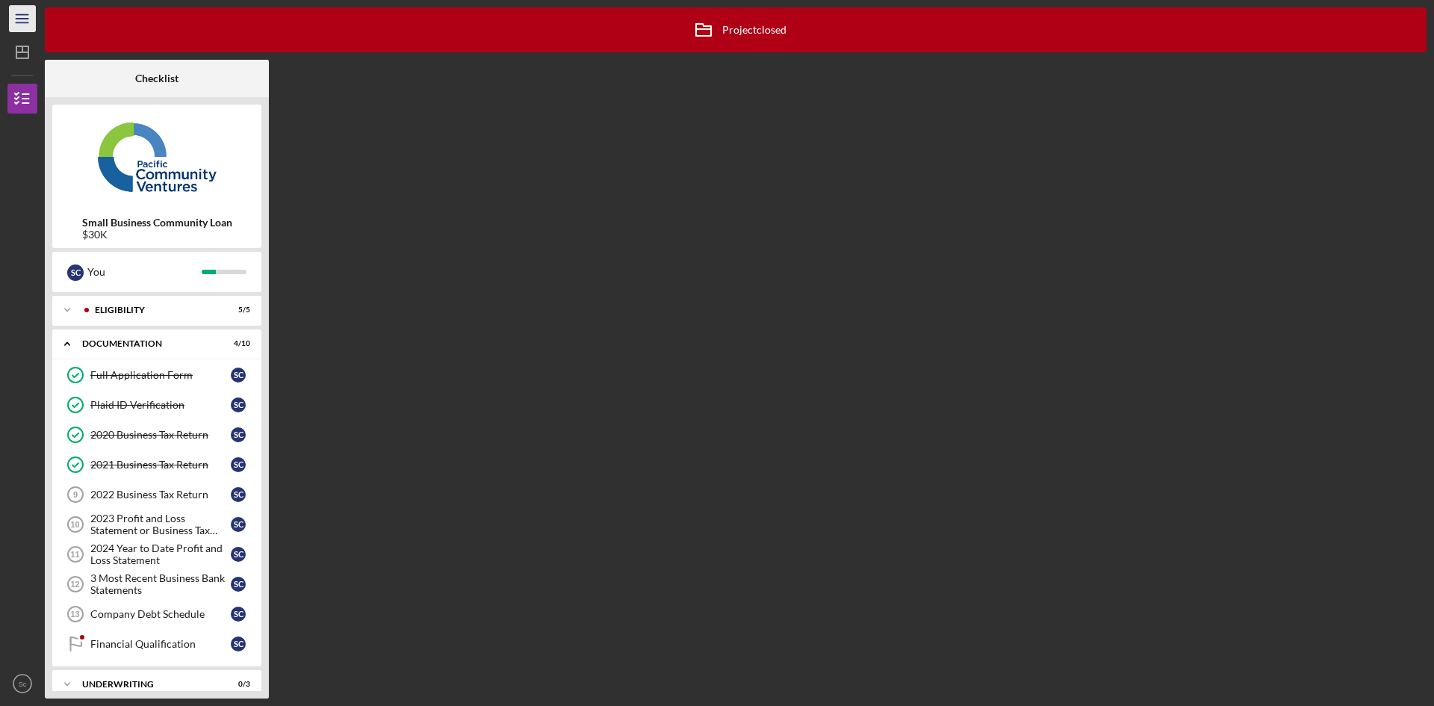
click at [31, 16] on icon "Icon/Menu" at bounding box center [23, 19] width 34 height 34
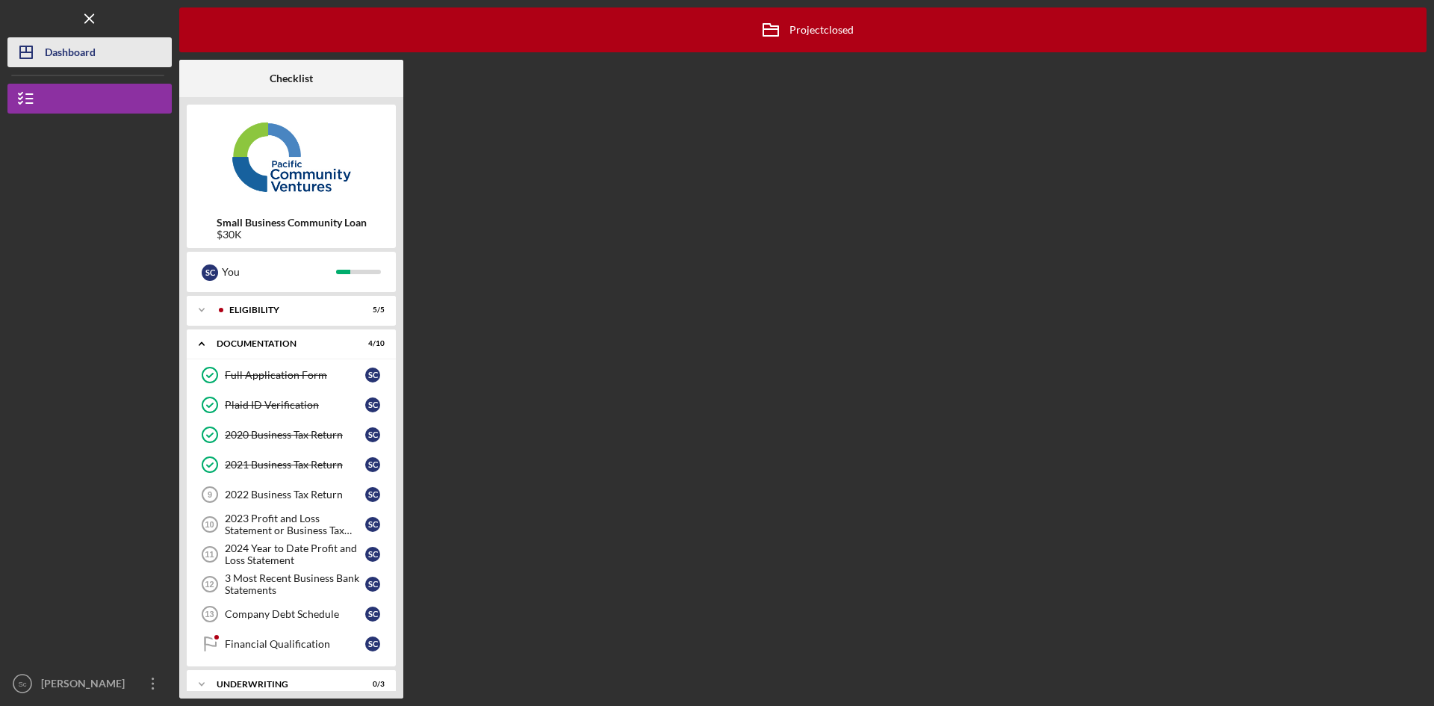
click at [26, 55] on icon "Icon/Dashboard" at bounding box center [25, 52] width 37 height 37
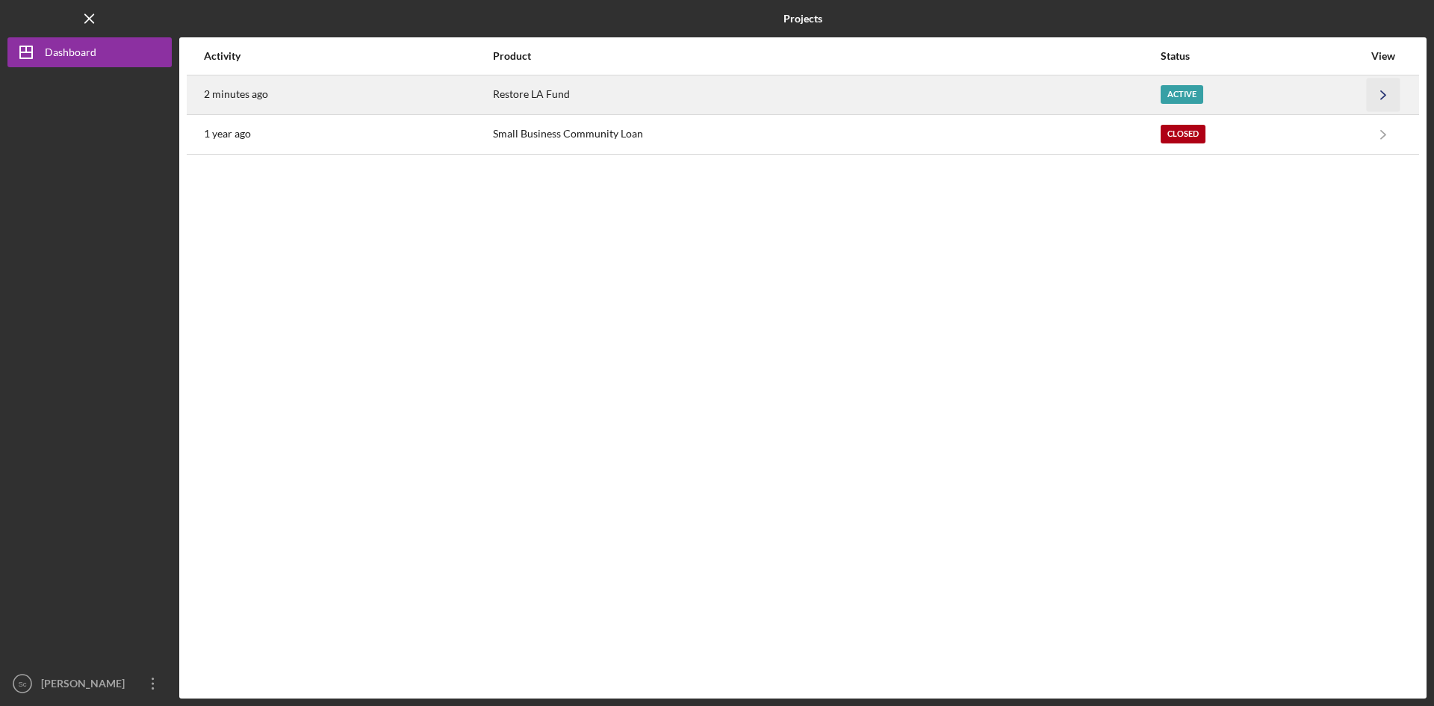
click at [1386, 93] on icon "Icon/Navigate" at bounding box center [1384, 95] width 34 height 34
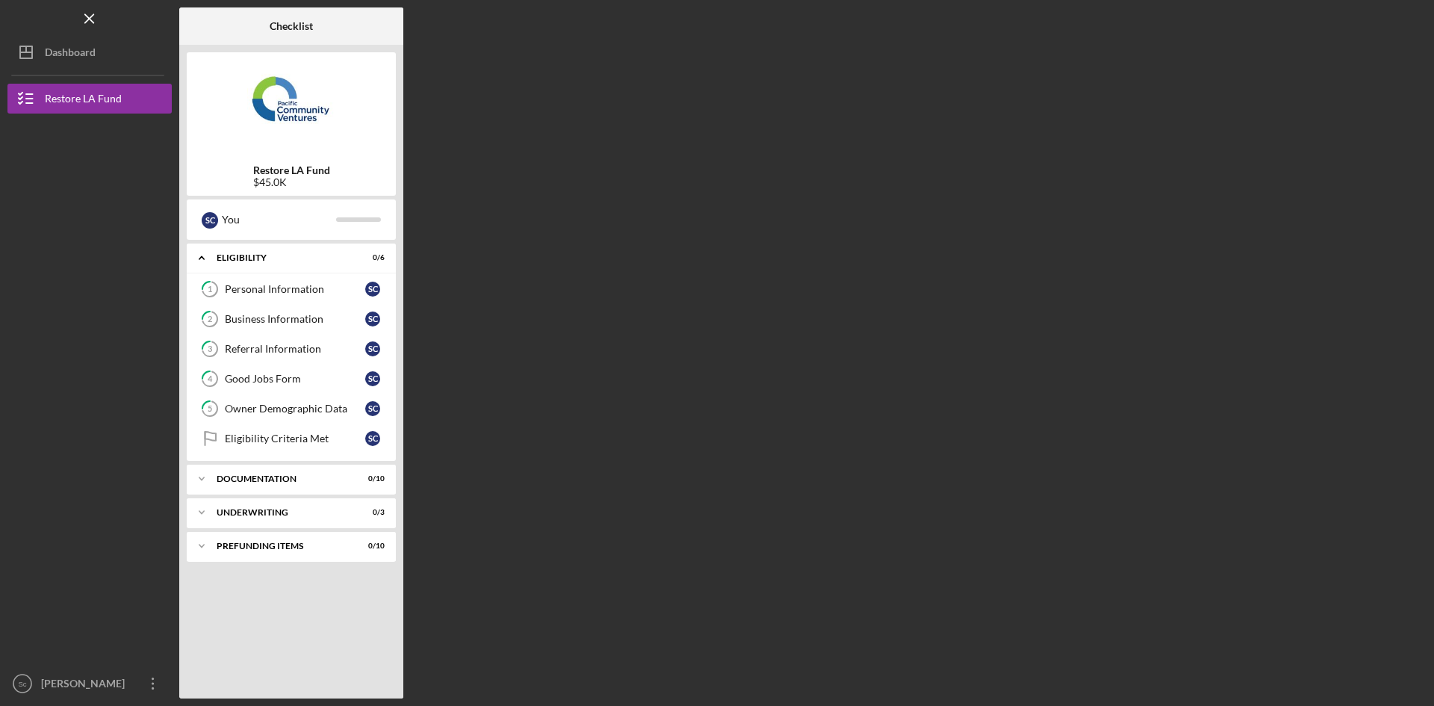
click at [858, 456] on div "Checklist Restore LA Fund $45.0K S c You Icon/Expander Eligibility 0 / 6 1 Pers…" at bounding box center [802, 352] width 1247 height 691
click at [276, 182] on div "$45.0K" at bounding box center [291, 182] width 77 height 12
click at [93, 13] on icon "Icon/Menu Close" at bounding box center [90, 19] width 34 height 34
